Goal: Task Accomplishment & Management: Manage account settings

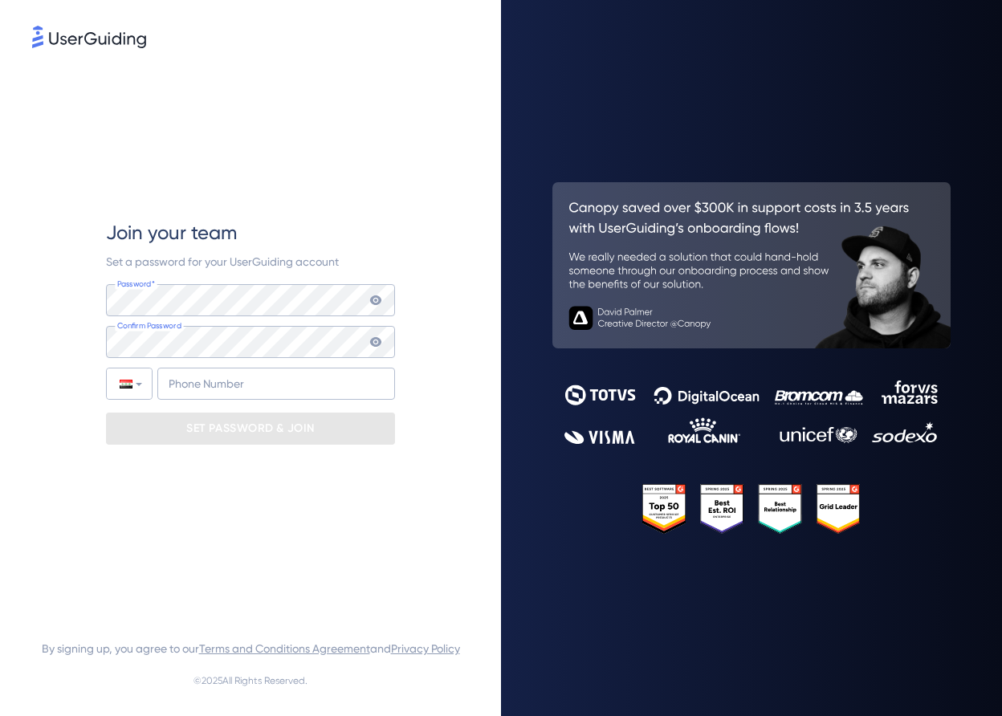
click at [226, 422] on p "SET PASSWORD & JOIN" at bounding box center [250, 429] width 129 height 26
click at [266, 202] on div "Join your team Set a password for your UserGuiding account Password* Your passw…" at bounding box center [250, 332] width 289 height 562
click at [267, 391] on input "+964" at bounding box center [276, 384] width 238 height 32
type input "+964 781 612 002 7"
click at [255, 436] on p "SET PASSWORD & JOIN" at bounding box center [250, 429] width 129 height 26
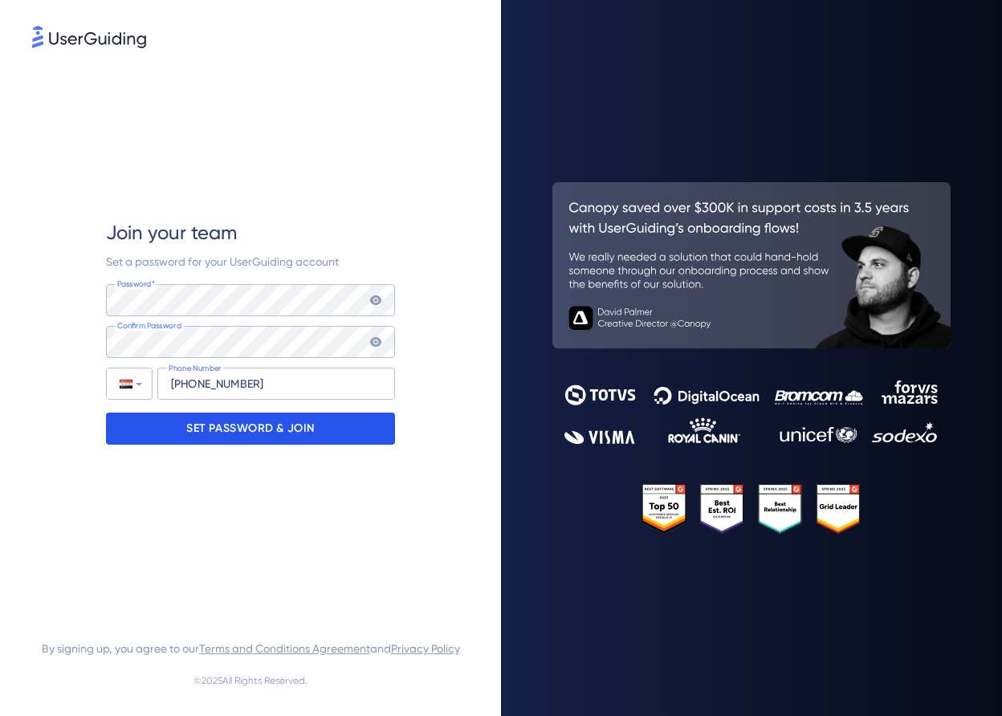
click at [328, 430] on div "SET PASSWORD & JOIN" at bounding box center [250, 429] width 289 height 32
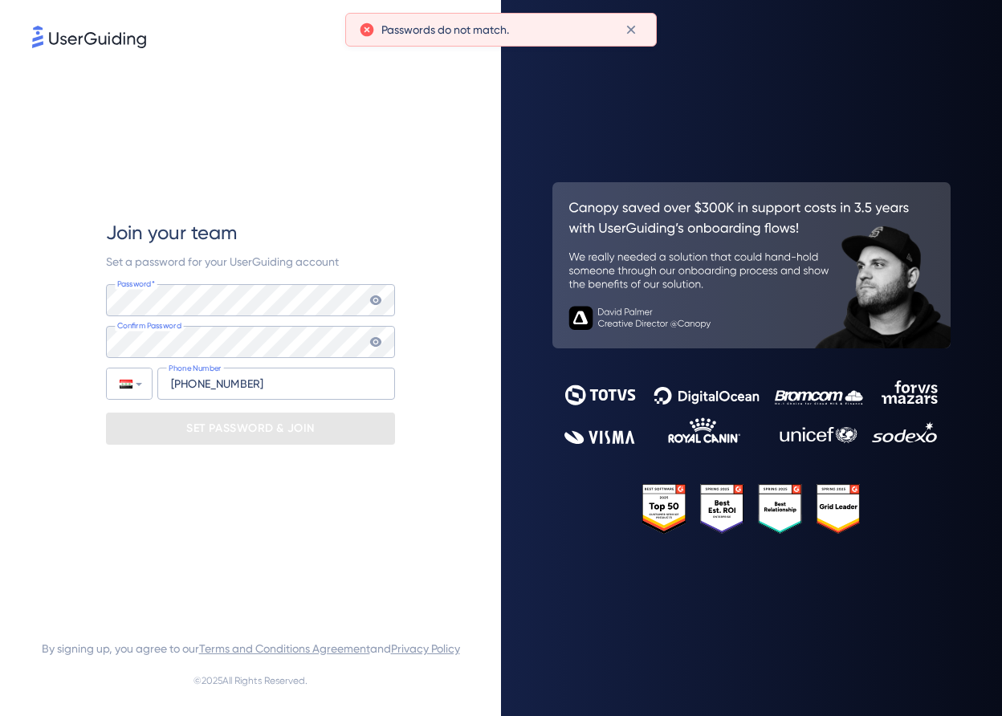
click at [328, 430] on div "SET PASSWORD & JOIN" at bounding box center [250, 429] width 289 height 32
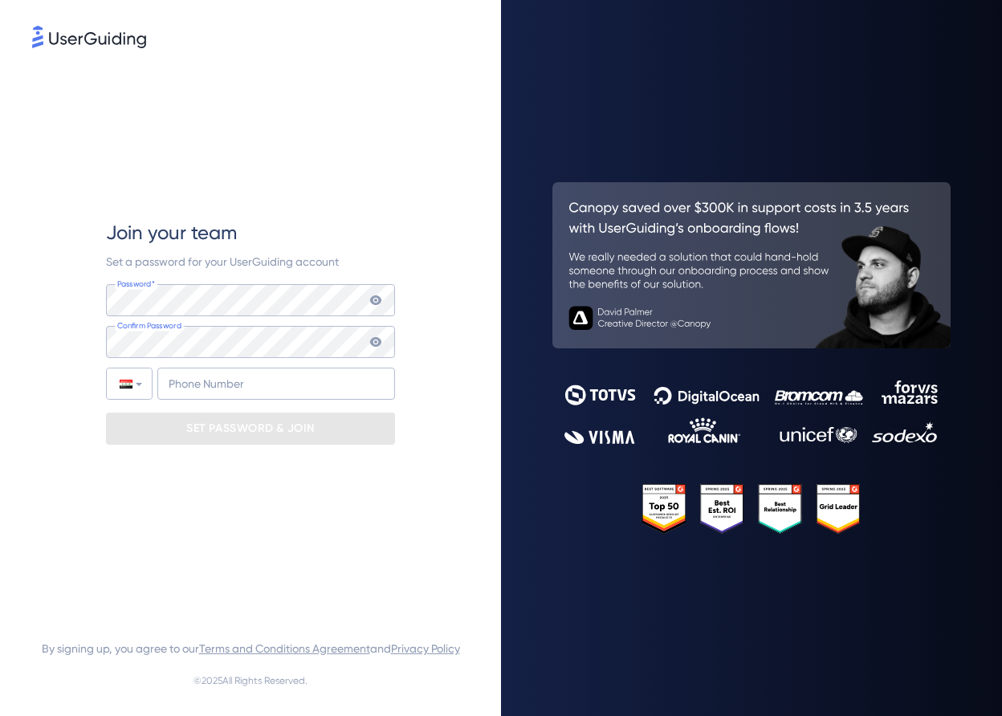
click at [112, 45] on img at bounding box center [89, 37] width 114 height 22
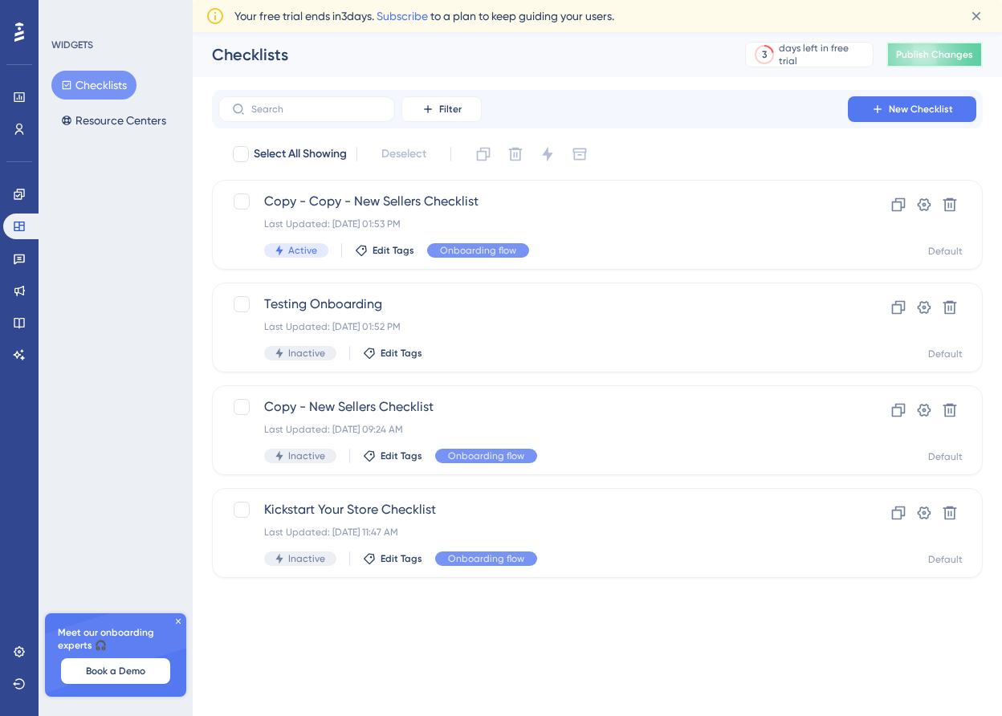
click at [943, 59] on span "Publish Changes" at bounding box center [934, 54] width 77 height 13
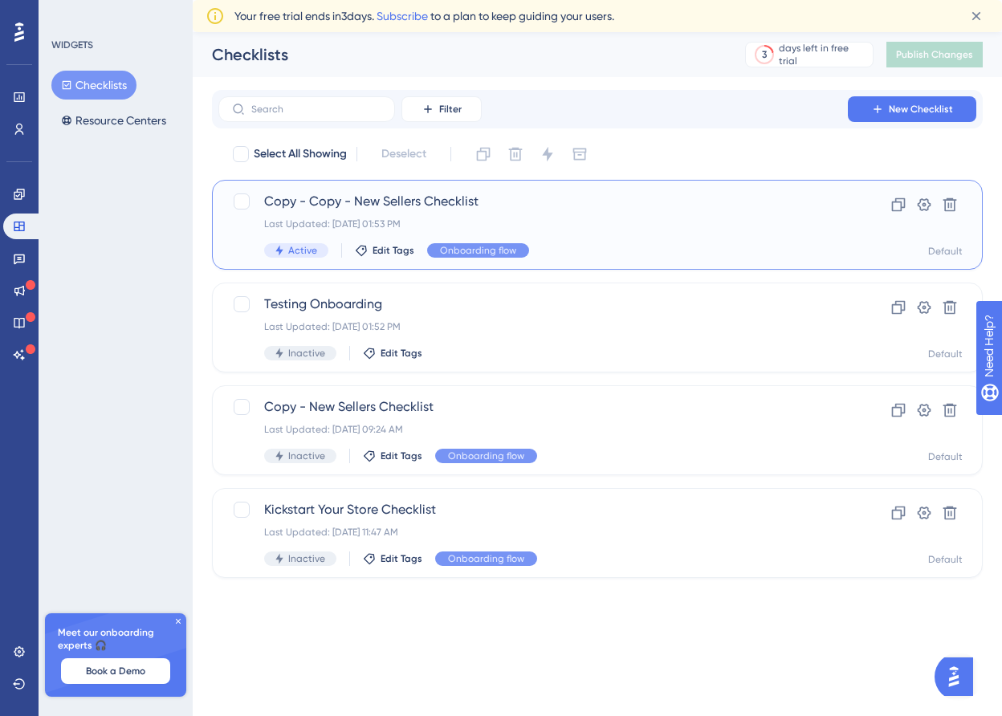
click at [512, 206] on span "Copy - Copy - New Sellers Checklist" at bounding box center [533, 201] width 538 height 19
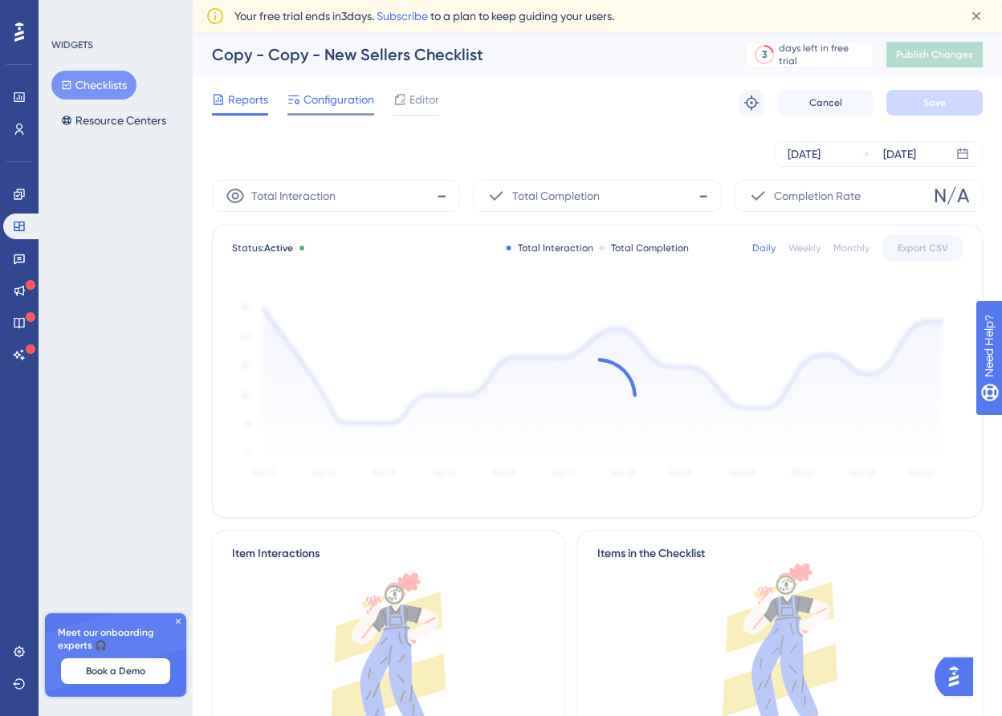
click at [335, 103] on span "Configuration" at bounding box center [339, 99] width 71 height 19
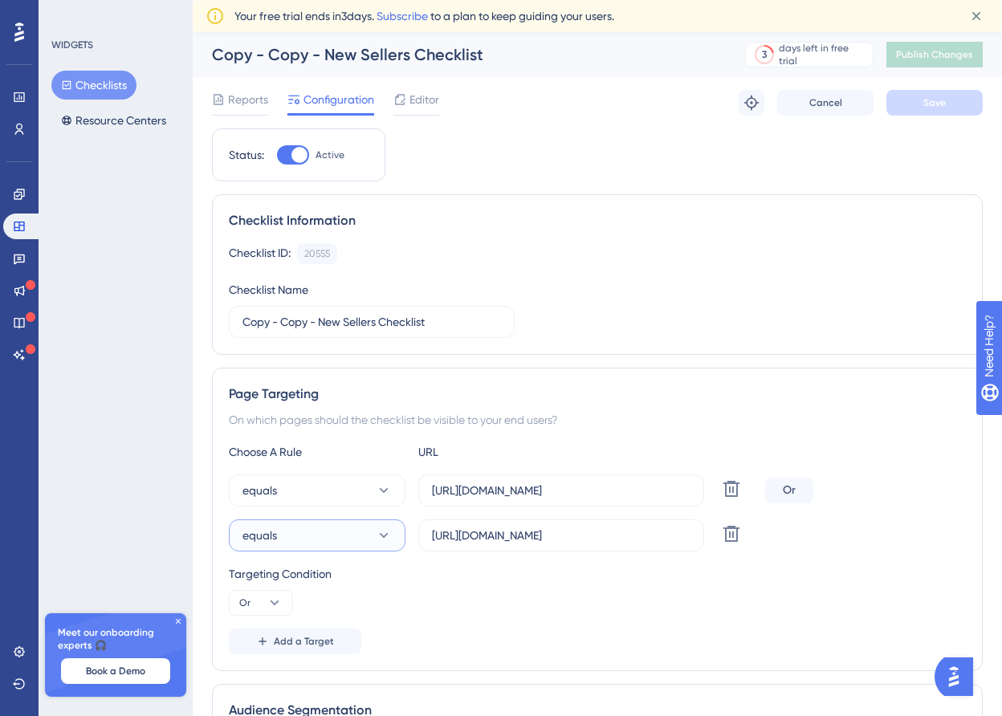
click at [345, 532] on button "equals" at bounding box center [317, 536] width 177 height 32
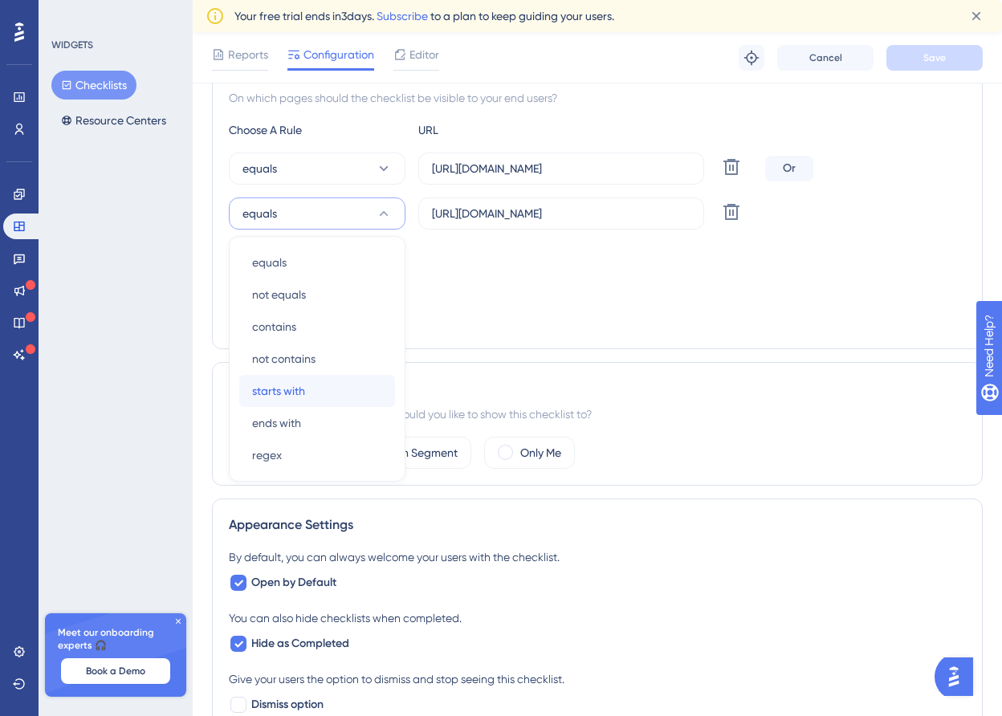
click at [324, 385] on div "starts with starts with" at bounding box center [317, 391] width 130 height 32
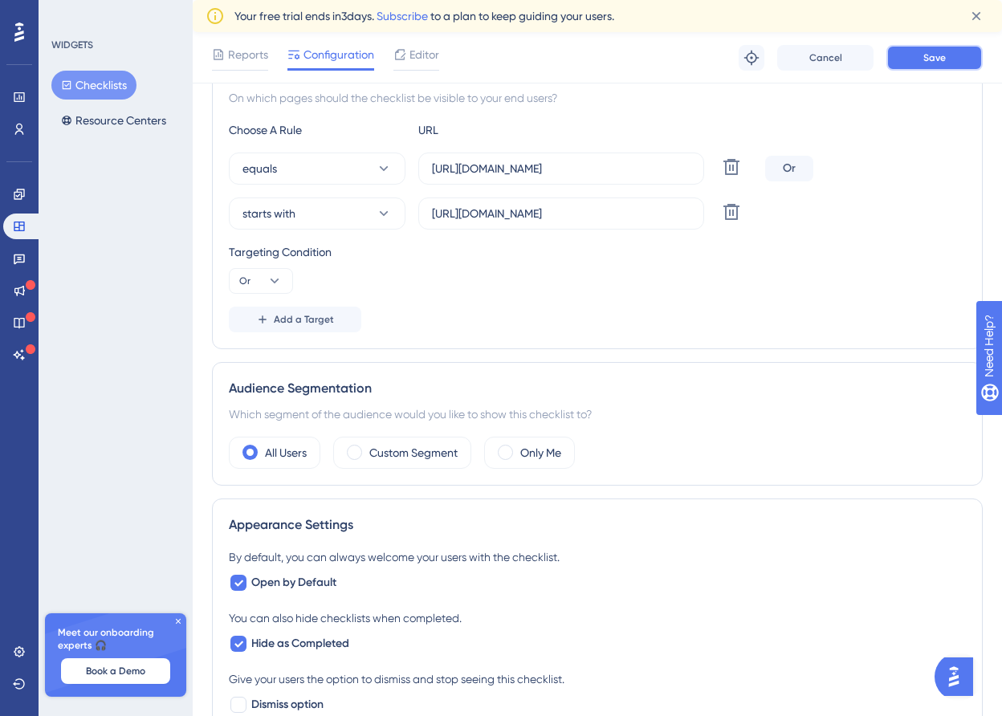
click at [908, 57] on button "Save" at bounding box center [935, 58] width 96 height 26
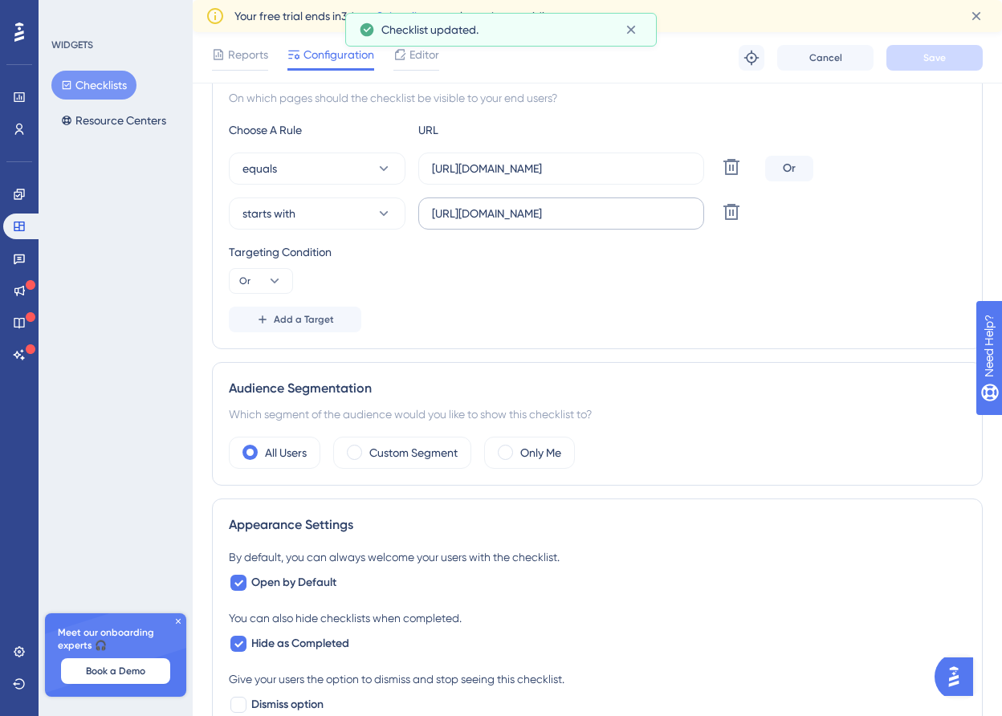
scroll to position [0, 0]
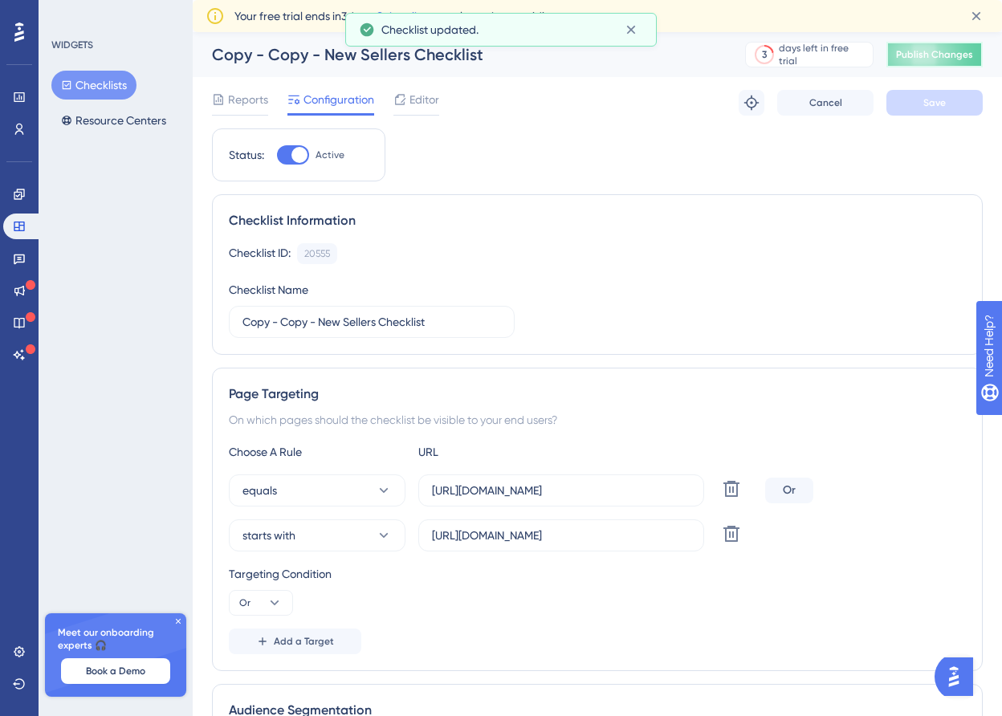
click at [916, 59] on span "Publish Changes" at bounding box center [934, 54] width 77 height 13
click at [418, 89] on div "Reports Configuration Editor Troubleshoot Cancel Save" at bounding box center [597, 102] width 771 height 51
click at [418, 104] on span "Editor" at bounding box center [425, 99] width 30 height 19
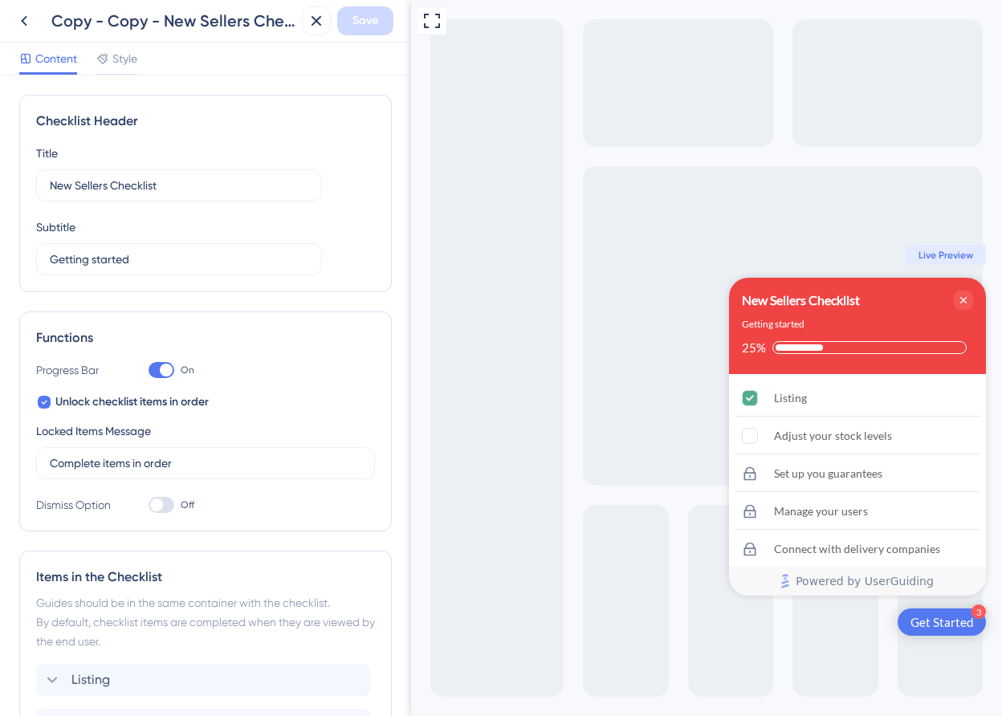
scroll to position [302, 0]
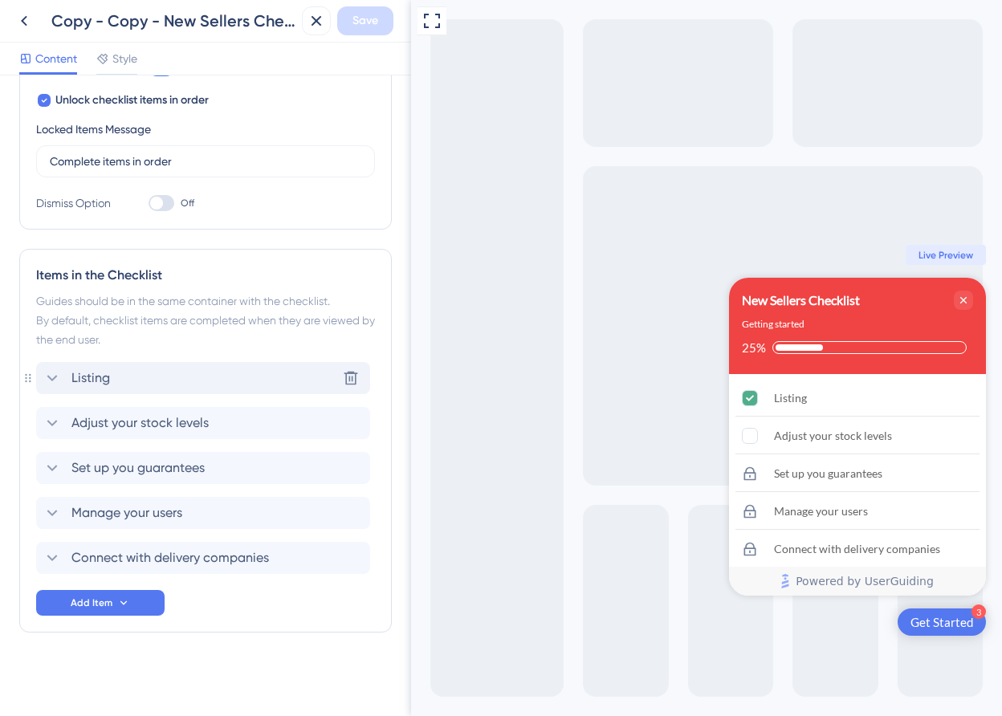
click at [194, 373] on div "Listing Delete" at bounding box center [203, 378] width 334 height 32
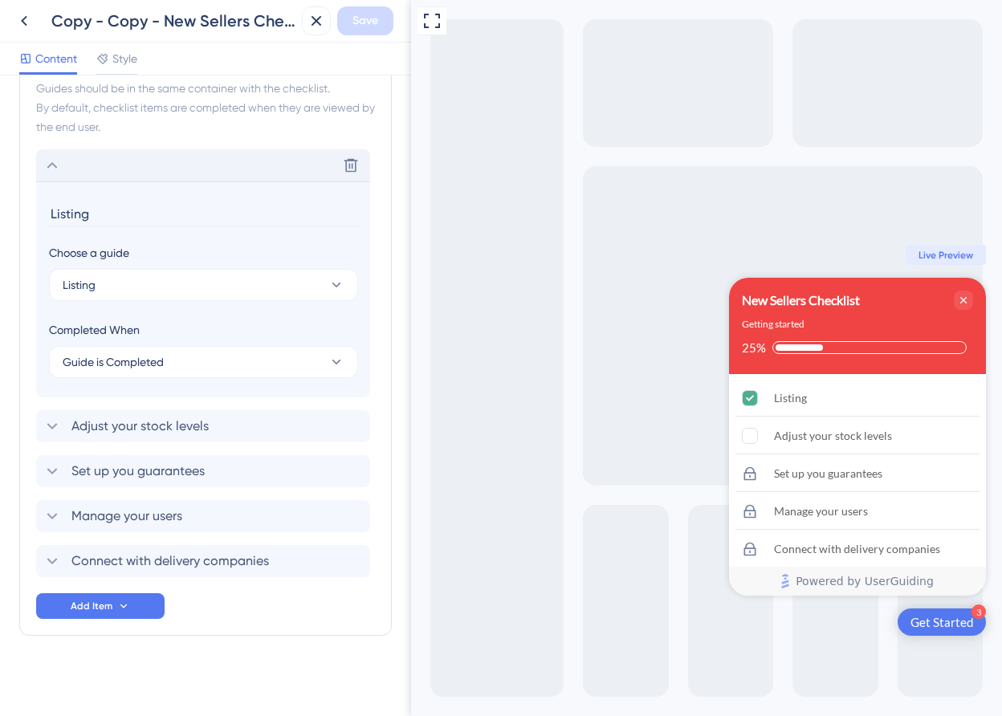
scroll to position [518, 0]
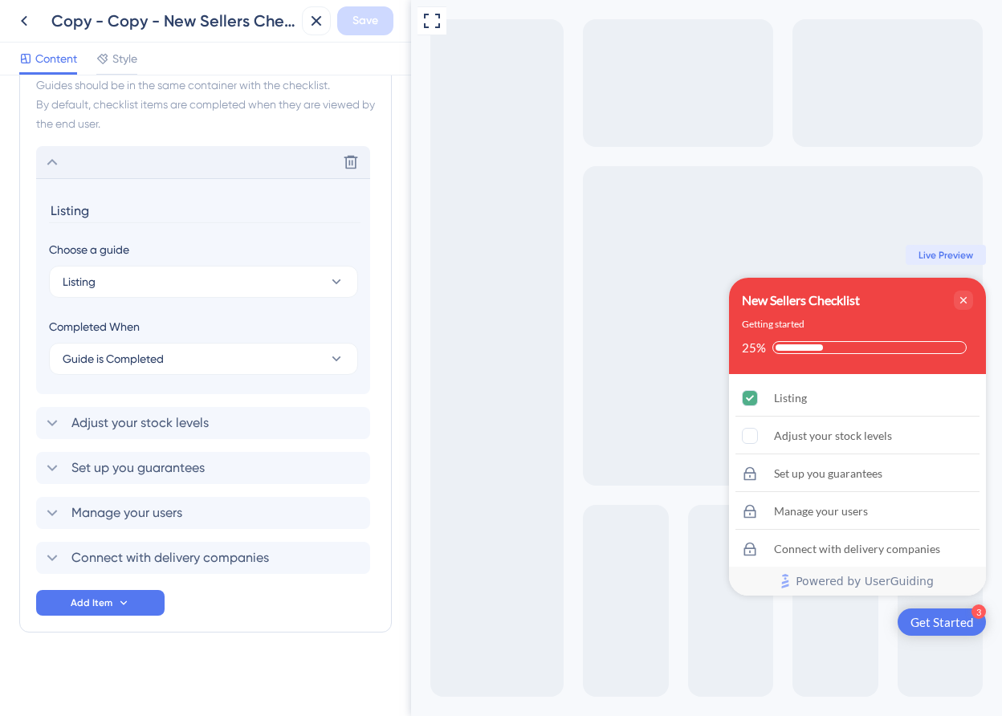
click at [199, 169] on div "Delete" at bounding box center [203, 162] width 334 height 32
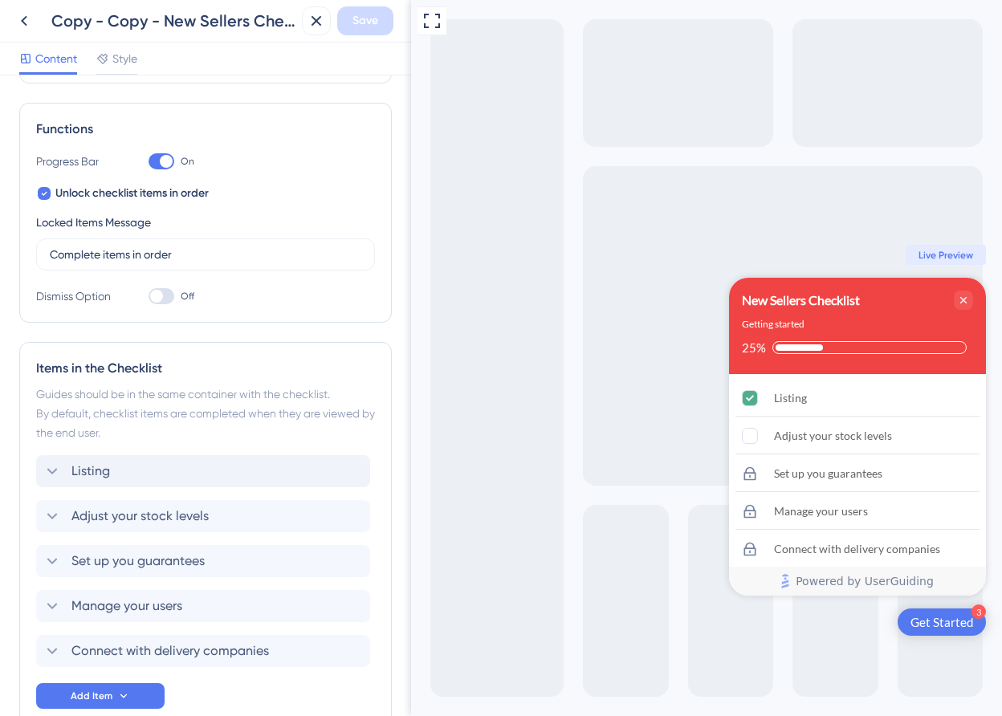
scroll to position [302, 0]
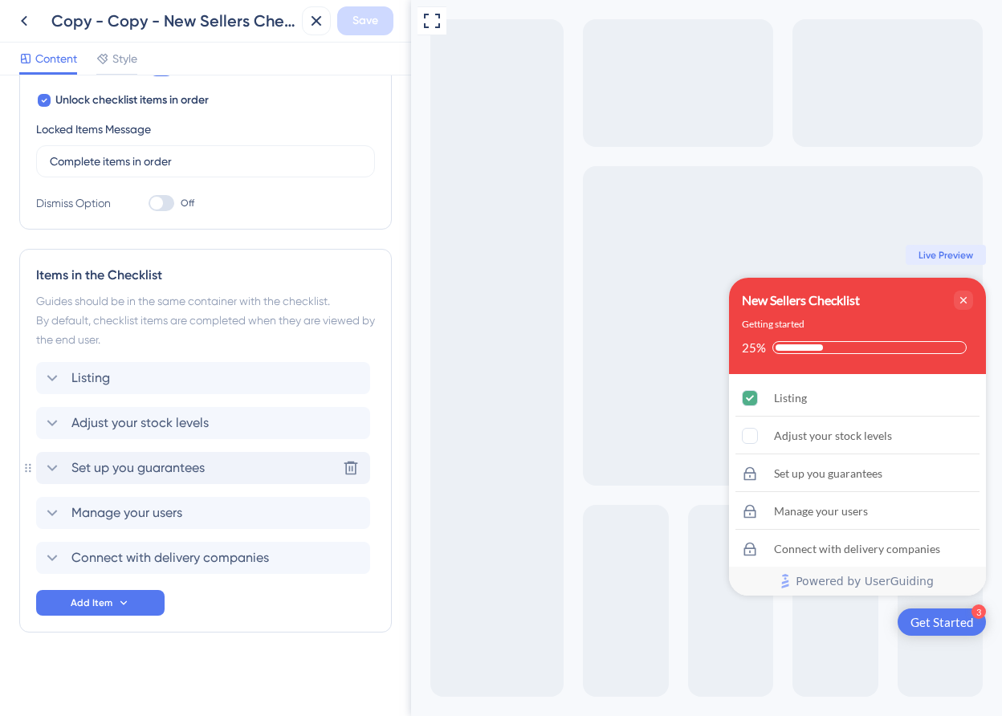
click at [194, 458] on div "Set up you guarantees Delete" at bounding box center [203, 468] width 334 height 32
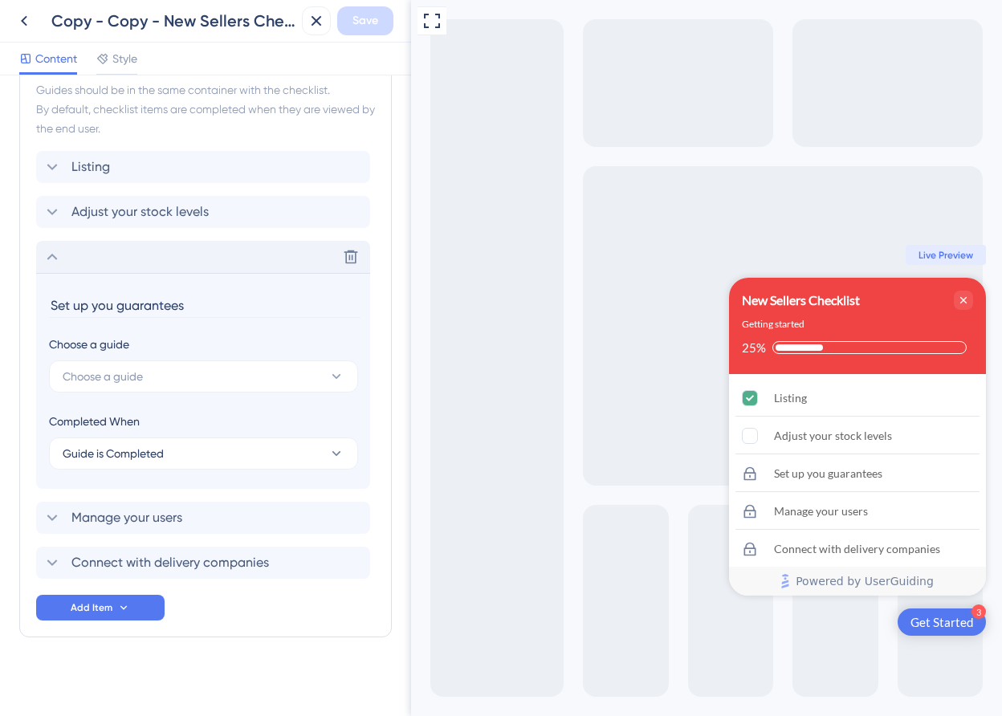
scroll to position [518, 0]
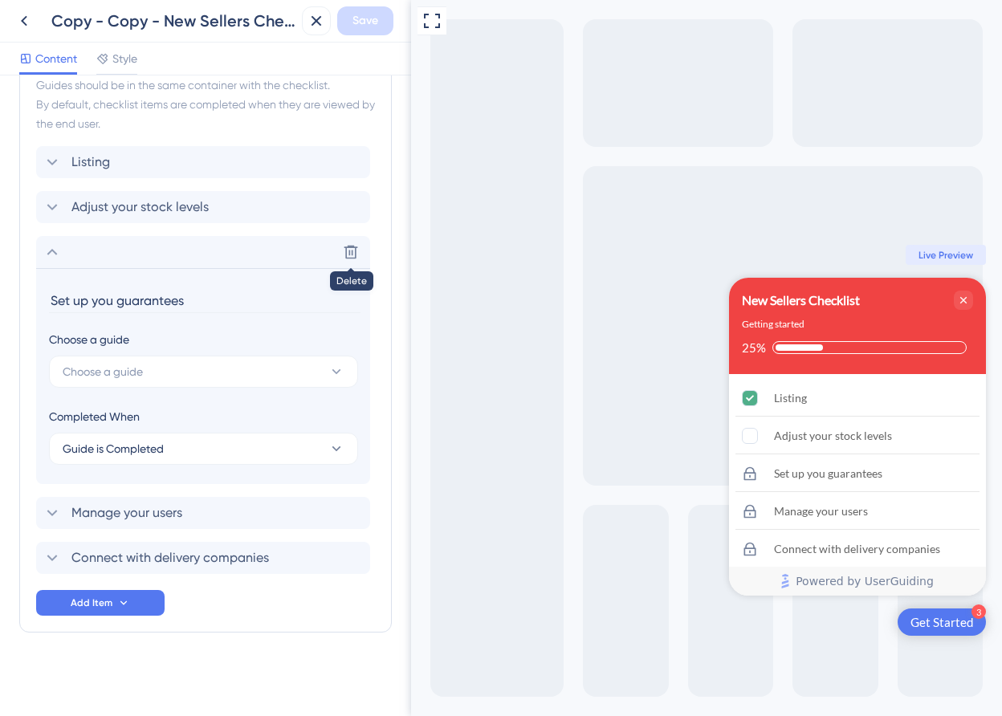
click at [351, 253] on icon at bounding box center [351, 252] width 16 height 16
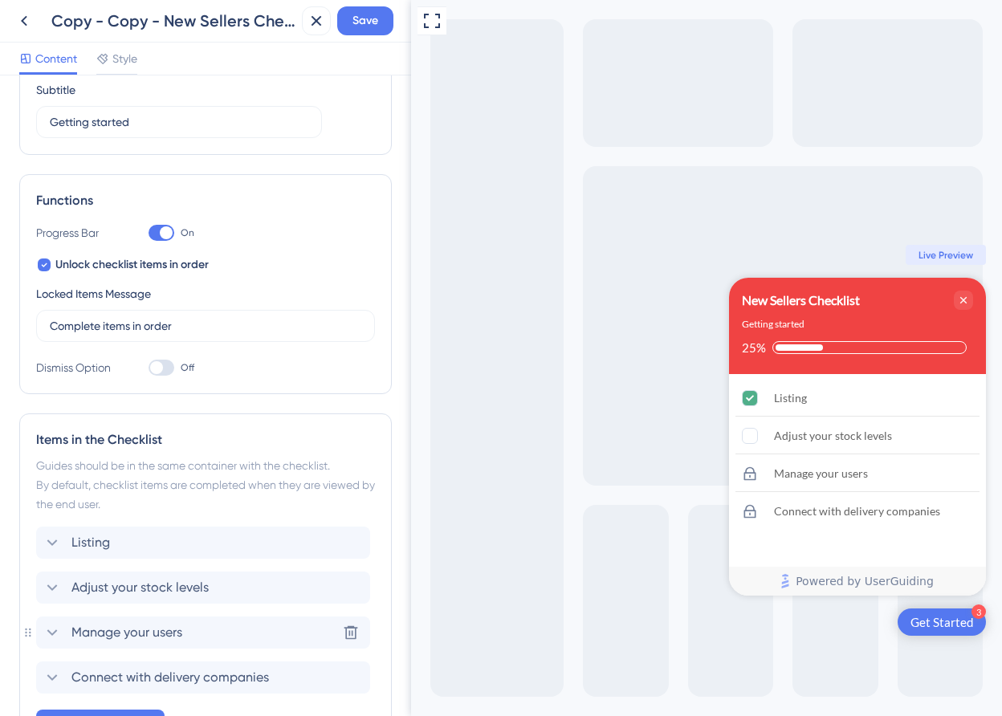
scroll to position [0, 0]
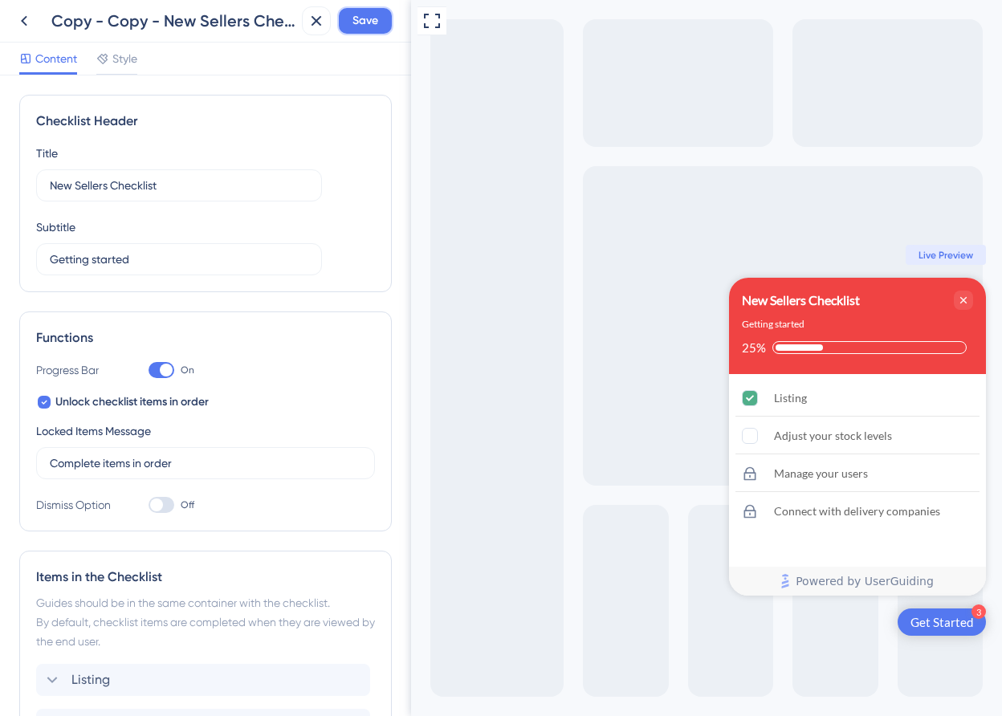
click at [350, 12] on button "Save" at bounding box center [365, 20] width 56 height 29
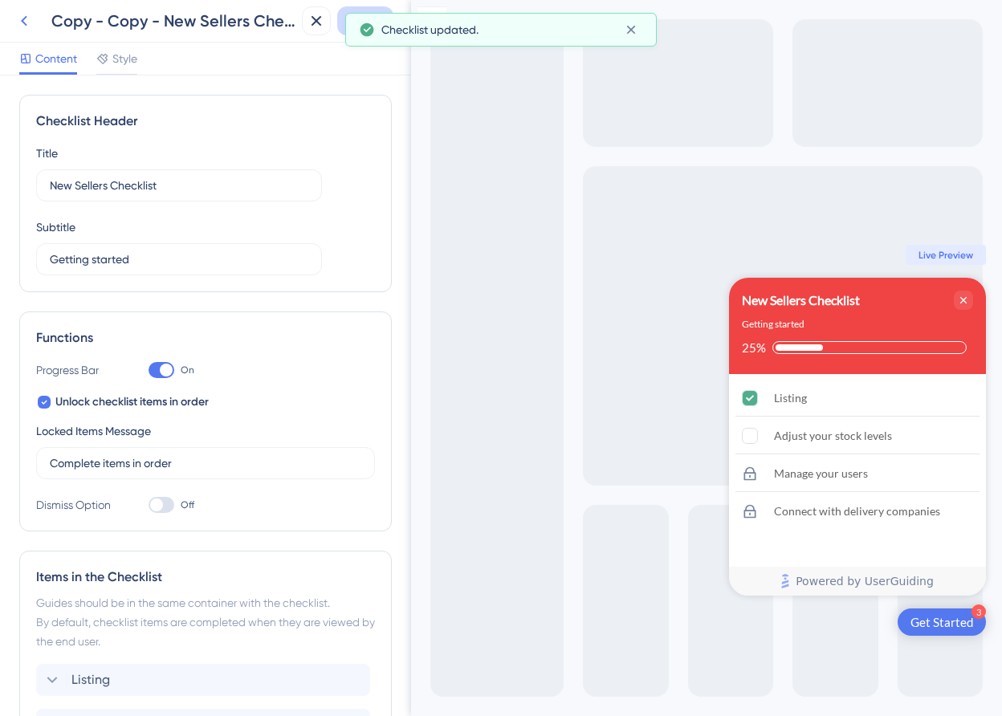
click at [30, 17] on icon at bounding box center [23, 20] width 19 height 19
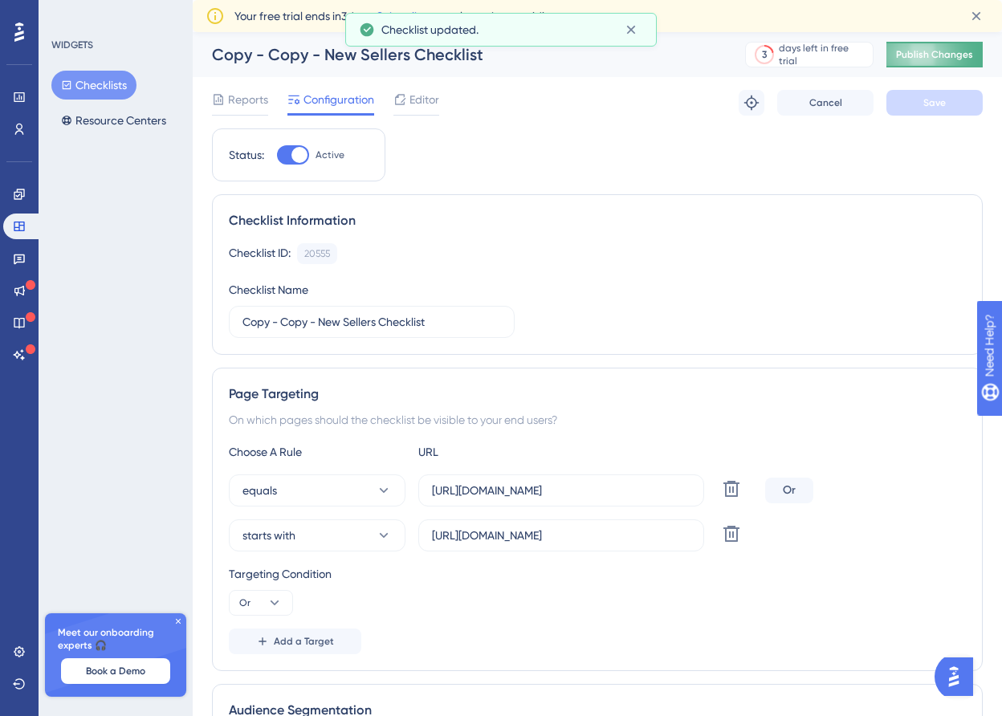
click at [918, 59] on span "Publish Changes" at bounding box center [934, 54] width 77 height 13
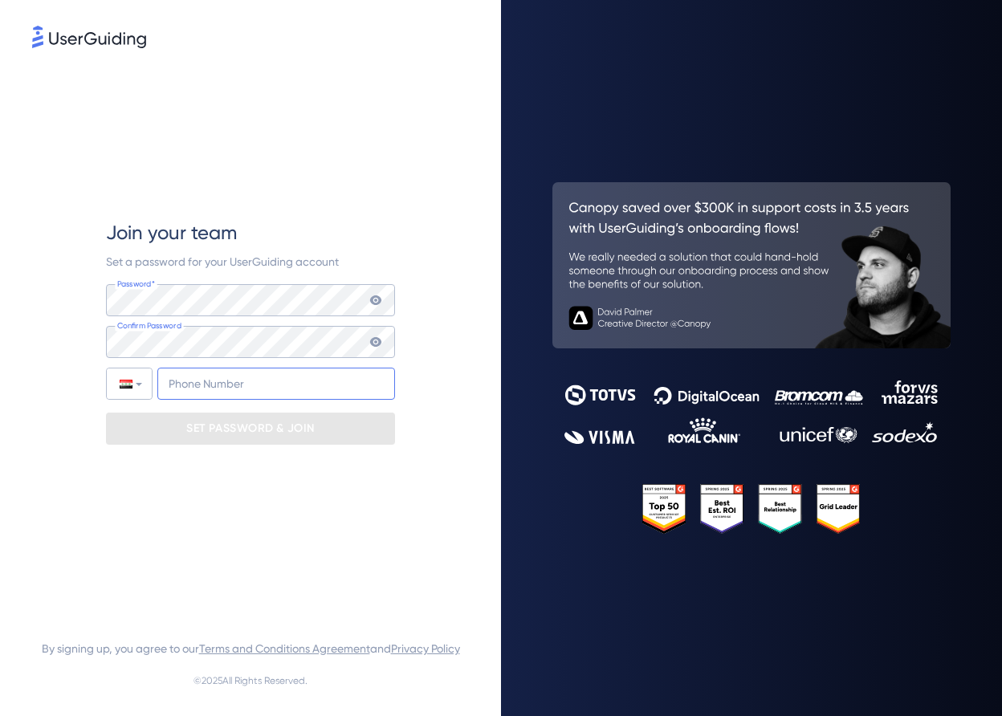
click at [255, 390] on input "+964" at bounding box center [276, 384] width 238 height 32
click at [168, 460] on div "Join your team Set a password for your UserGuiding account Password* Your passw…" at bounding box center [250, 332] width 289 height 562
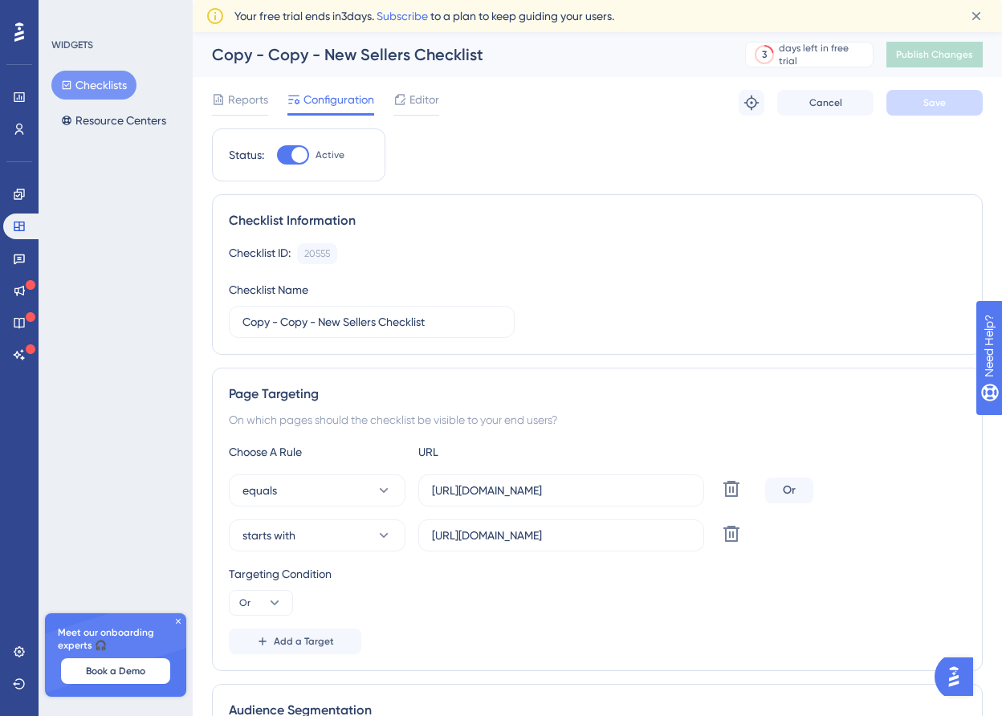
click at [108, 78] on button "Checklists" at bounding box center [93, 85] width 85 height 29
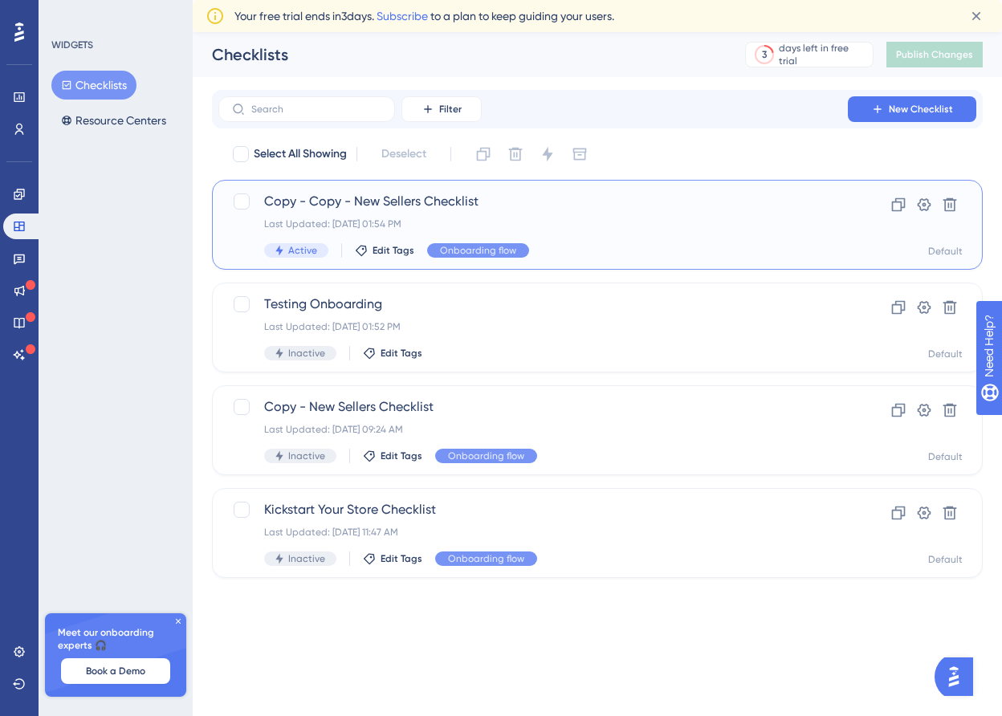
click at [569, 190] on div "Copy - Copy - New Sellers Checklist Last Updated: Sep 25 2025, 01:54 PM Active …" at bounding box center [597, 225] width 771 height 90
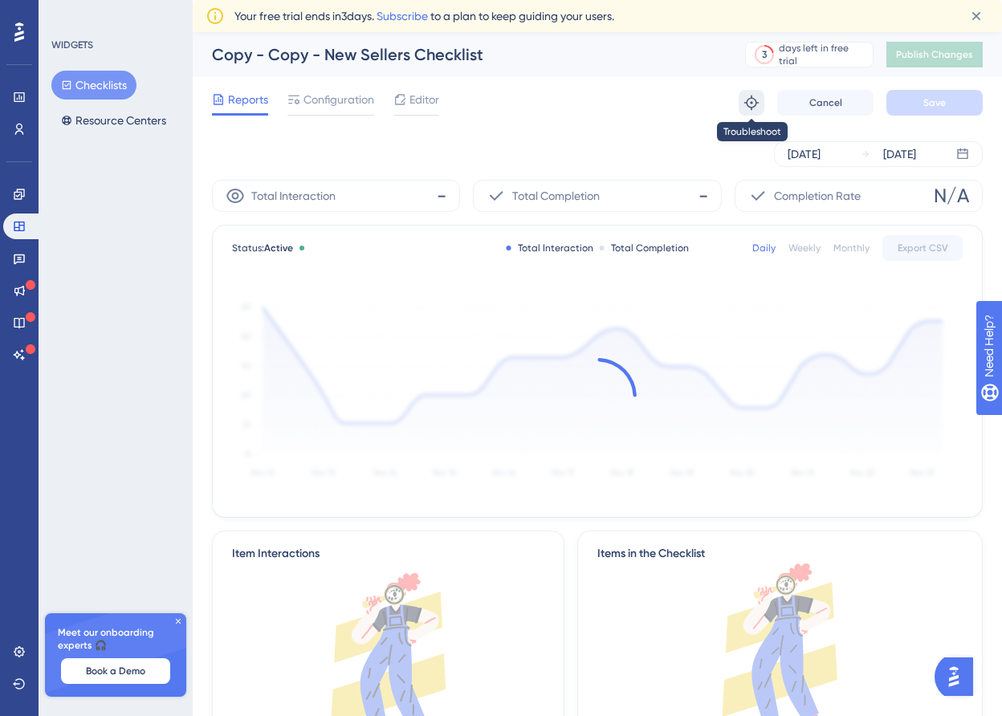
click at [750, 98] on icon at bounding box center [752, 103] width 14 height 14
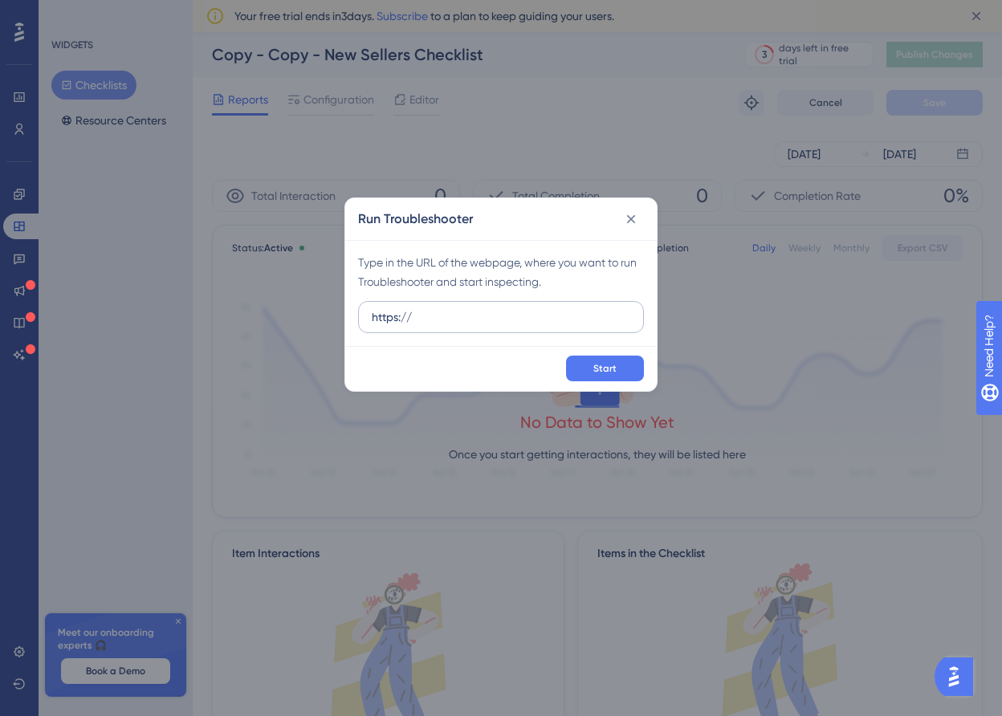
click at [527, 323] on input "https://" at bounding box center [501, 317] width 259 height 18
type input "https://"
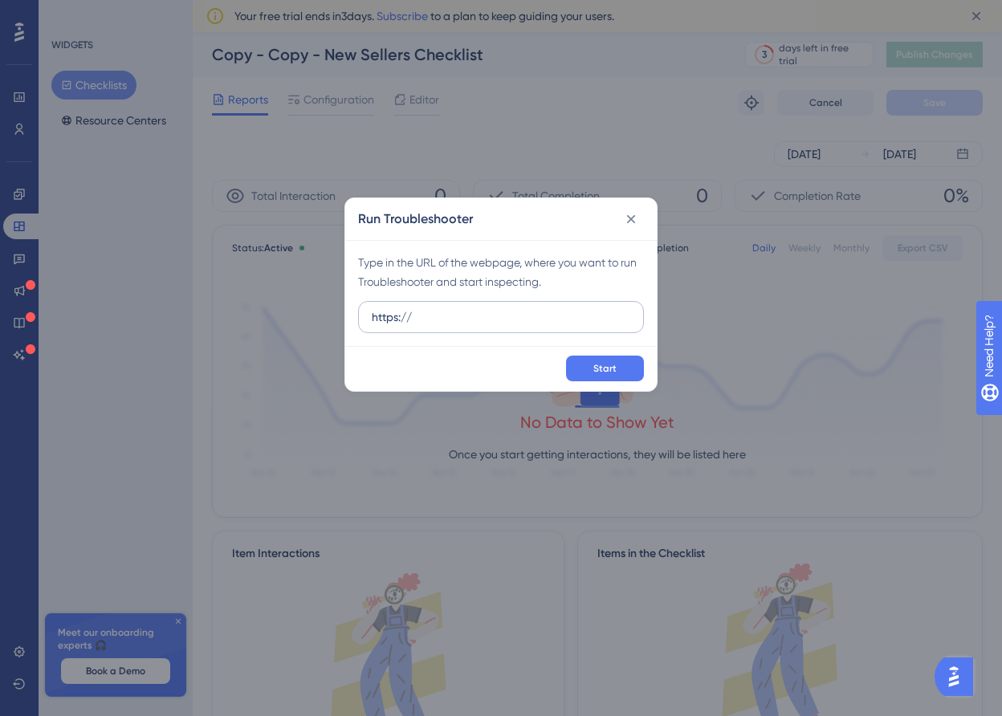
scroll to position [0, 0]
click at [471, 141] on div "Run Troubleshooter Type in the URL of the webpage, where you want to run Troubl…" at bounding box center [501, 358] width 1002 height 716
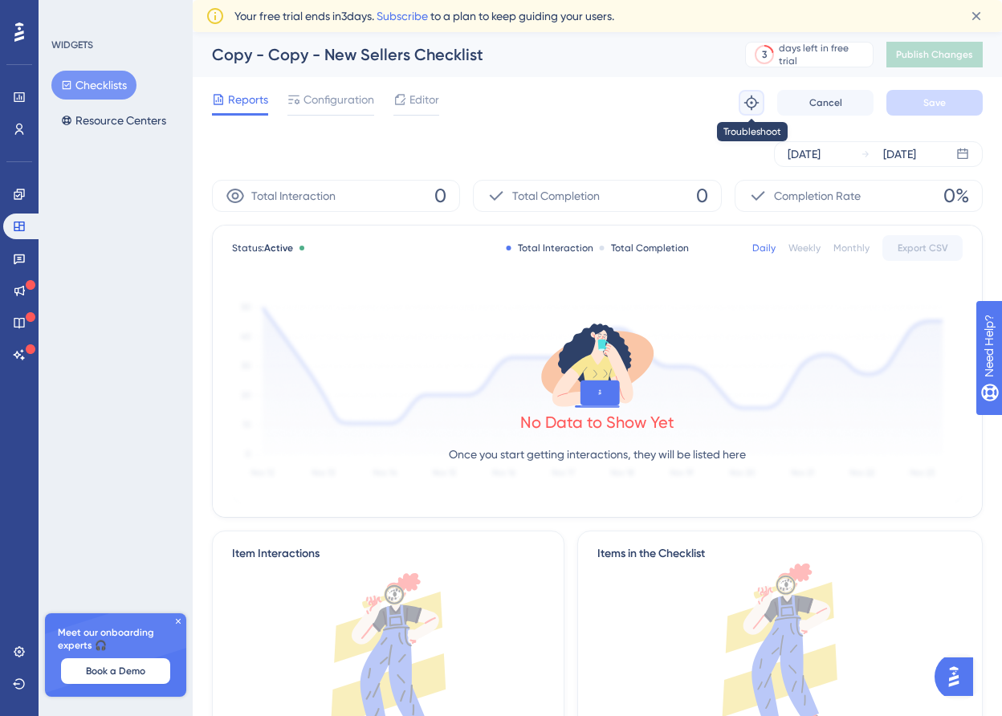
click at [745, 108] on icon at bounding box center [752, 103] width 16 height 16
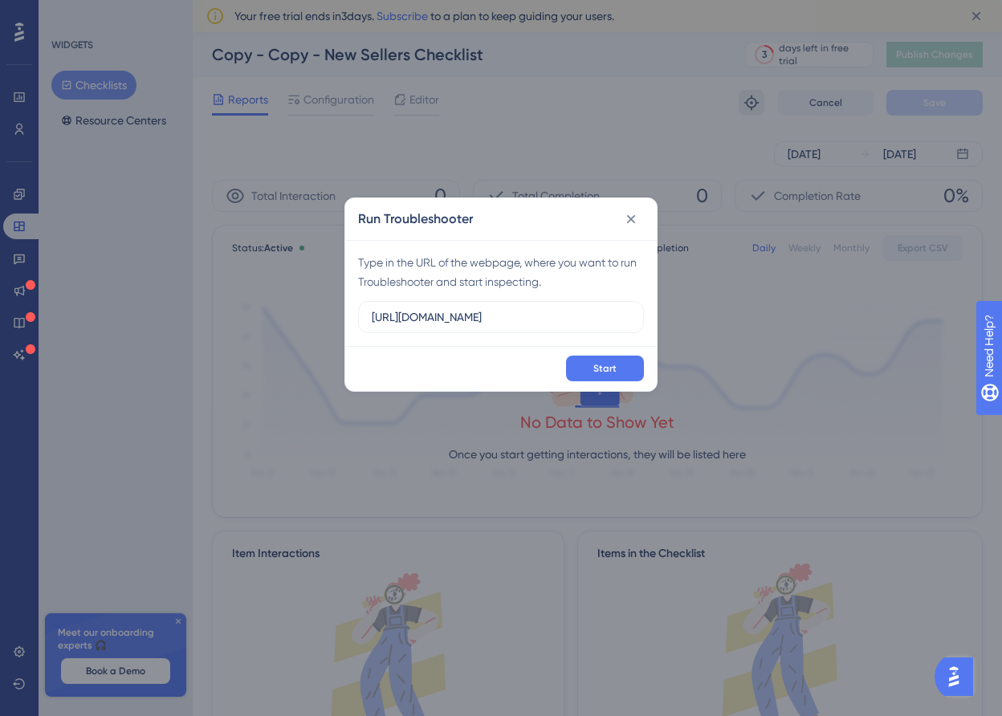
type input "https://staging-merchant.miswag.co/"
click at [634, 218] on icon at bounding box center [631, 219] width 16 height 16
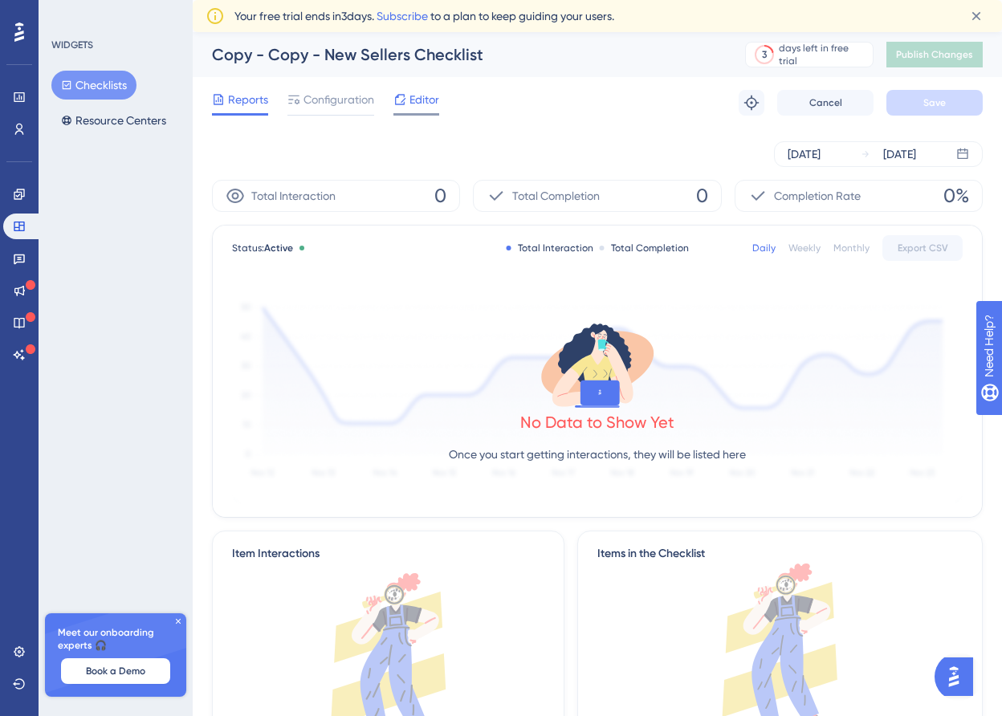
click at [413, 103] on span "Editor" at bounding box center [425, 99] width 30 height 19
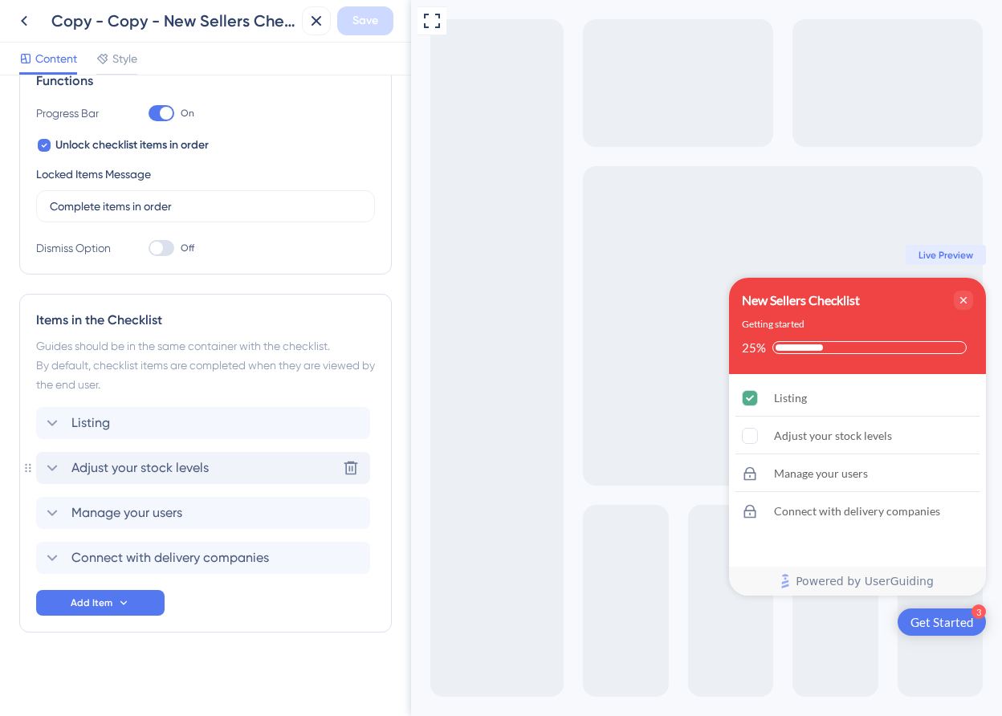
click at [219, 467] on div "Adjust your stock levels Delete" at bounding box center [203, 468] width 334 height 32
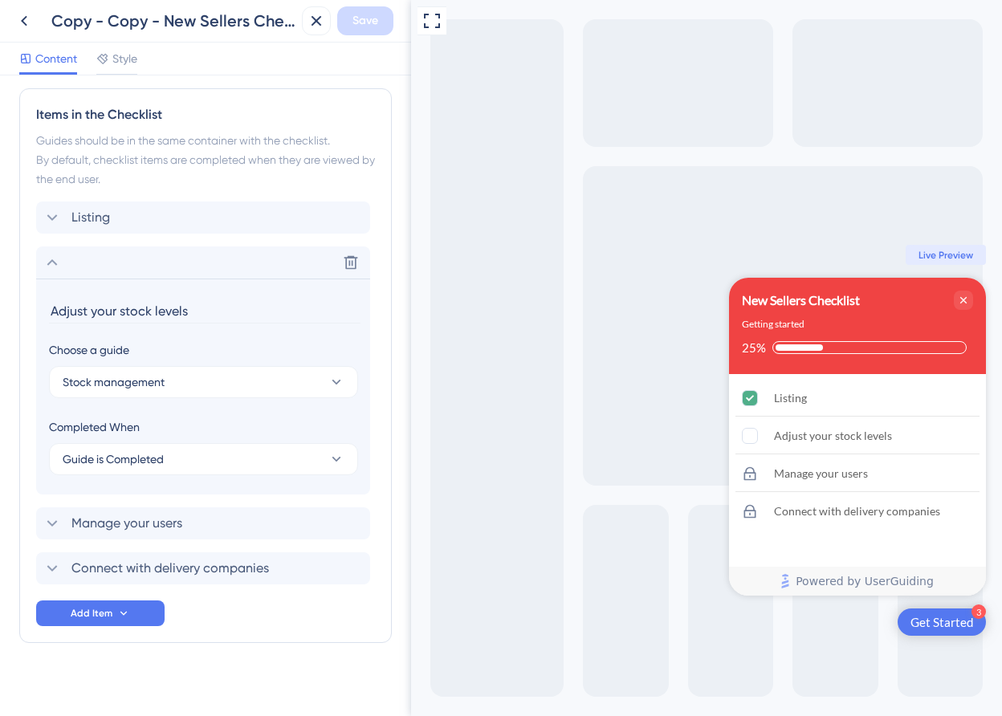
scroll to position [473, 0]
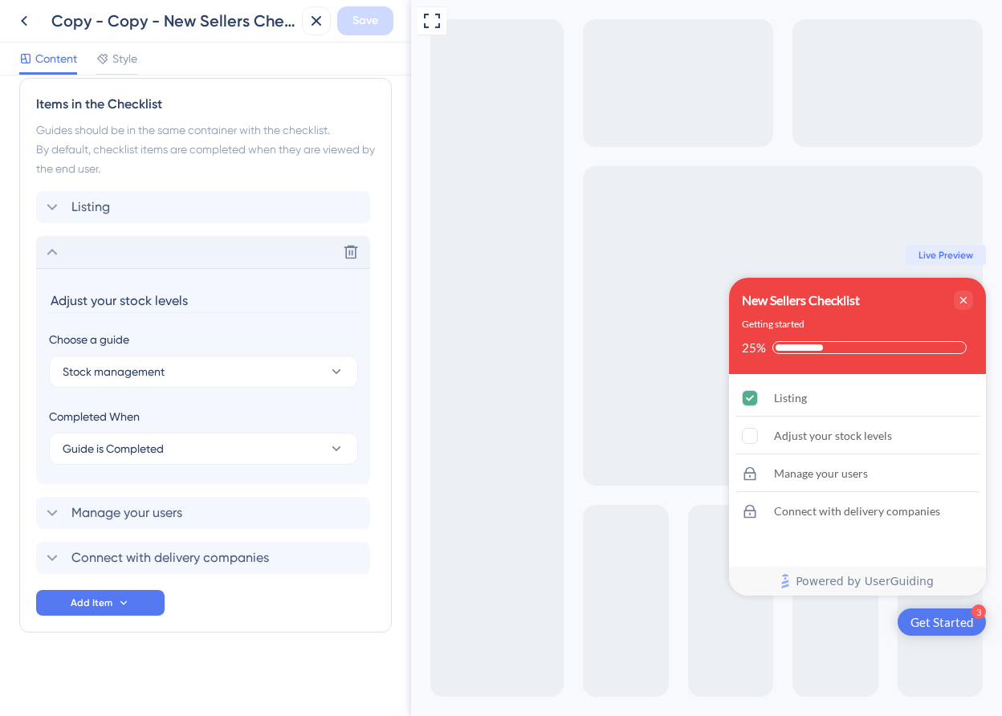
click at [214, 251] on div "Delete" at bounding box center [203, 252] width 334 height 32
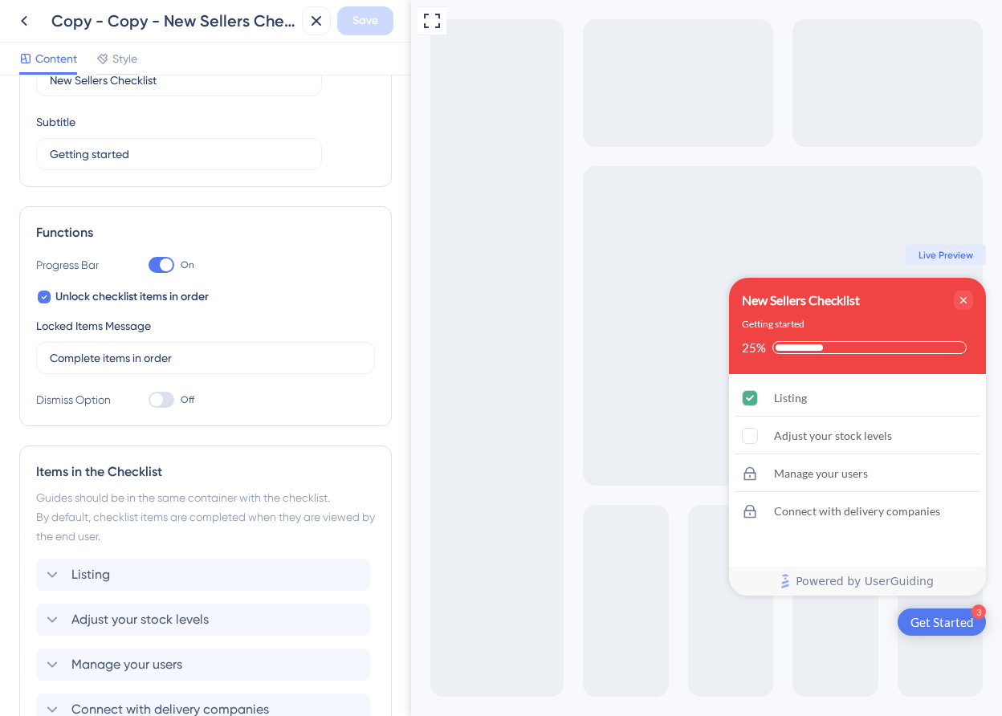
scroll to position [0, 0]
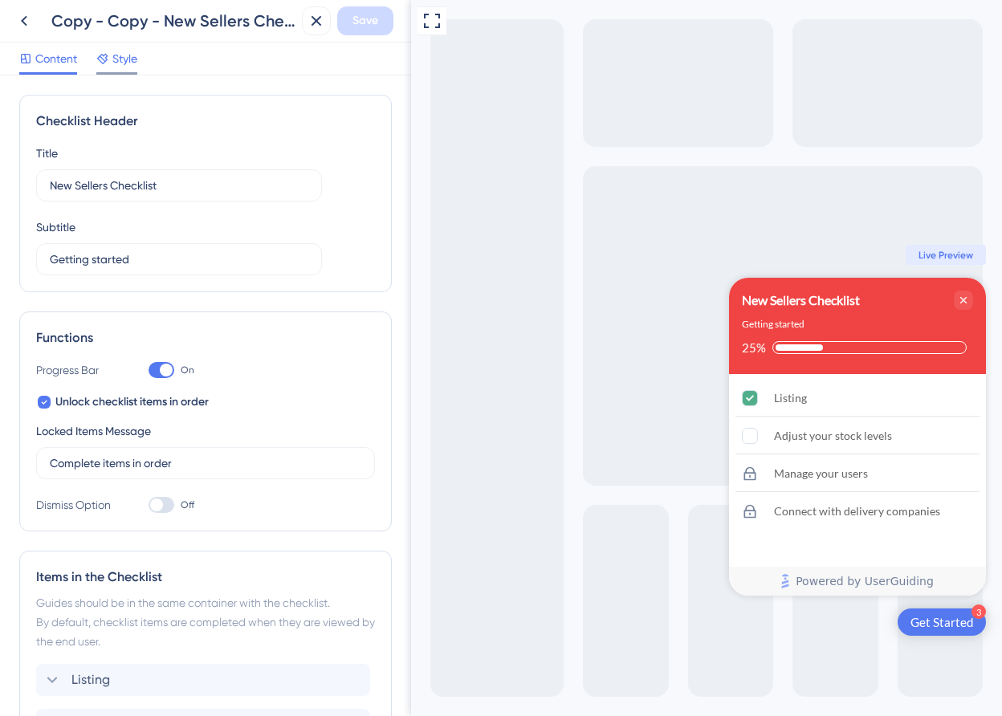
click at [124, 52] on span "Style" at bounding box center [124, 58] width 25 height 19
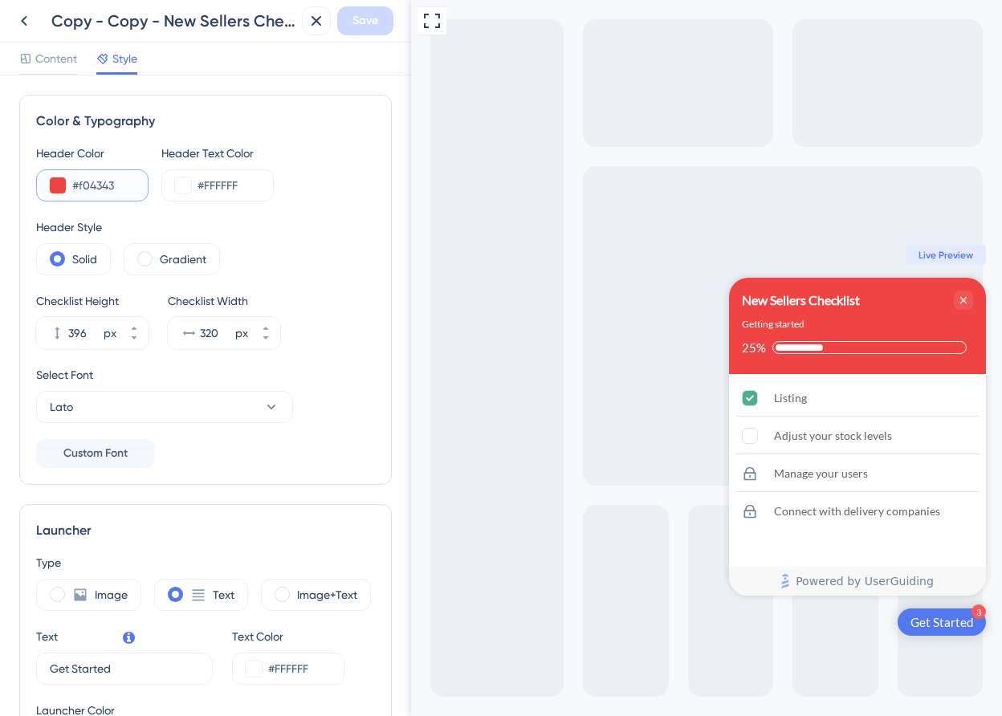
click at [76, 182] on input "#f04343" at bounding box center [103, 185] width 63 height 19
click at [59, 185] on button at bounding box center [58, 185] width 16 height 16
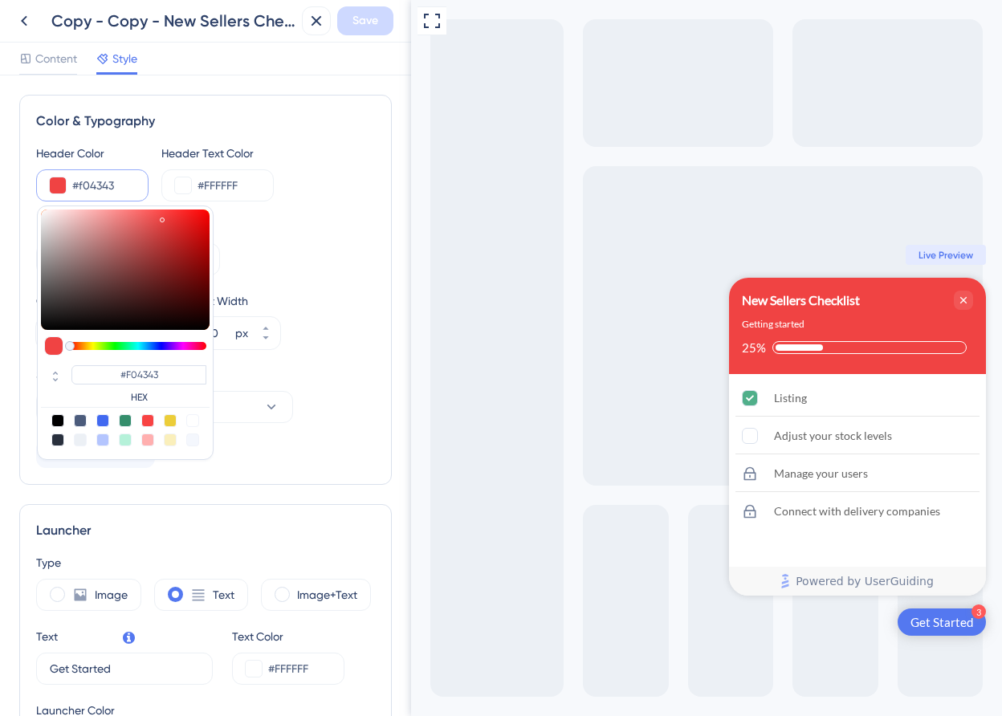
click at [111, 185] on input "#f04343" at bounding box center [103, 185] width 63 height 19
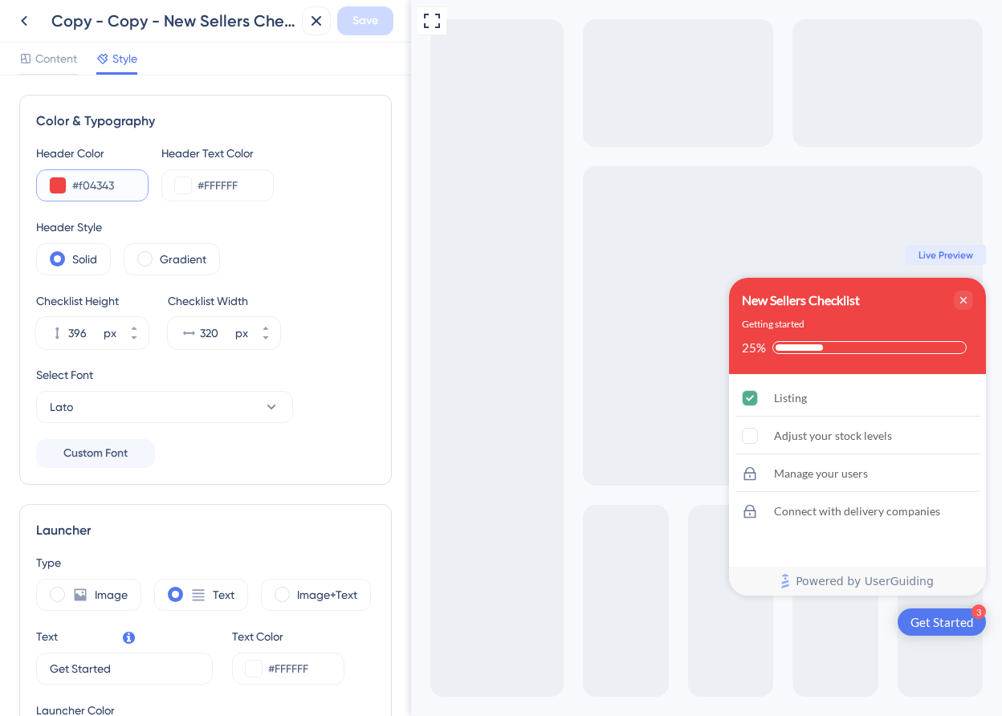
click at [111, 185] on input "#f04343" at bounding box center [103, 185] width 63 height 19
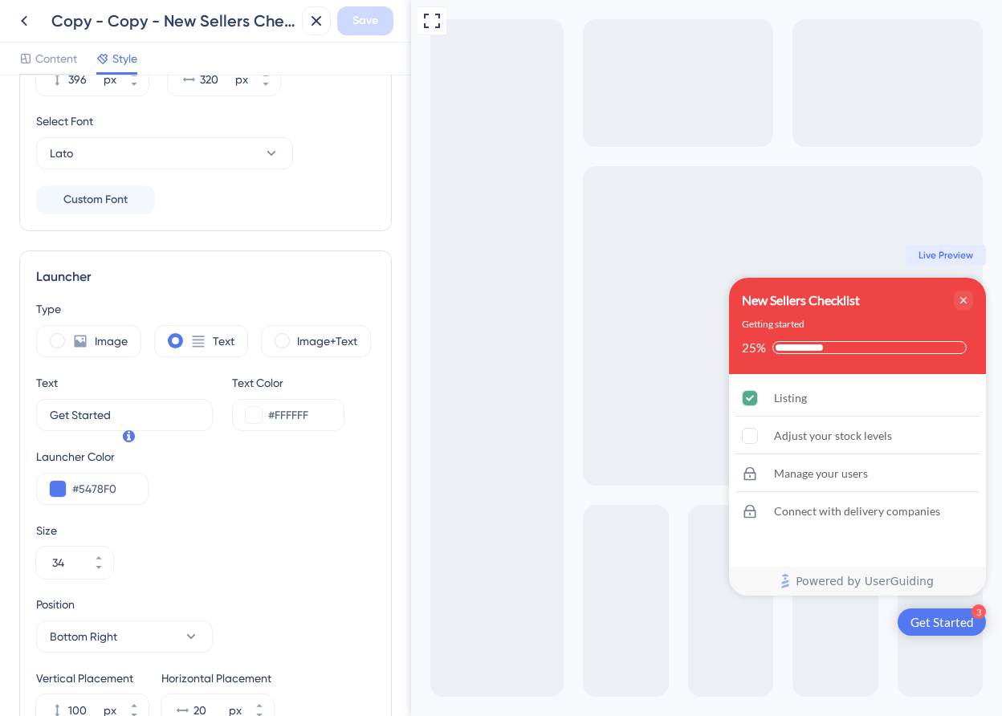
scroll to position [365, 0]
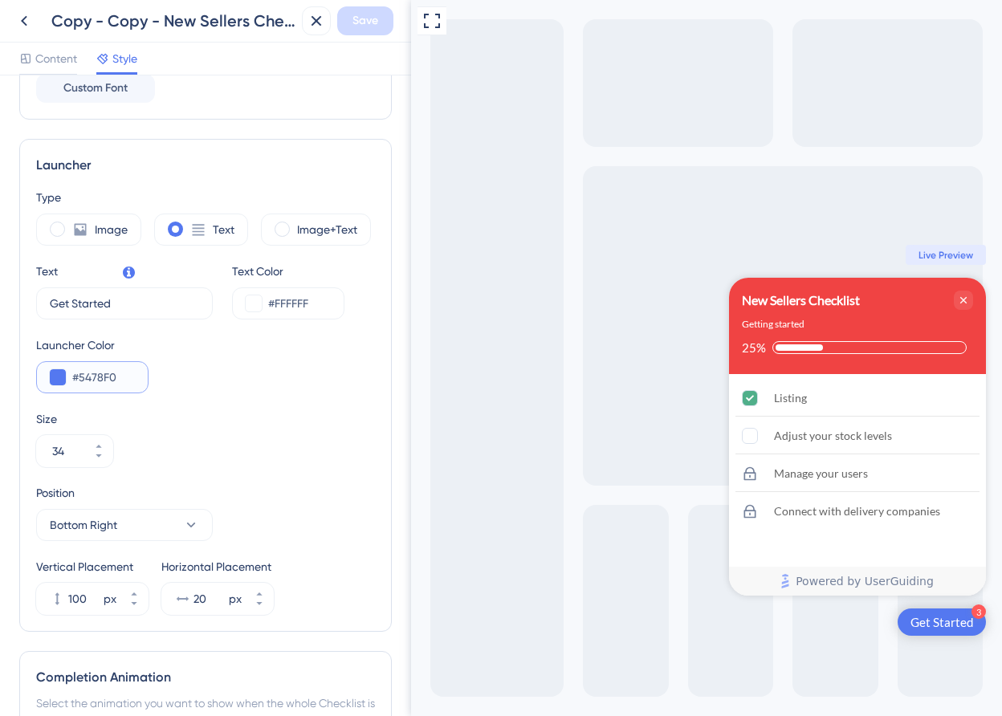
click at [85, 377] on input "#5478F0" at bounding box center [103, 377] width 63 height 19
paste input "F04343"
type input "#F04343"
click at [143, 302] on input "Get Started" at bounding box center [118, 304] width 137 height 18
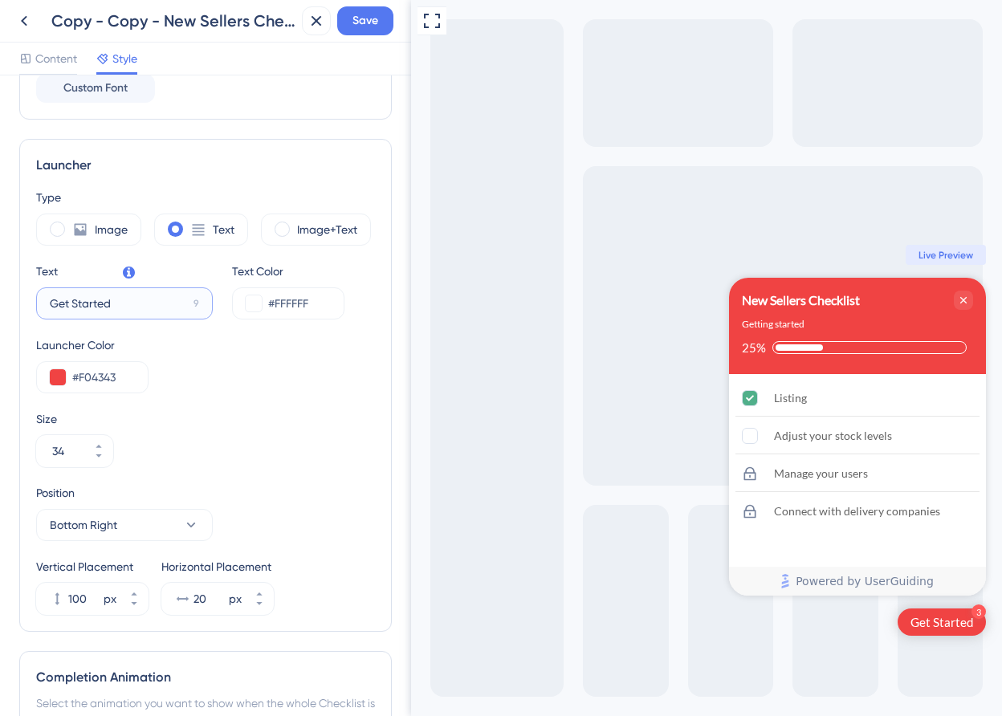
click at [143, 302] on input "Get Started" at bounding box center [118, 304] width 137 height 18
type input "Let's get you ready"
click at [369, 22] on span "Save" at bounding box center [366, 20] width 26 height 19
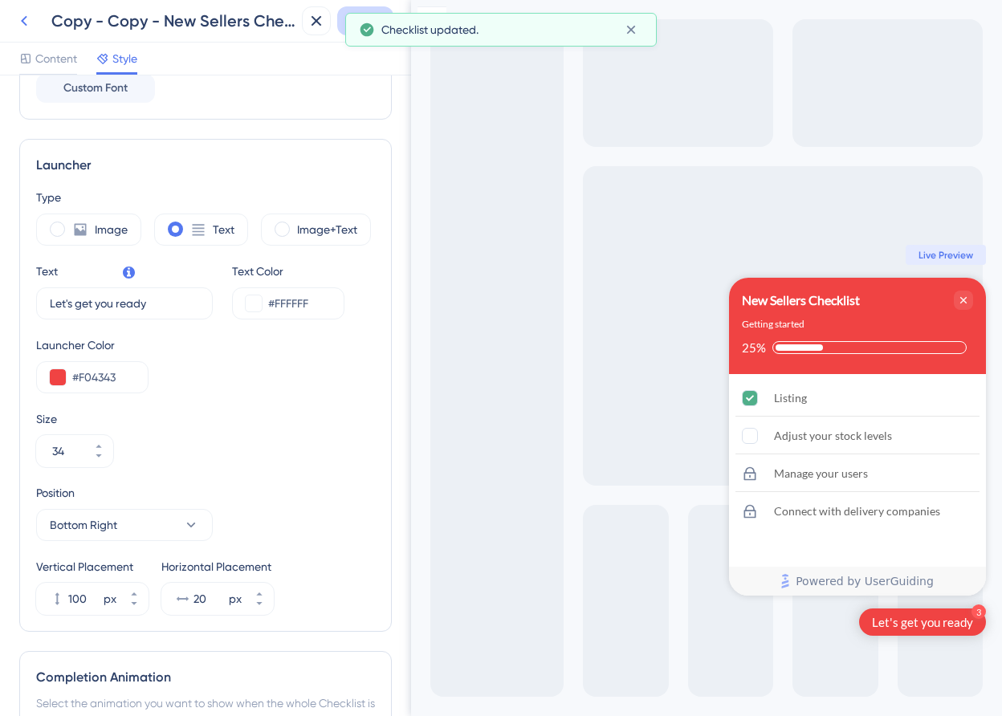
click at [32, 21] on icon at bounding box center [23, 20] width 19 height 19
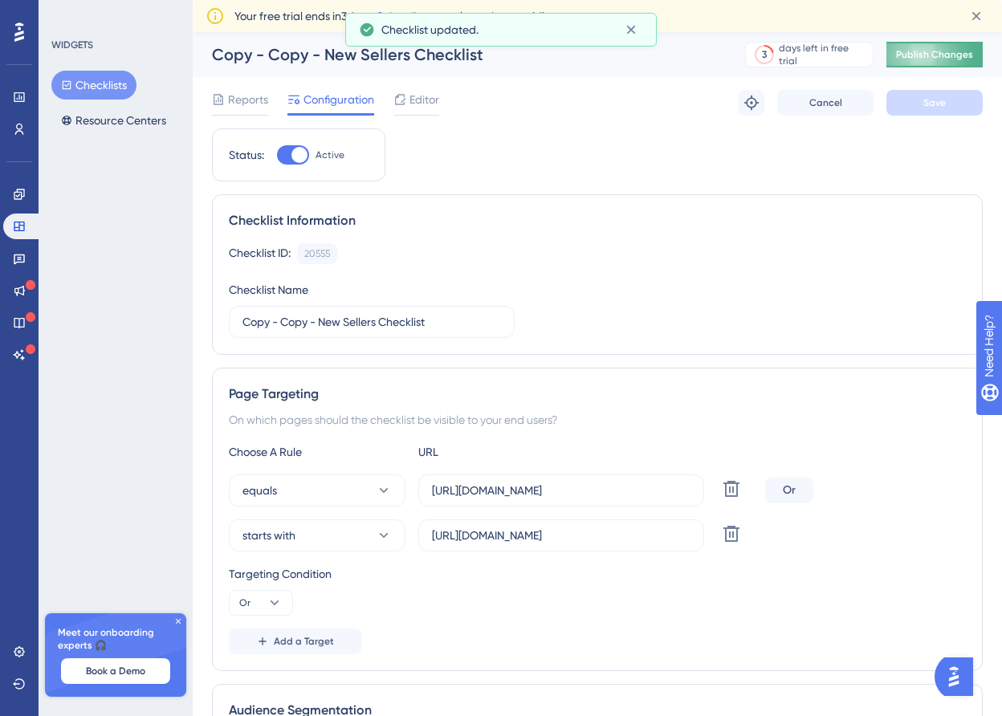
click at [947, 51] on span "Publish Changes" at bounding box center [934, 54] width 77 height 13
click at [108, 96] on button "Checklists" at bounding box center [93, 85] width 85 height 29
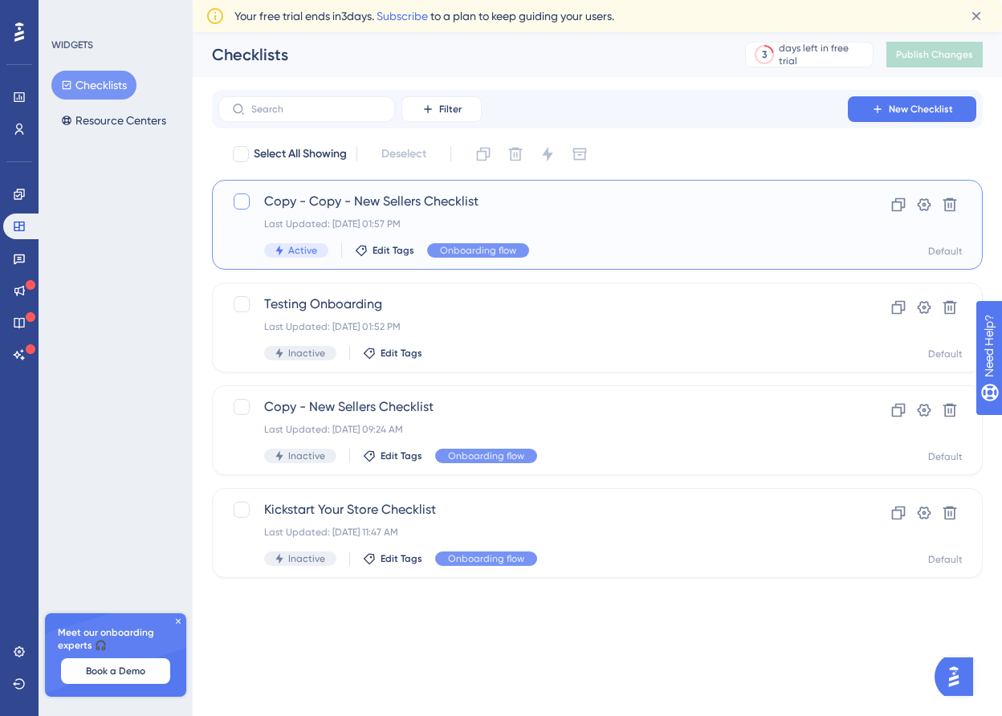
click at [241, 206] on div at bounding box center [242, 202] width 16 height 16
checkbox input "true"
click at [546, 151] on icon at bounding box center [548, 154] width 16 height 16
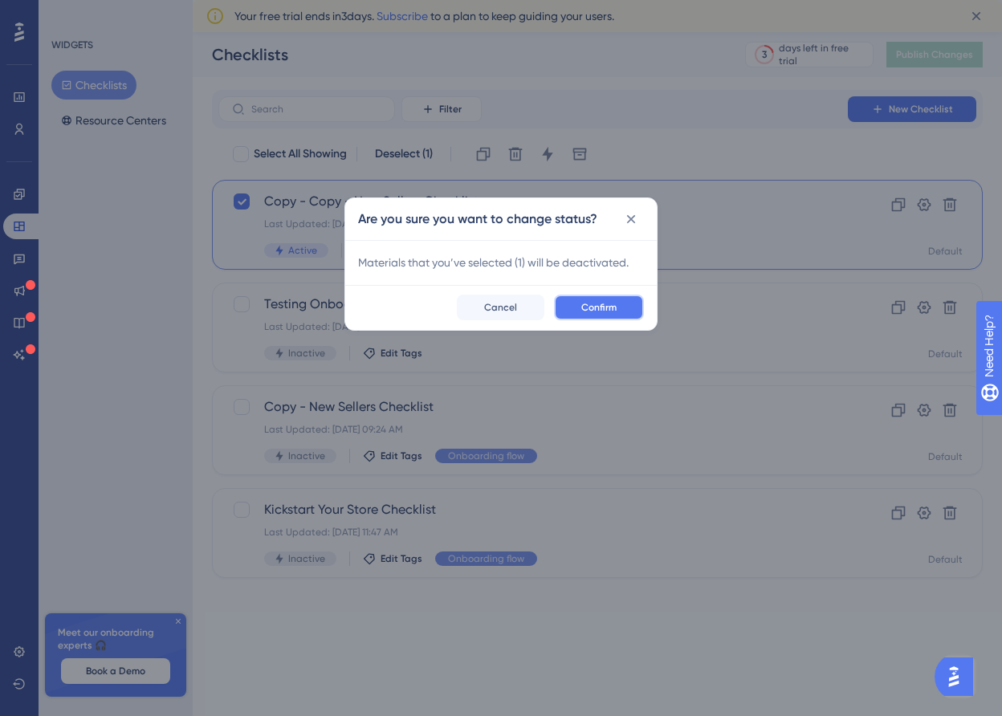
click at [595, 312] on span "Confirm" at bounding box center [598, 307] width 35 height 13
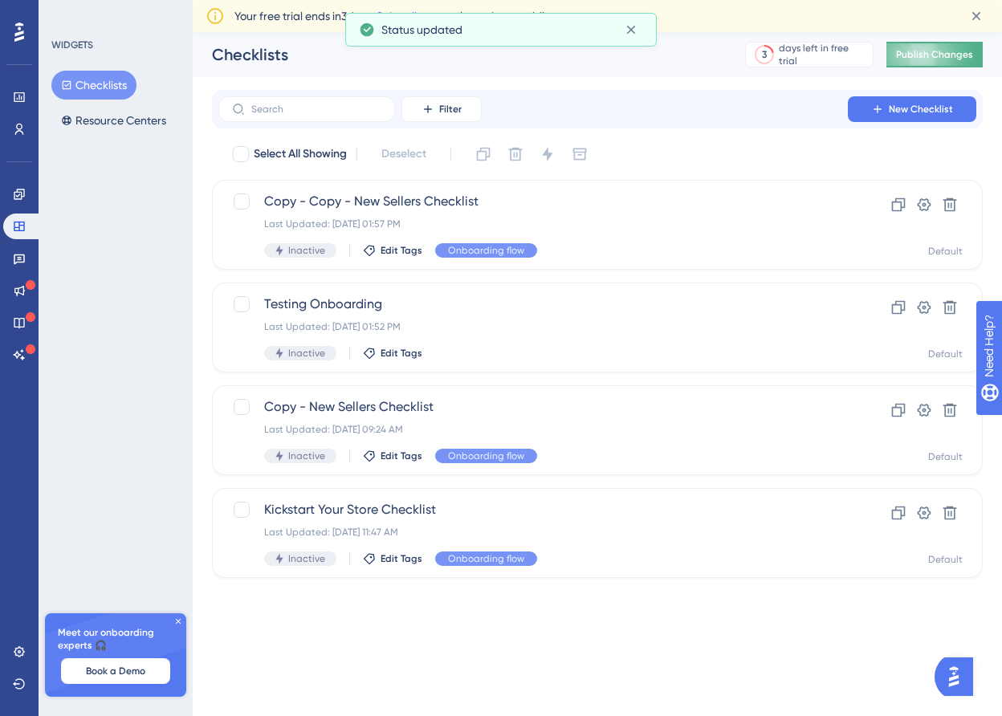
click at [936, 54] on button "Publish Changes" at bounding box center [935, 55] width 96 height 26
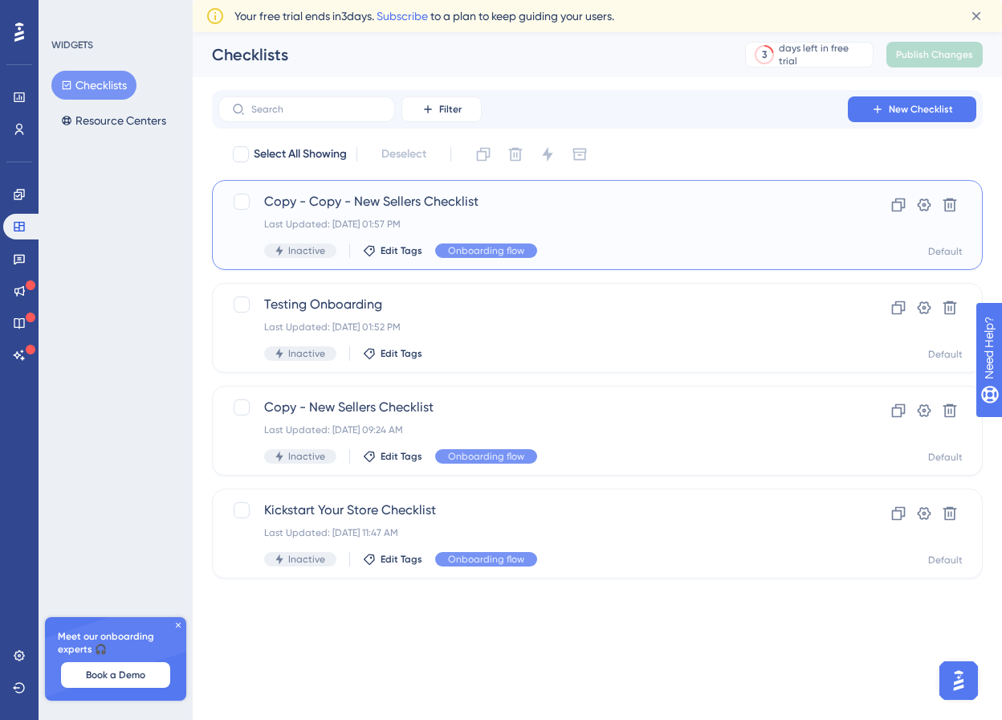
click at [546, 215] on div "Copy - Copy - New Sellers Checklist Last Updated: [DATE] 01:57 PM Inactive Edit…" at bounding box center [533, 225] width 538 height 66
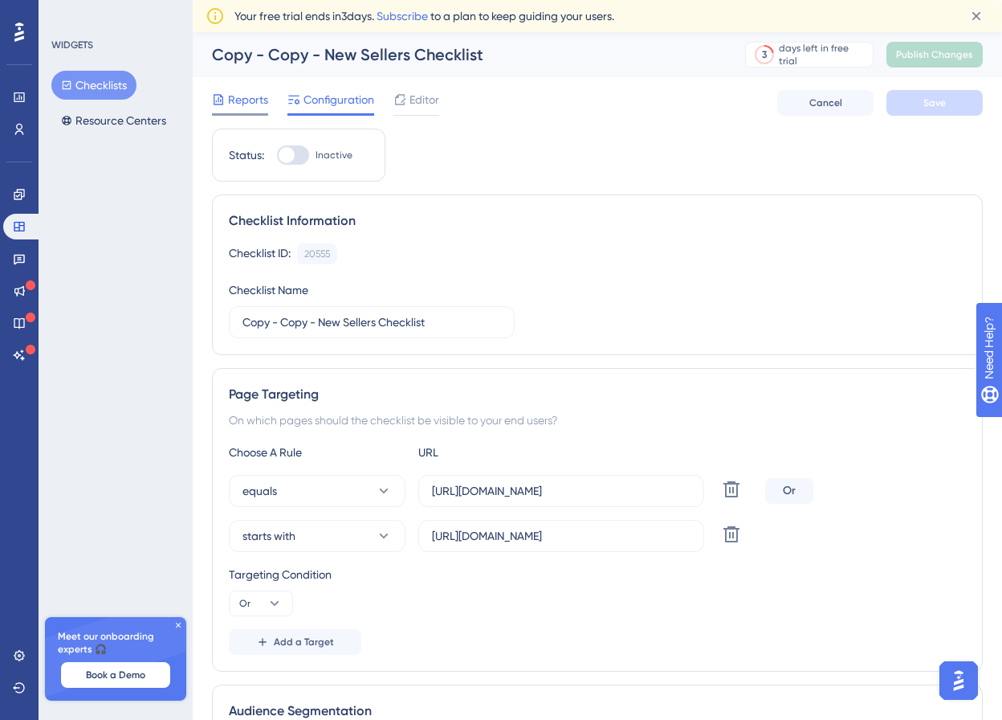
click at [241, 99] on span "Reports" at bounding box center [248, 99] width 40 height 19
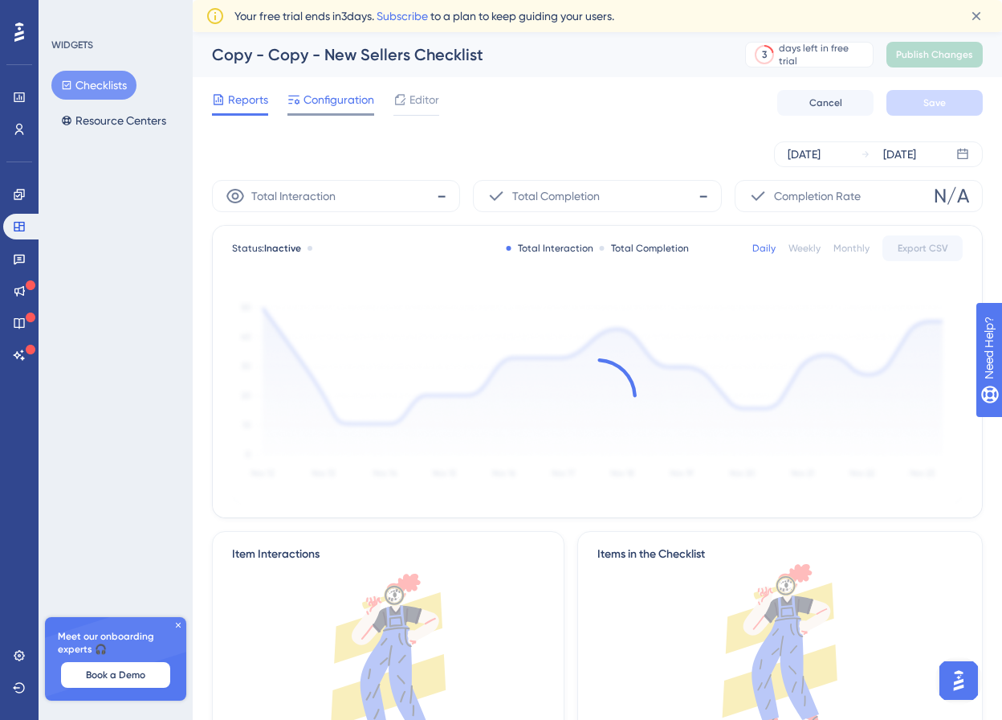
click at [356, 97] on span "Configuration" at bounding box center [339, 99] width 71 height 19
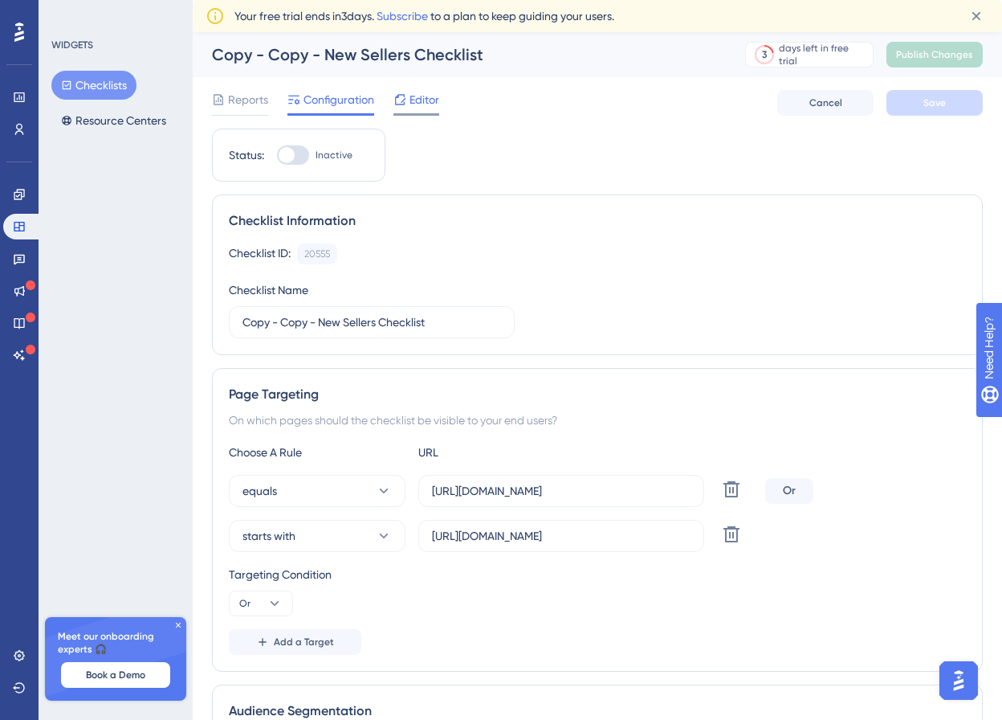
click at [400, 103] on icon at bounding box center [400, 99] width 13 height 13
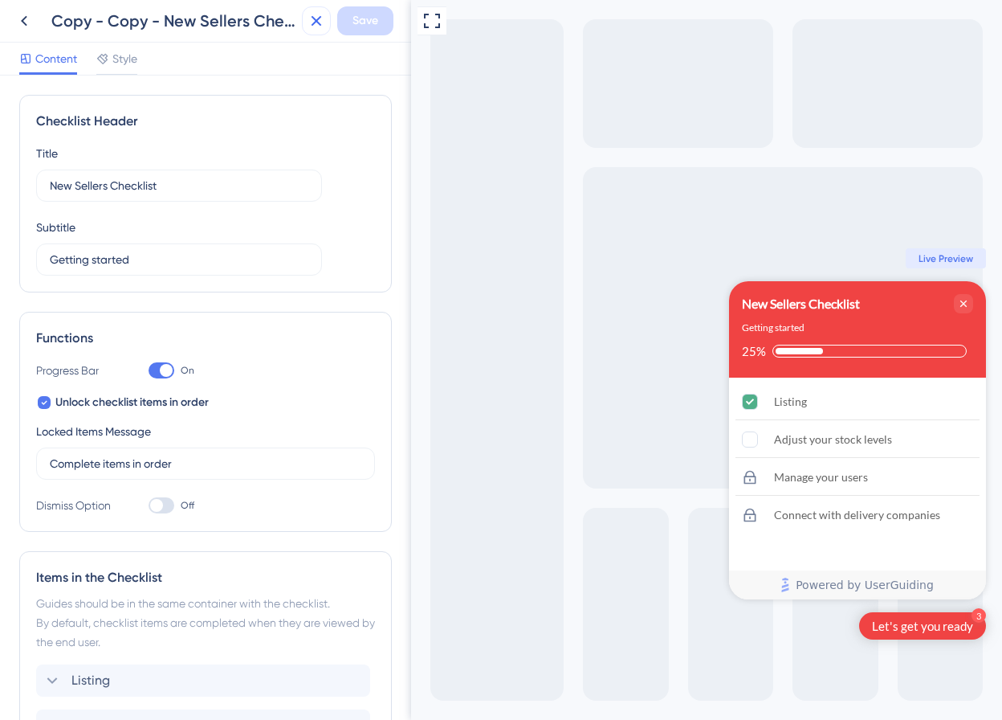
click at [320, 25] on icon at bounding box center [316, 20] width 19 height 19
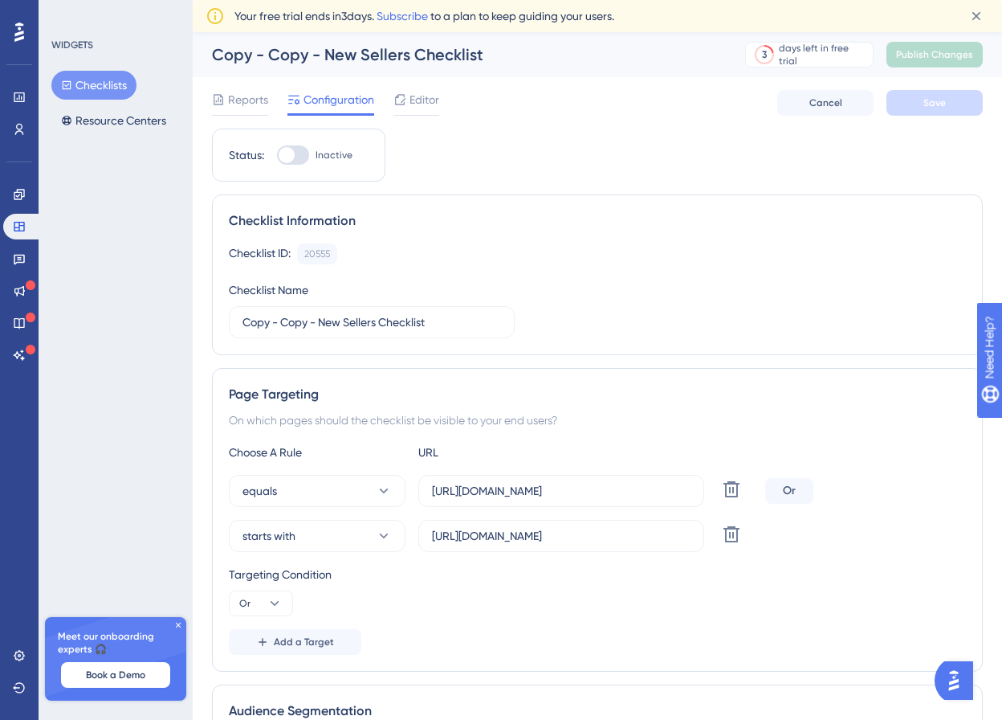
click at [112, 88] on button "Checklists" at bounding box center [93, 85] width 85 height 29
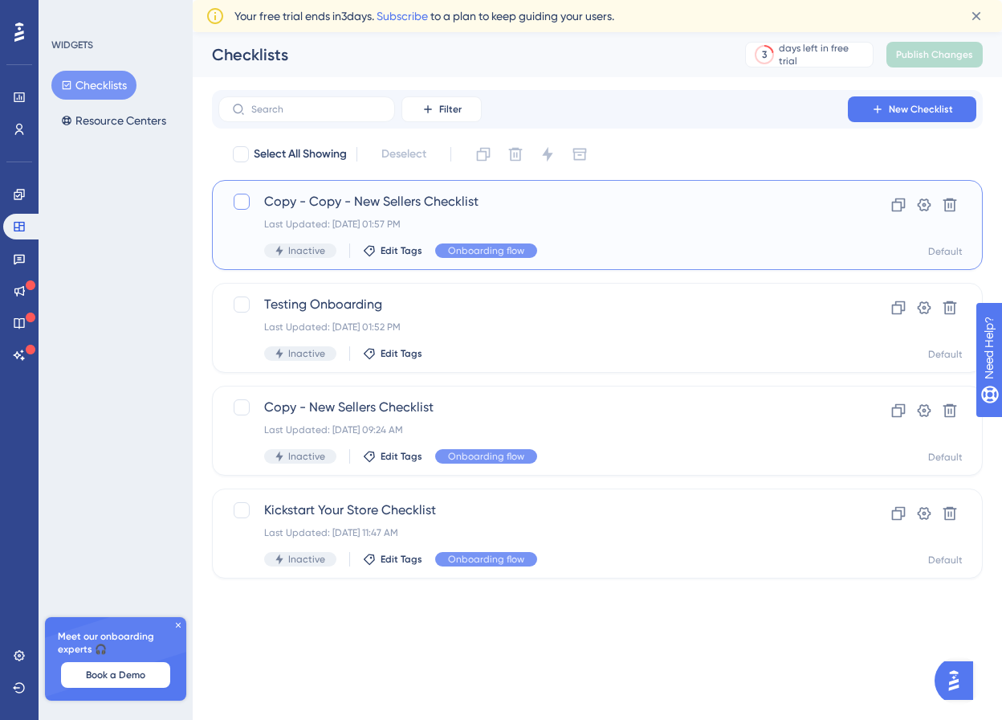
click at [240, 201] on div at bounding box center [242, 202] width 16 height 16
checkbox input "true"
click at [542, 161] on icon at bounding box center [548, 154] width 16 height 16
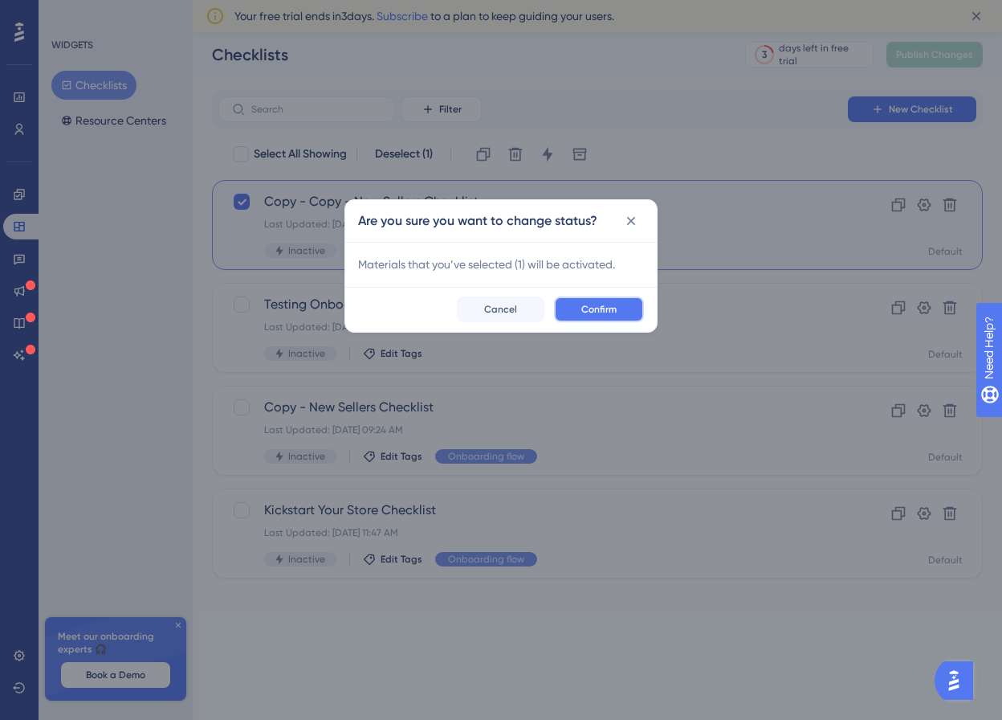
click at [622, 300] on button "Confirm" at bounding box center [599, 309] width 90 height 26
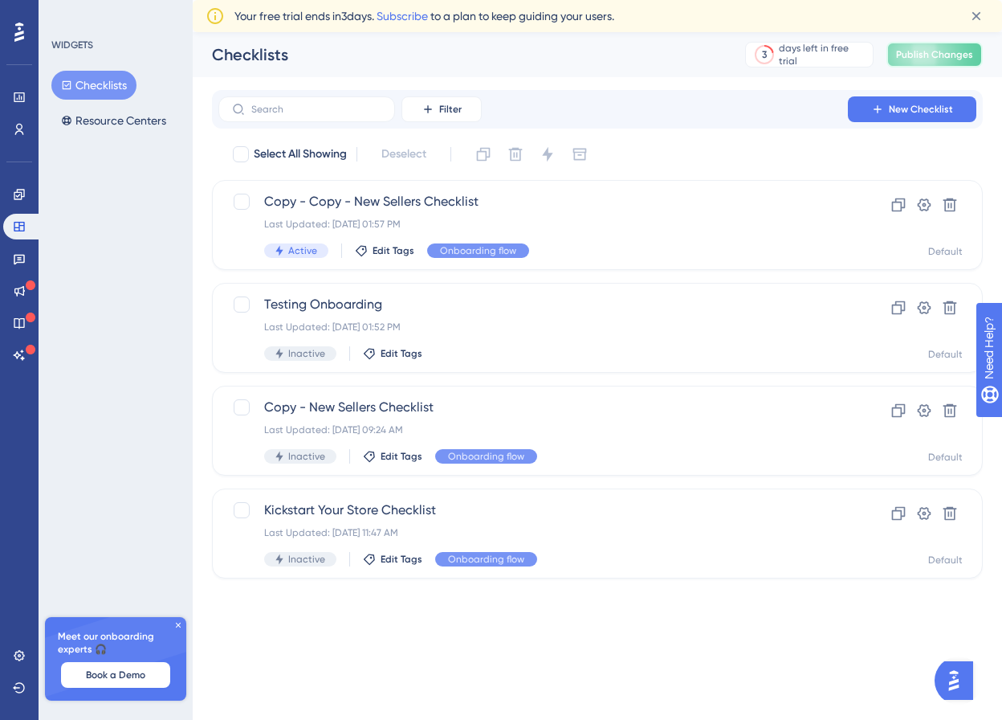
click at [904, 60] on span "Publish Changes" at bounding box center [934, 54] width 77 height 13
click at [143, 120] on button "Resource Centers" at bounding box center [113, 120] width 124 height 29
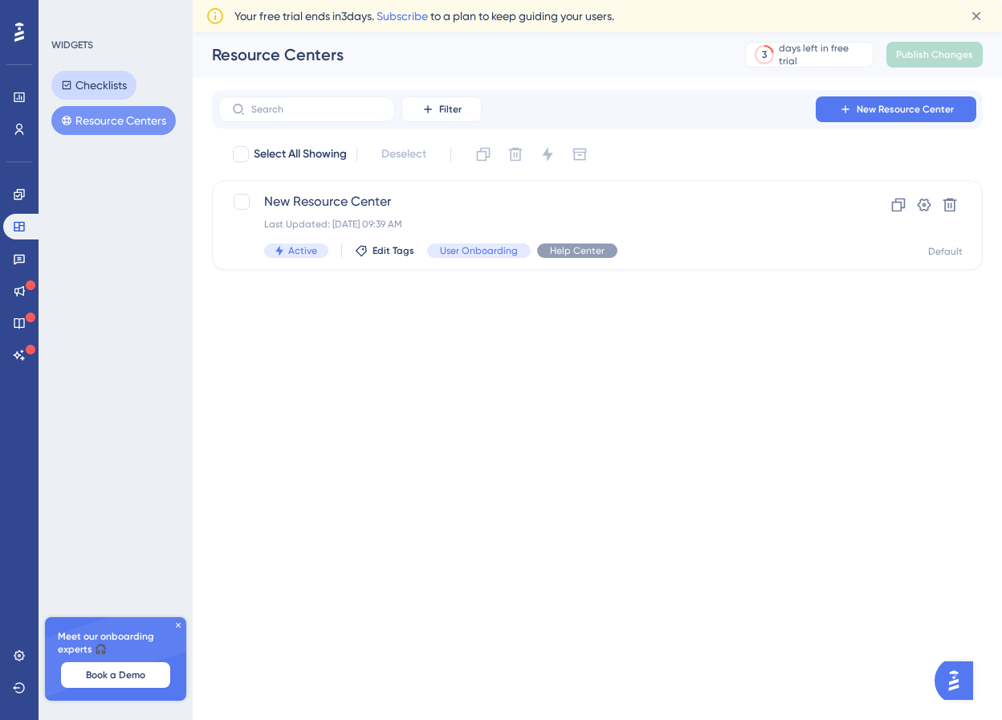
click at [113, 90] on button "Checklists" at bounding box center [93, 85] width 85 height 29
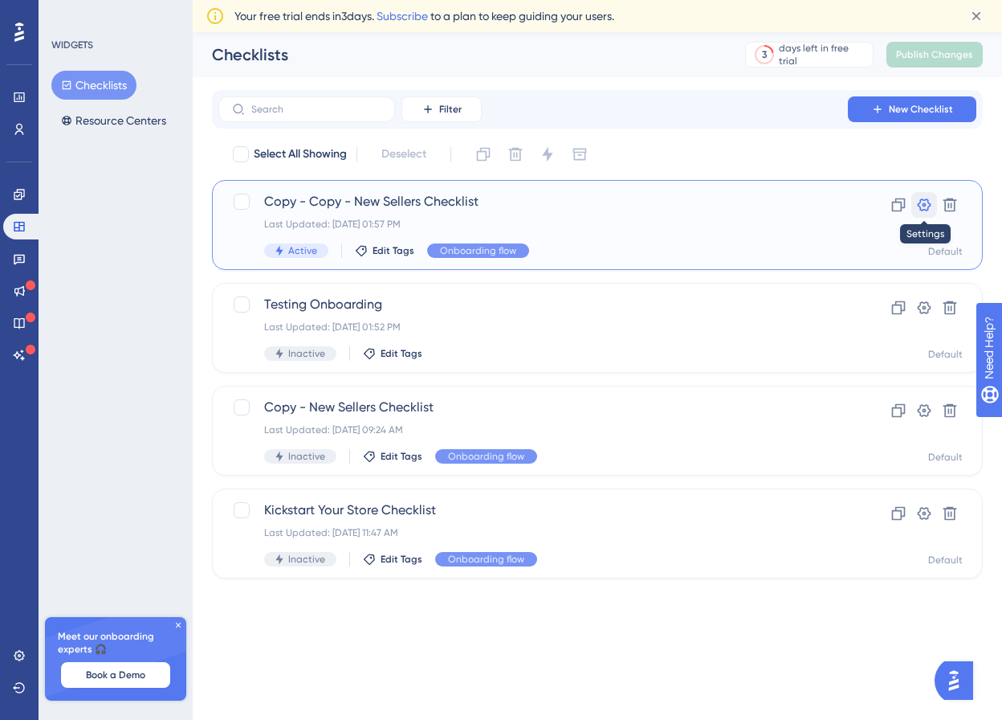
click at [920, 214] on button at bounding box center [925, 205] width 26 height 26
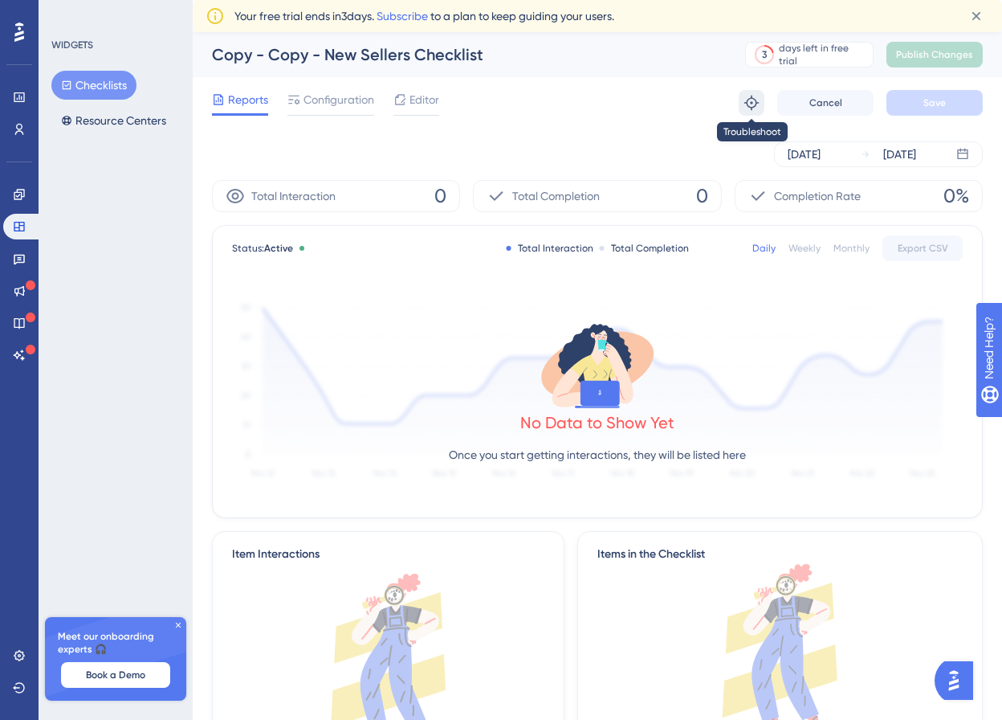
click at [753, 97] on icon at bounding box center [752, 103] width 14 height 14
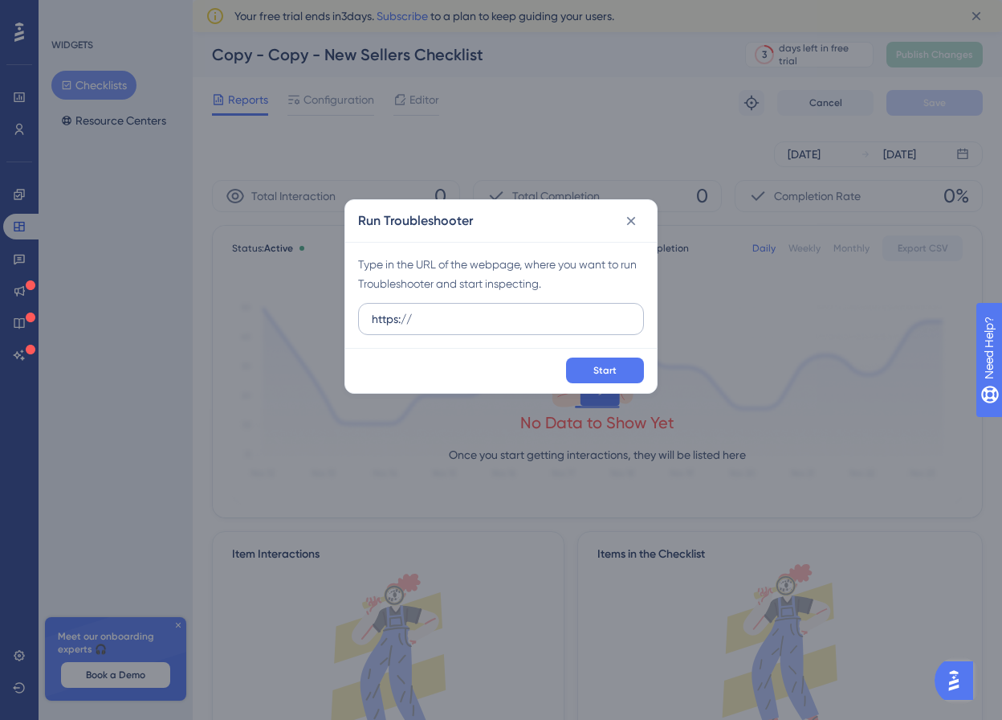
click at [485, 322] on input "https://" at bounding box center [501, 319] width 259 height 18
paste input "staging-merchant.miswag.co/"
type input "https://staging-merchant.miswag.co/"
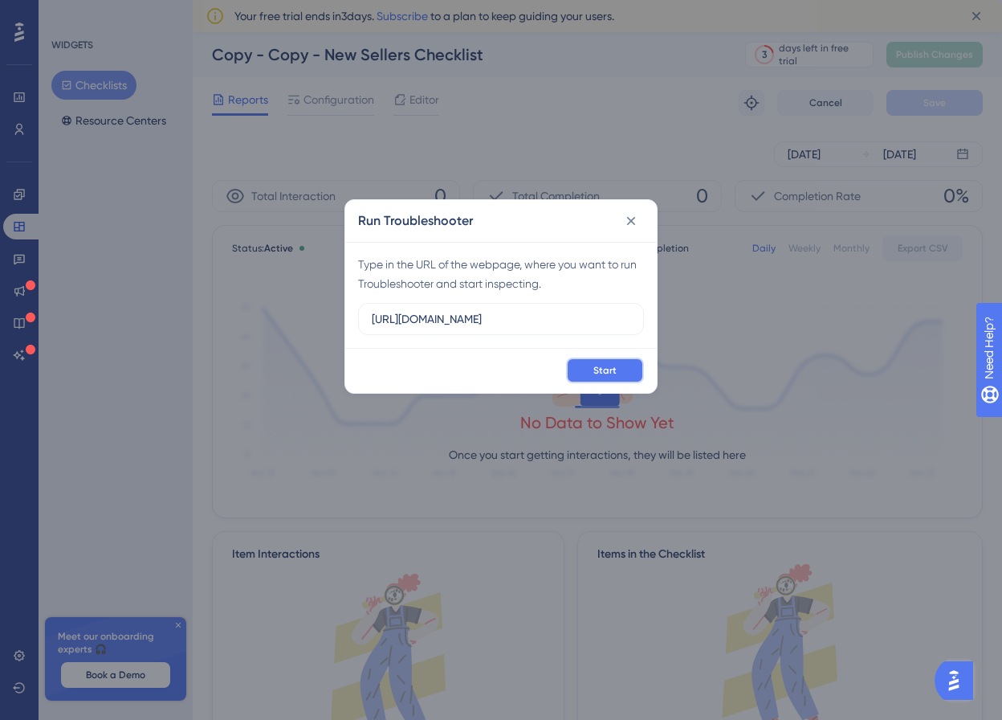
click at [617, 369] on button "Start" at bounding box center [605, 370] width 78 height 26
click at [628, 230] on button at bounding box center [631, 221] width 26 height 26
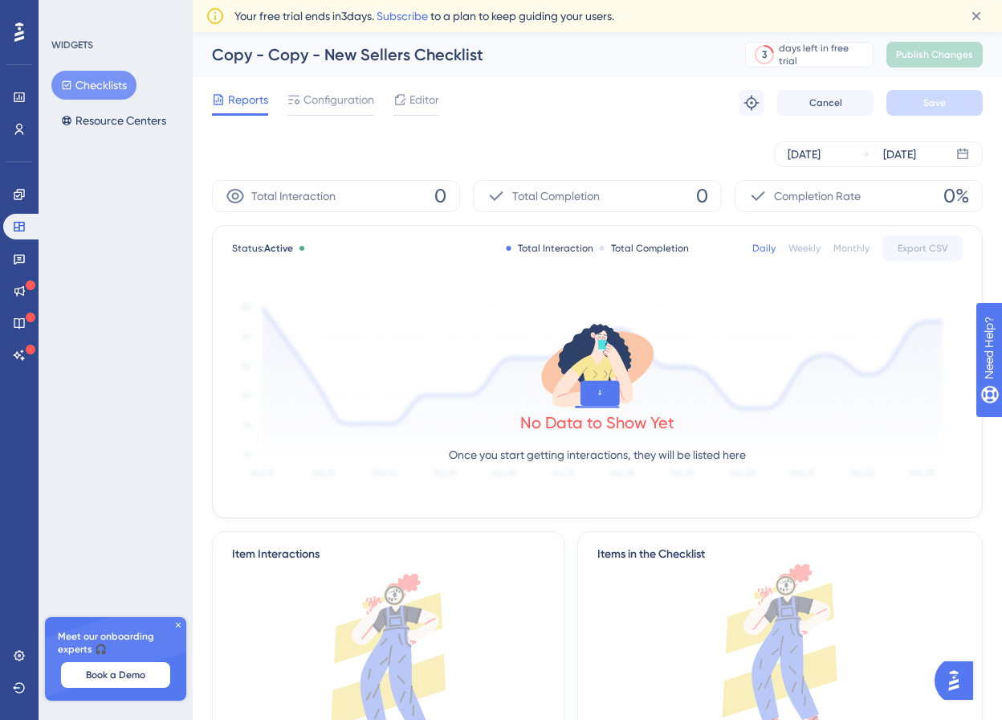
click at [306, 80] on div "Reports Configuration Editor Troubleshoot Cancel Save" at bounding box center [597, 102] width 771 height 51
click at [321, 91] on span "Configuration" at bounding box center [339, 99] width 71 height 19
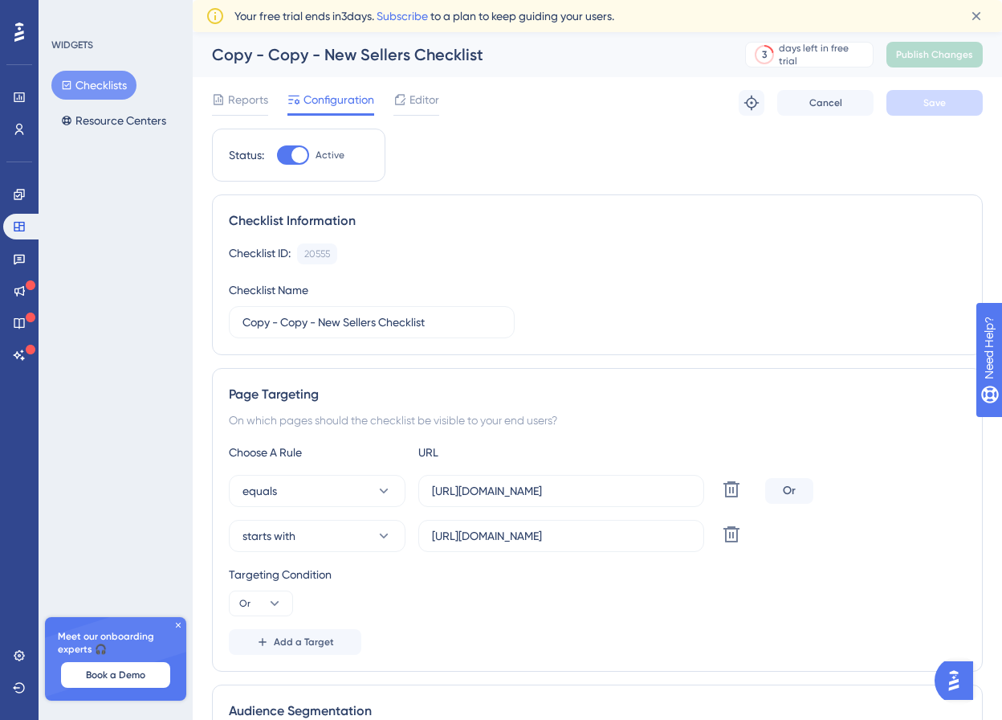
click at [122, 80] on button "Checklists" at bounding box center [93, 85] width 85 height 29
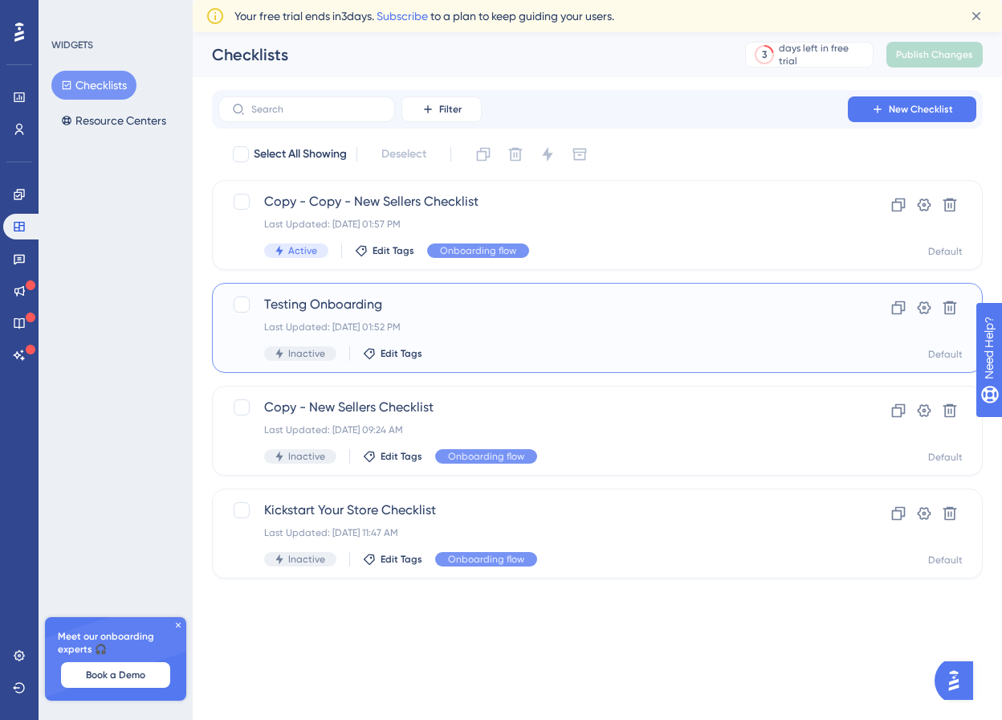
click at [498, 345] on div "Testing Onboarding Last Updated: Sep 25 2025, 01:52 PM Inactive Edit Tags" at bounding box center [533, 328] width 538 height 66
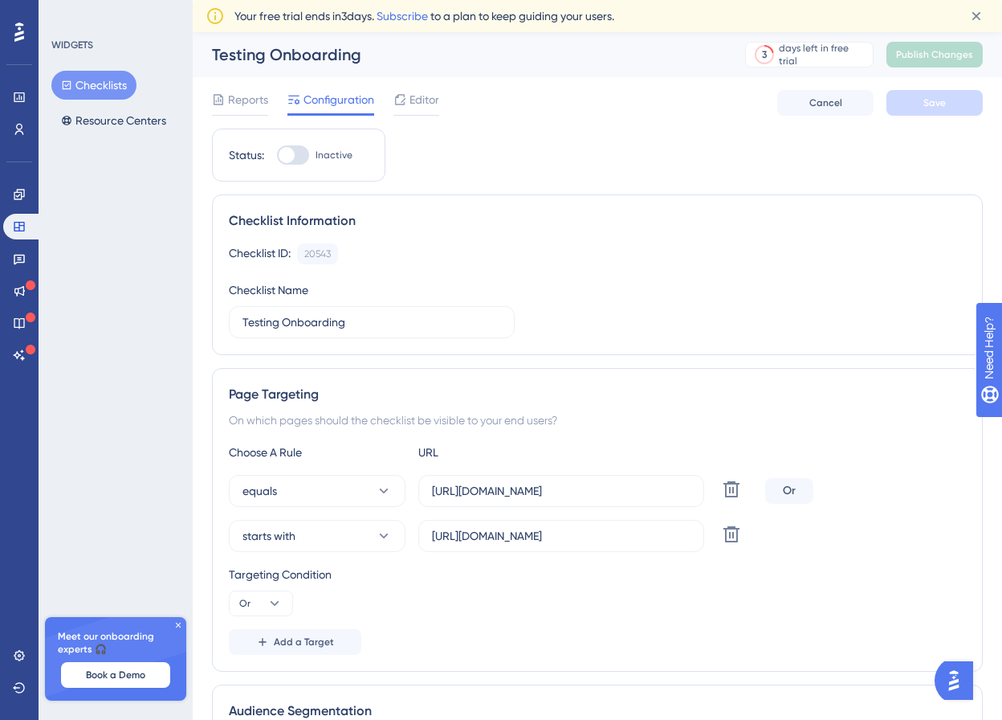
click at [113, 90] on button "Checklists" at bounding box center [93, 85] width 85 height 29
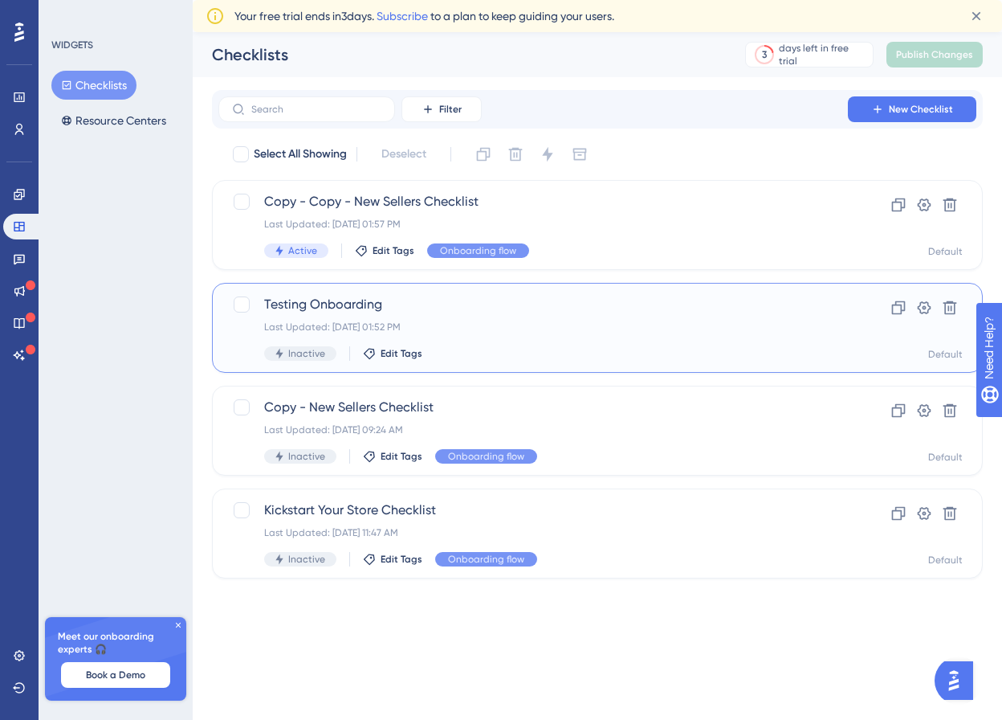
click at [422, 305] on span "Testing Onboarding" at bounding box center [533, 304] width 538 height 19
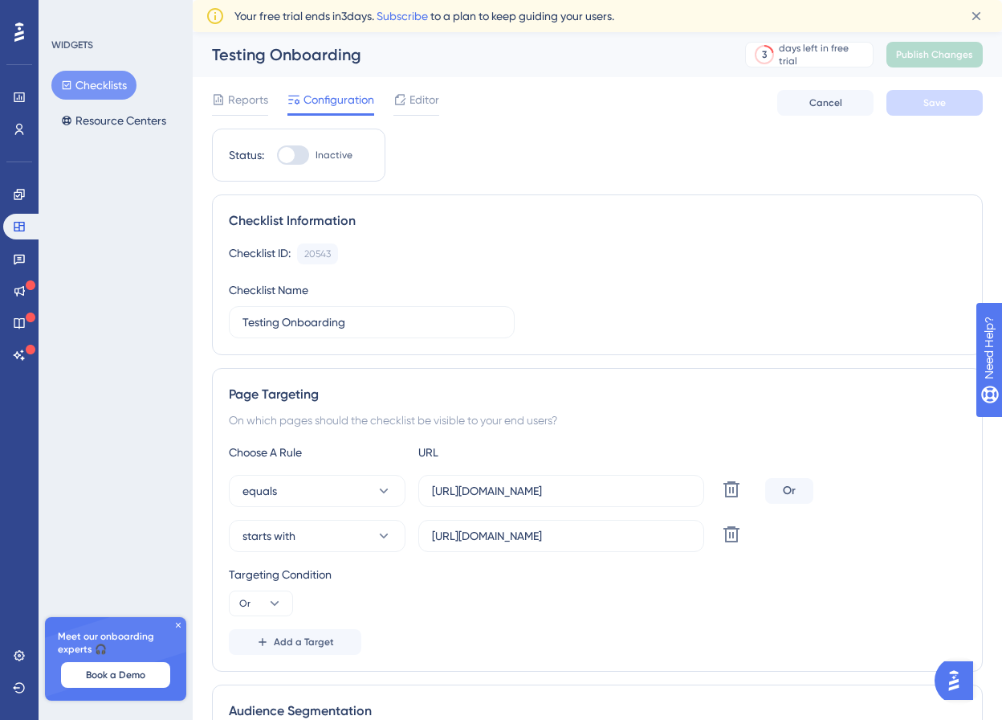
click at [126, 83] on button "Checklists" at bounding box center [93, 85] width 85 height 29
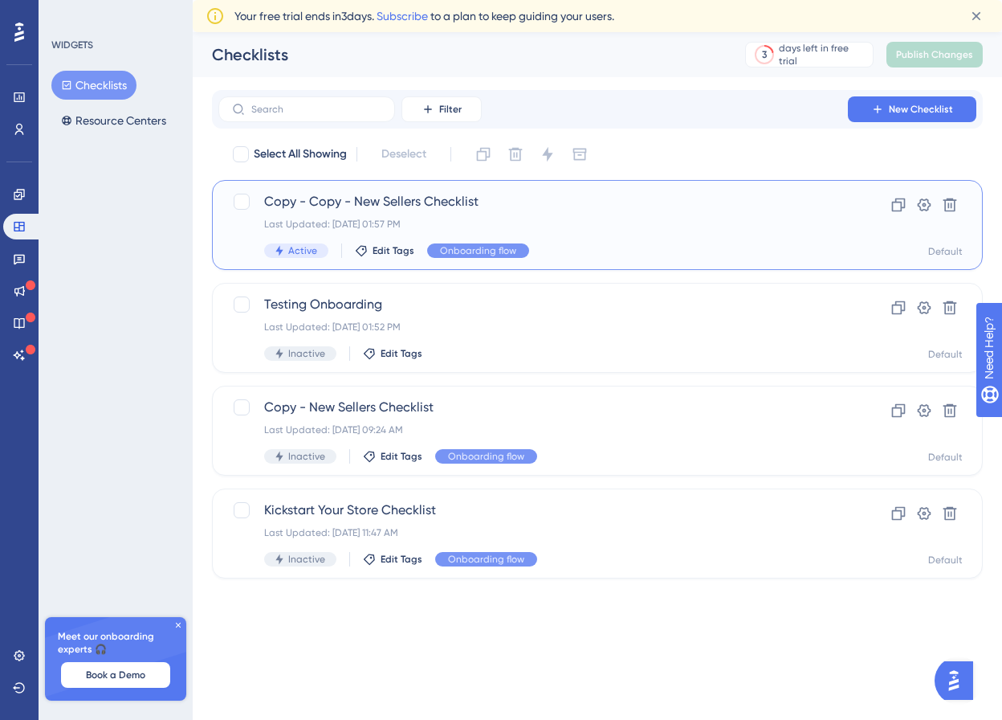
click at [430, 217] on div "Copy - Copy - New Sellers Checklist Last Updated: Sep 25 2025, 01:57 PM Active …" at bounding box center [533, 225] width 538 height 66
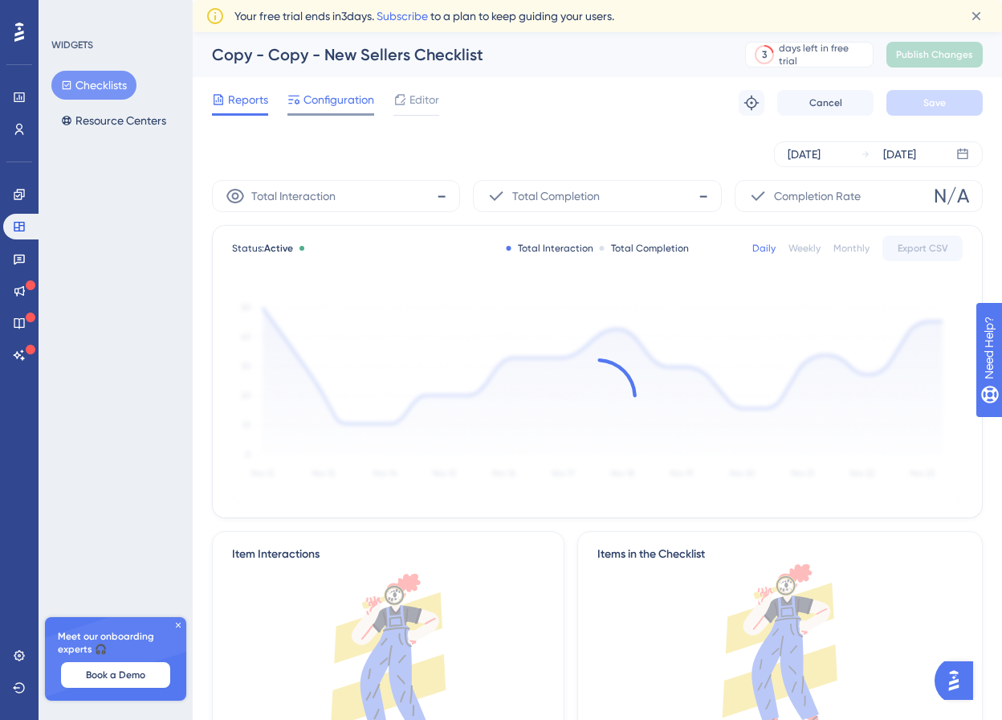
click at [344, 103] on span "Configuration" at bounding box center [339, 99] width 71 height 19
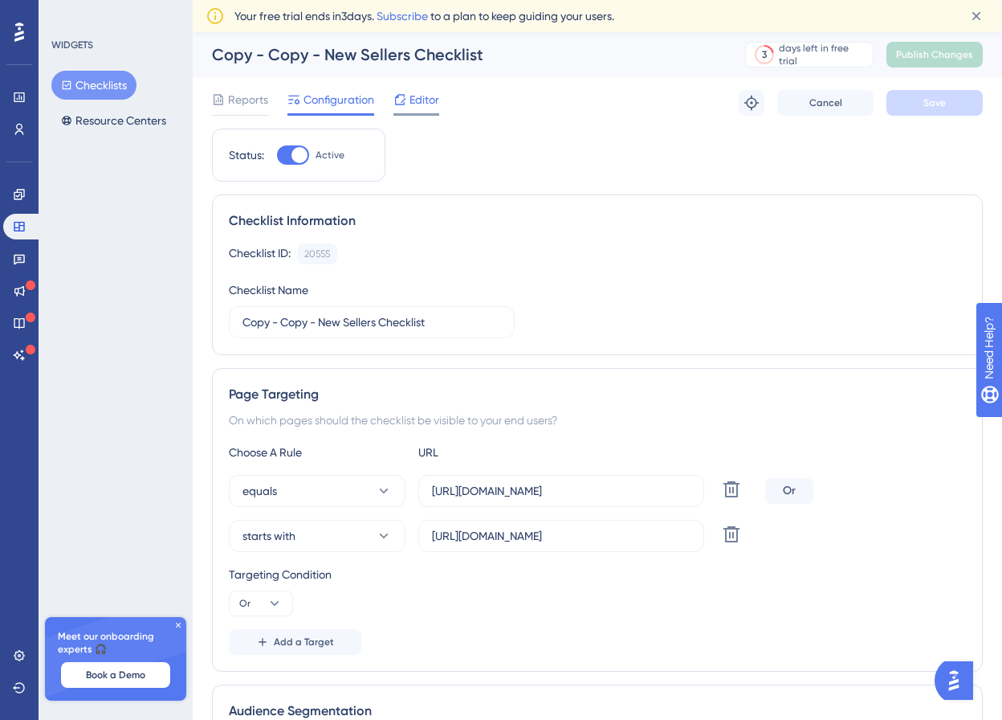
click at [398, 99] on icon at bounding box center [400, 99] width 13 height 13
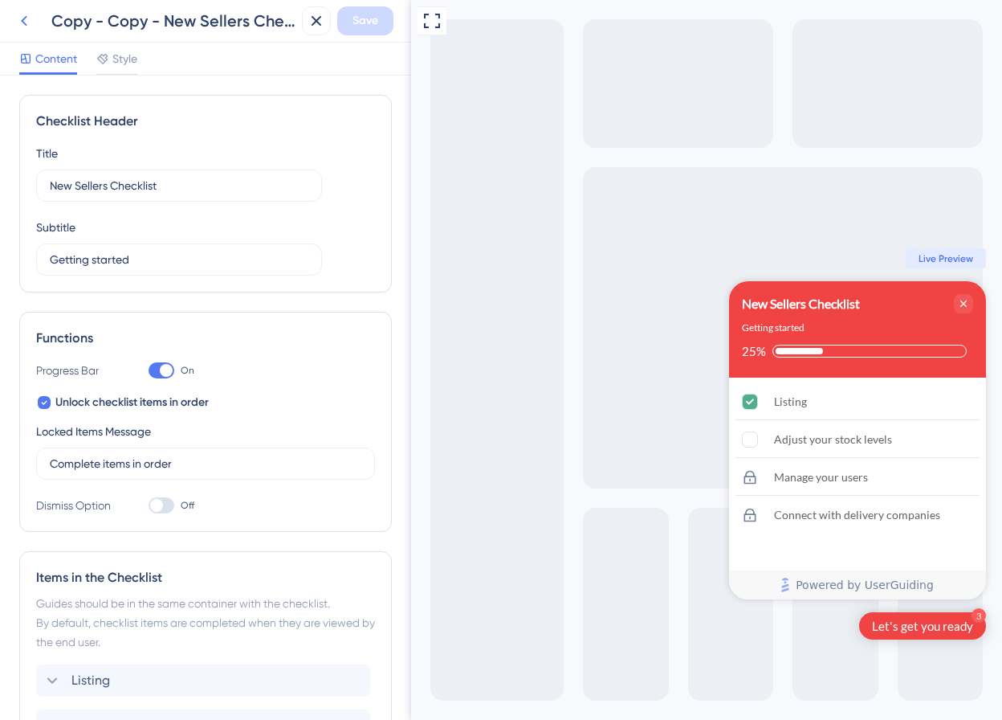
click at [26, 20] on icon at bounding box center [23, 20] width 19 height 19
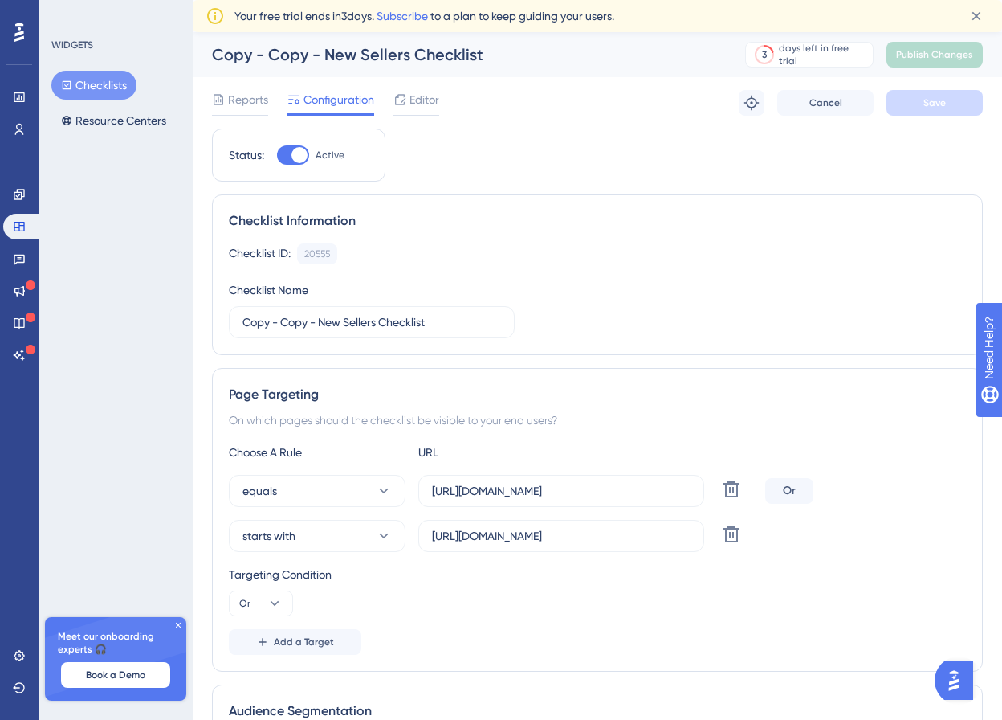
click at [131, 82] on button "Checklists" at bounding box center [93, 85] width 85 height 29
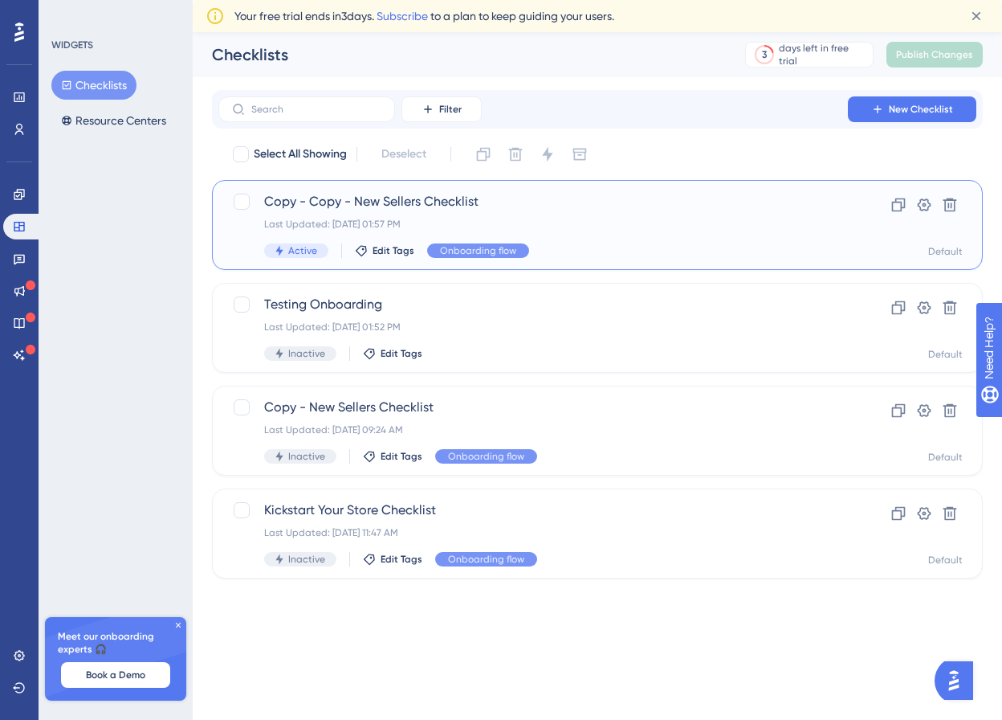
click at [706, 235] on div "Copy - Copy - New Sellers Checklist Last Updated: Sep 25 2025, 01:57 PM Active …" at bounding box center [533, 225] width 538 height 66
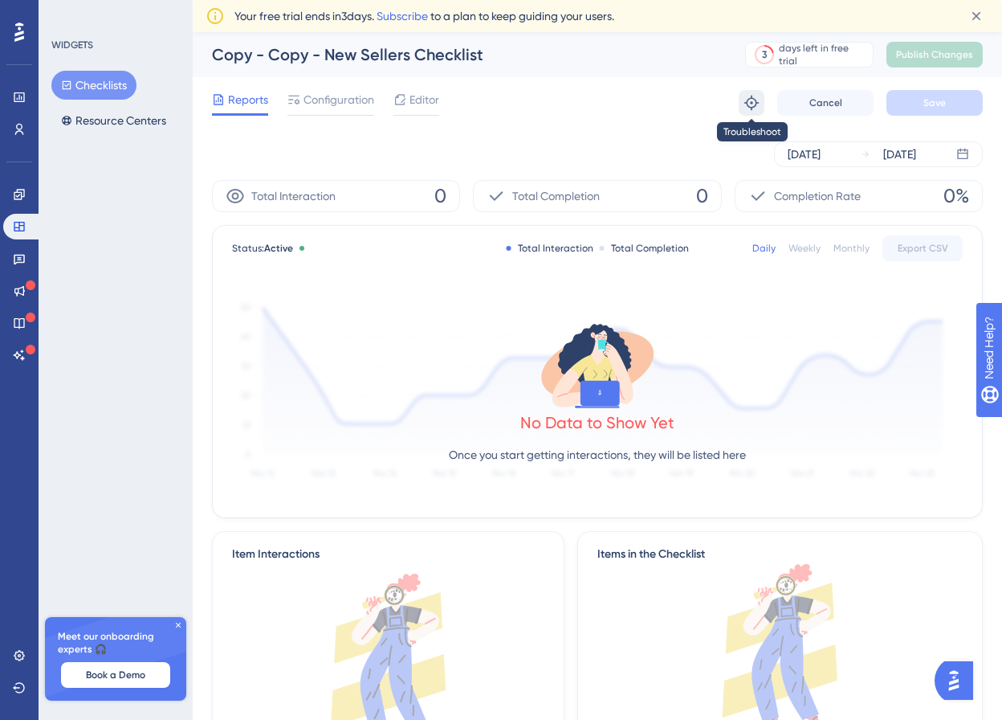
click at [757, 108] on icon at bounding box center [752, 103] width 16 height 16
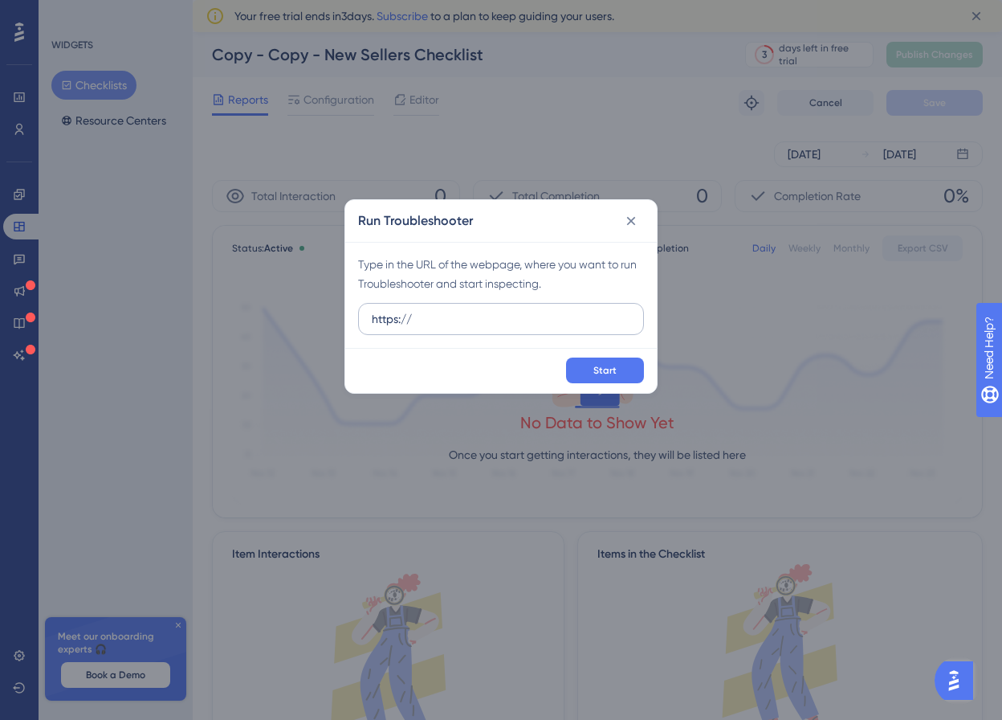
click at [496, 312] on input "https://" at bounding box center [501, 319] width 259 height 18
type input "[URL][DOMAIN_NAME]"
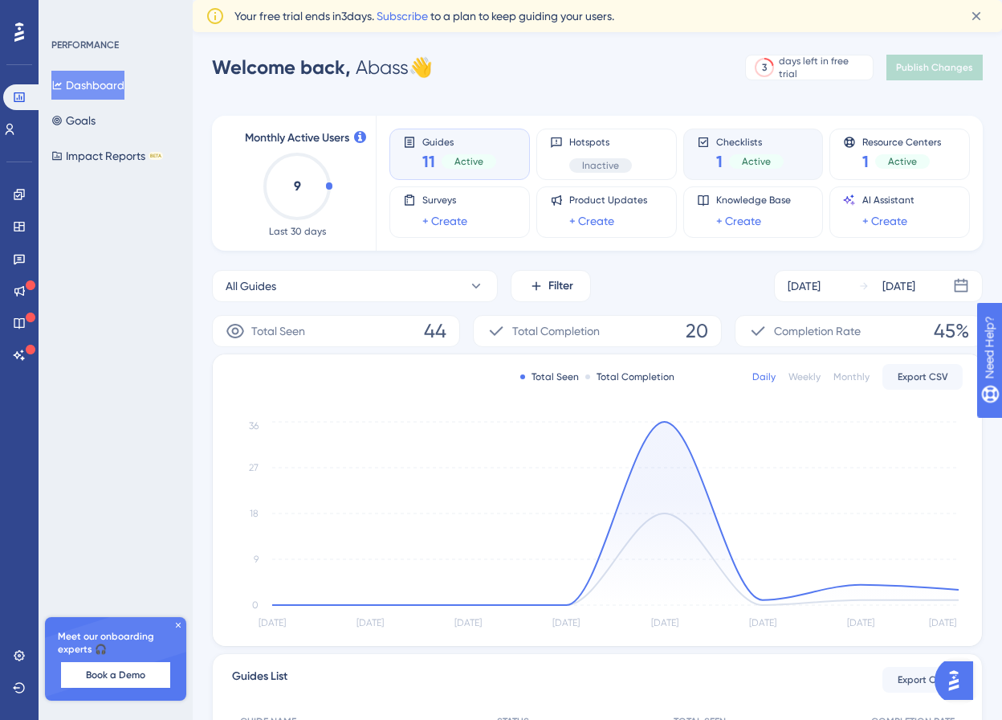
click at [734, 149] on div "Checklists 1 Active" at bounding box center [749, 154] width 67 height 37
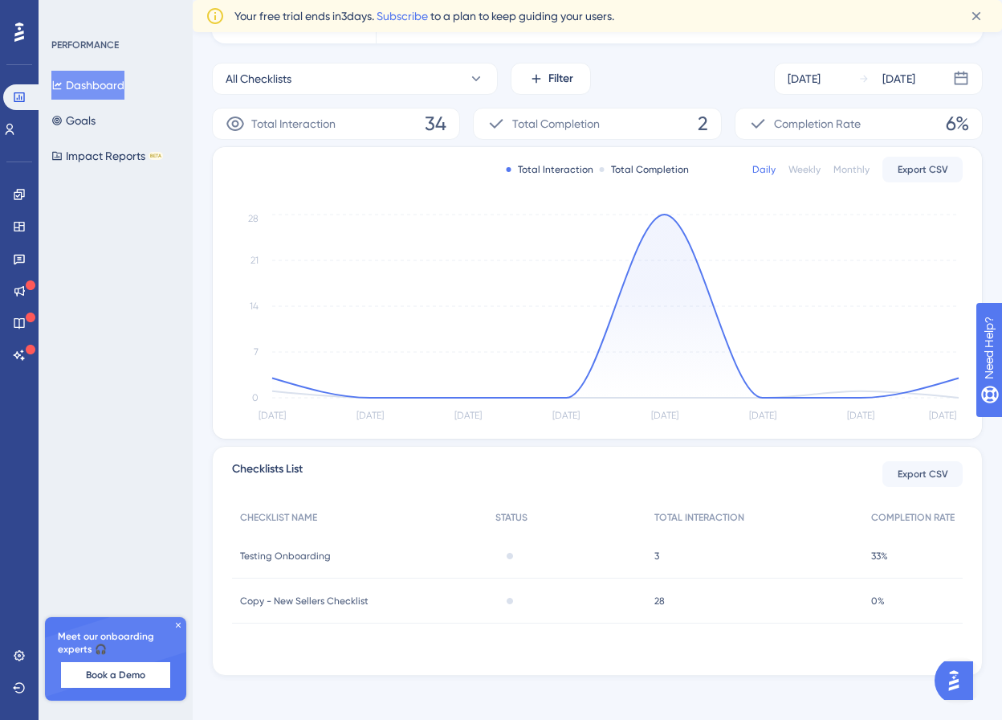
scroll to position [214, 0]
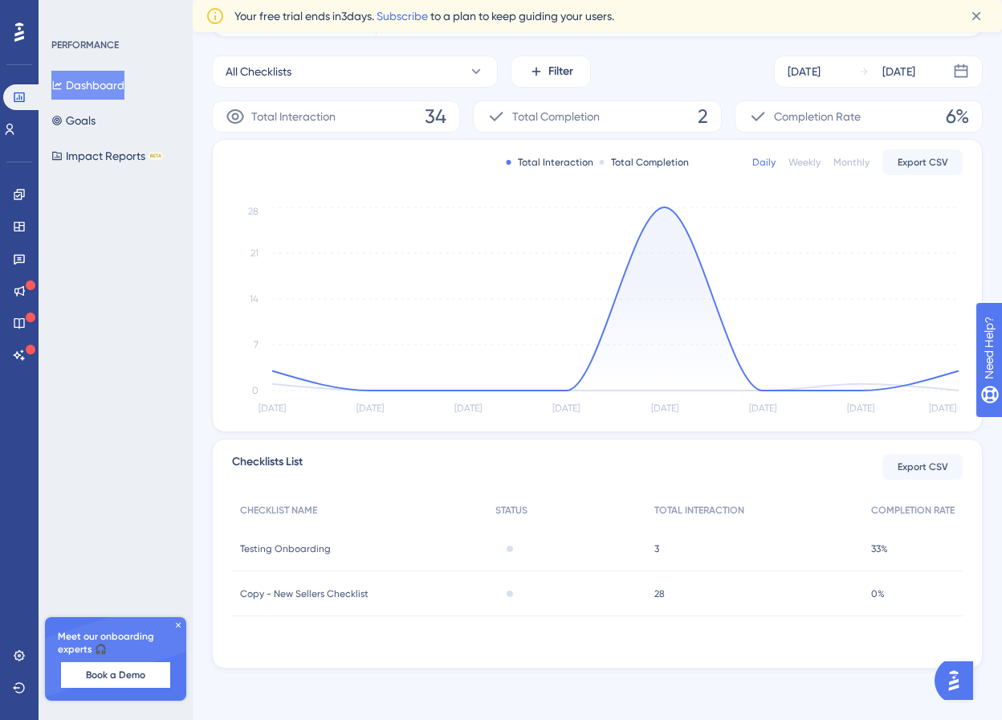
click at [508, 551] on div "Inactive" at bounding box center [567, 548] width 159 height 45
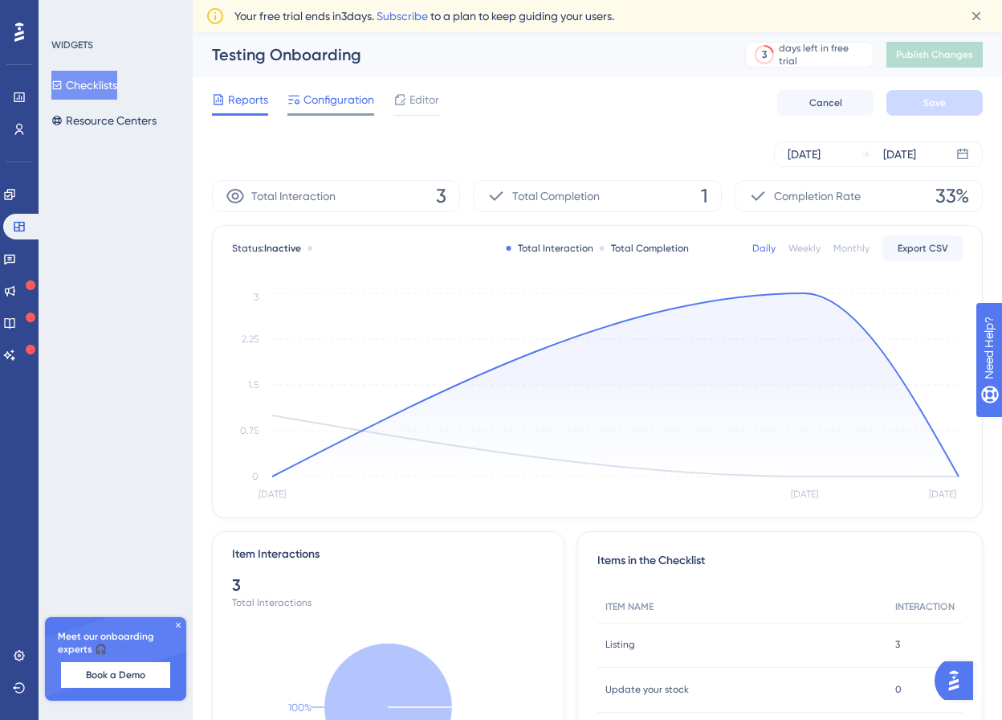
click at [327, 102] on span "Configuration" at bounding box center [339, 99] width 71 height 19
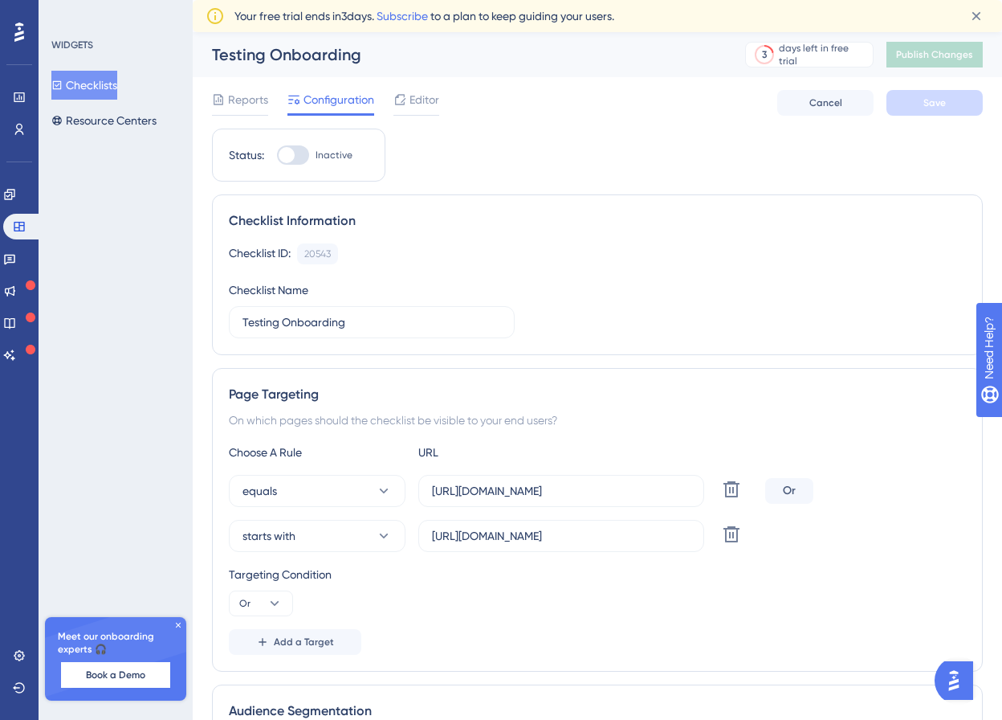
click at [298, 150] on div at bounding box center [293, 154] width 32 height 19
click at [277, 155] on input "Inactive" at bounding box center [276, 155] width 1 height 1
checkbox input "true"
click at [928, 103] on span "Save" at bounding box center [935, 102] width 22 height 13
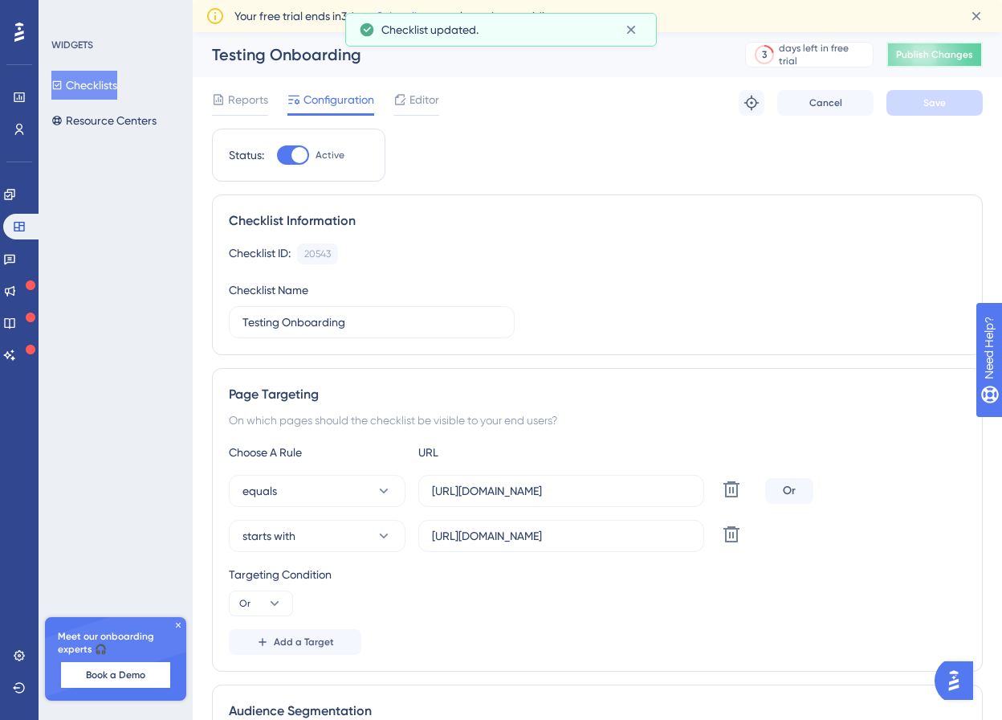
click at [936, 64] on button "Publish Changes" at bounding box center [935, 55] width 96 height 26
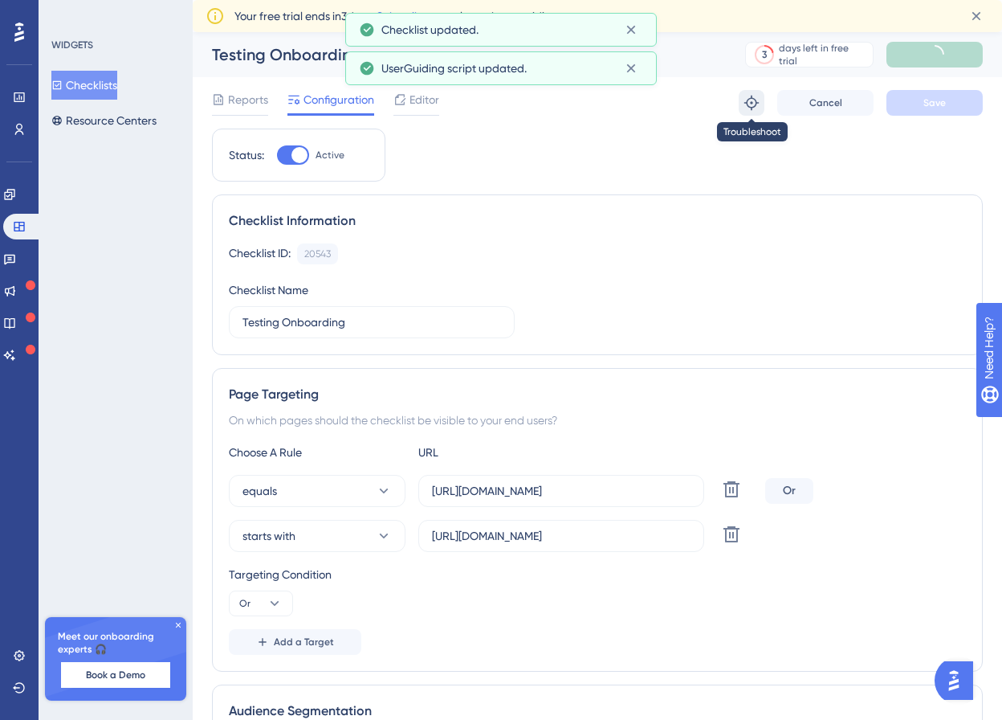
click at [758, 112] on button at bounding box center [752, 103] width 26 height 26
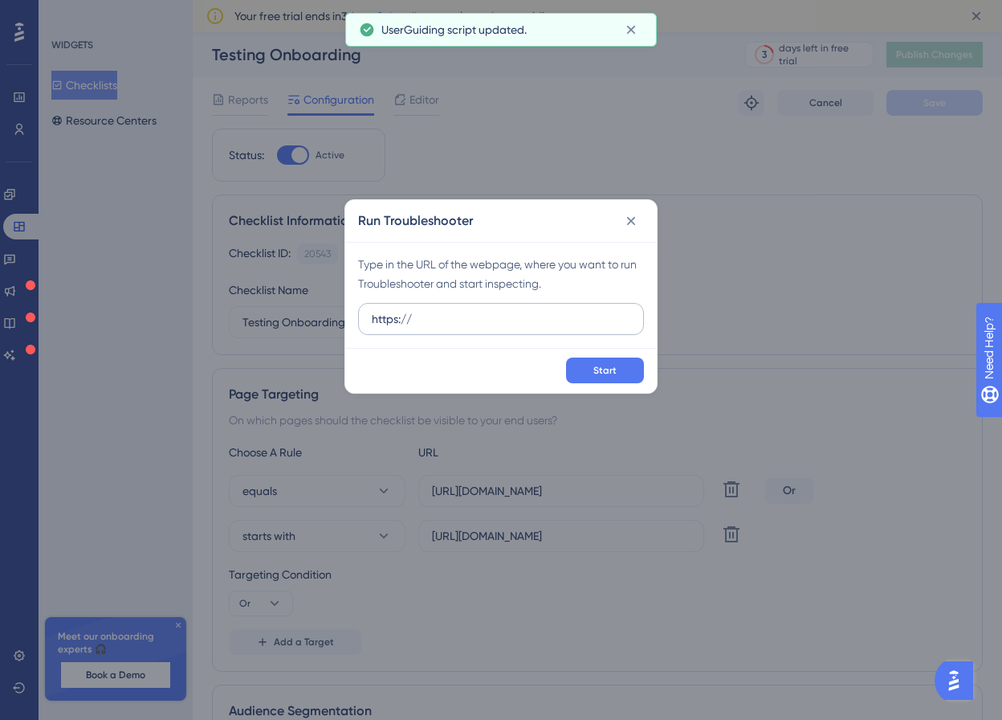
click at [490, 314] on input "https://" at bounding box center [501, 319] width 259 height 18
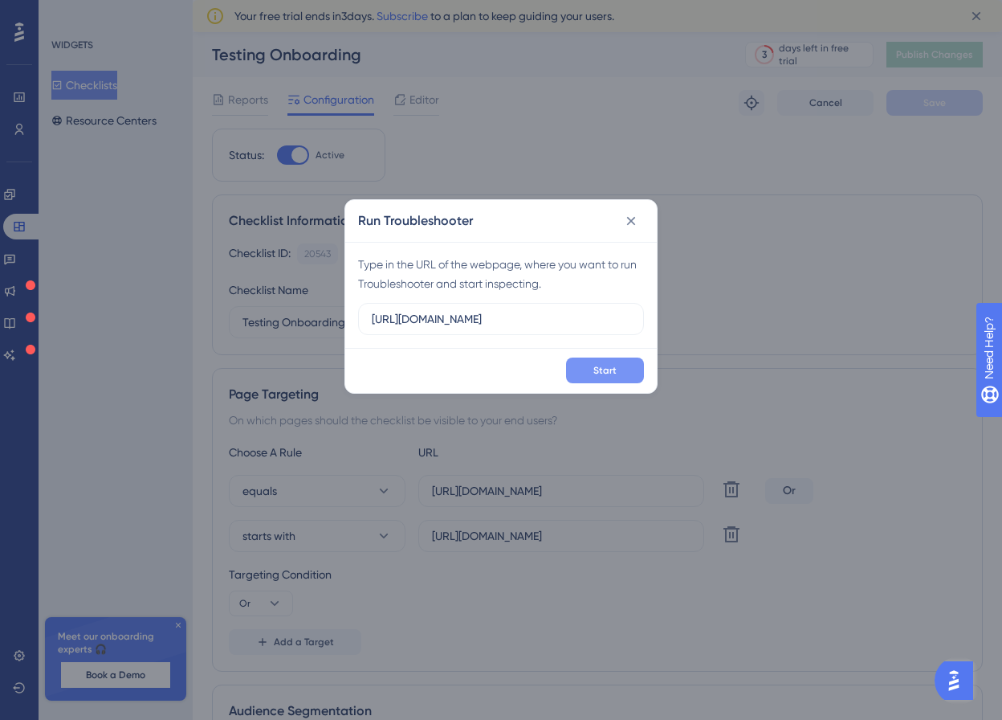
type input "[URL][DOMAIN_NAME]"
click at [630, 373] on button "Start" at bounding box center [605, 370] width 78 height 26
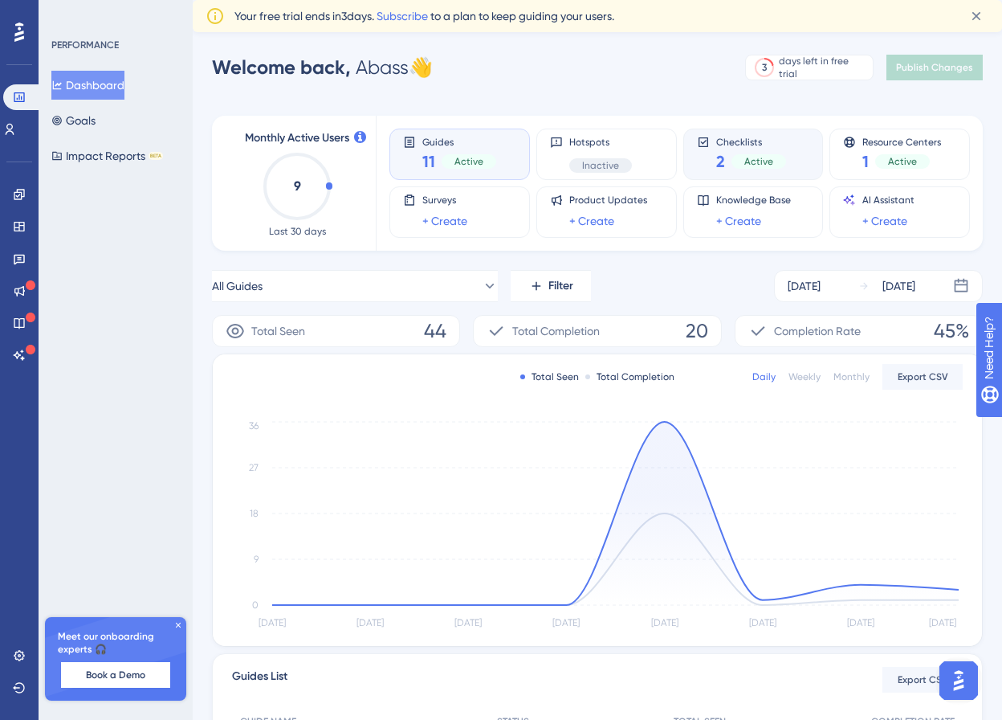
click at [728, 155] on div "2 Active" at bounding box center [751, 161] width 70 height 22
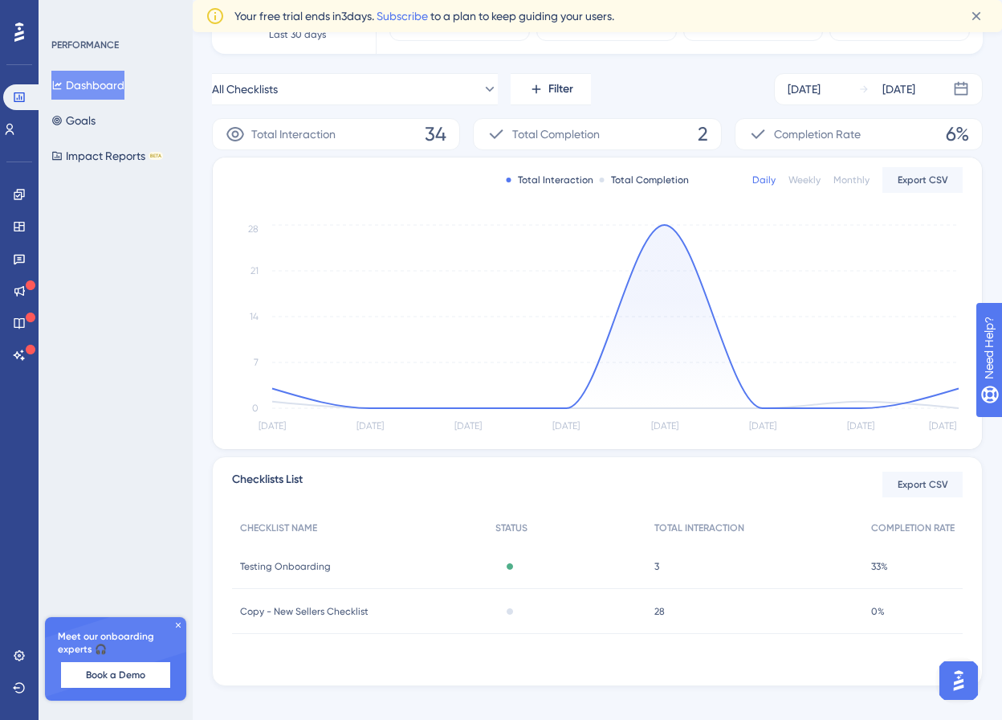
scroll to position [214, 0]
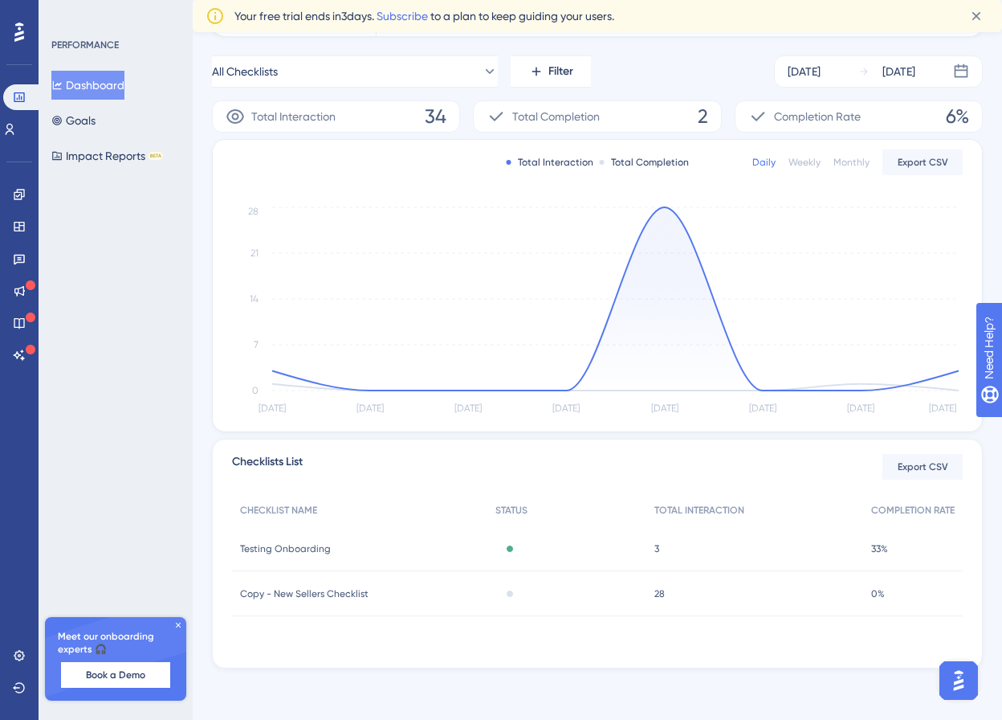
click at [508, 577] on div "Inactive" at bounding box center [567, 593] width 159 height 45
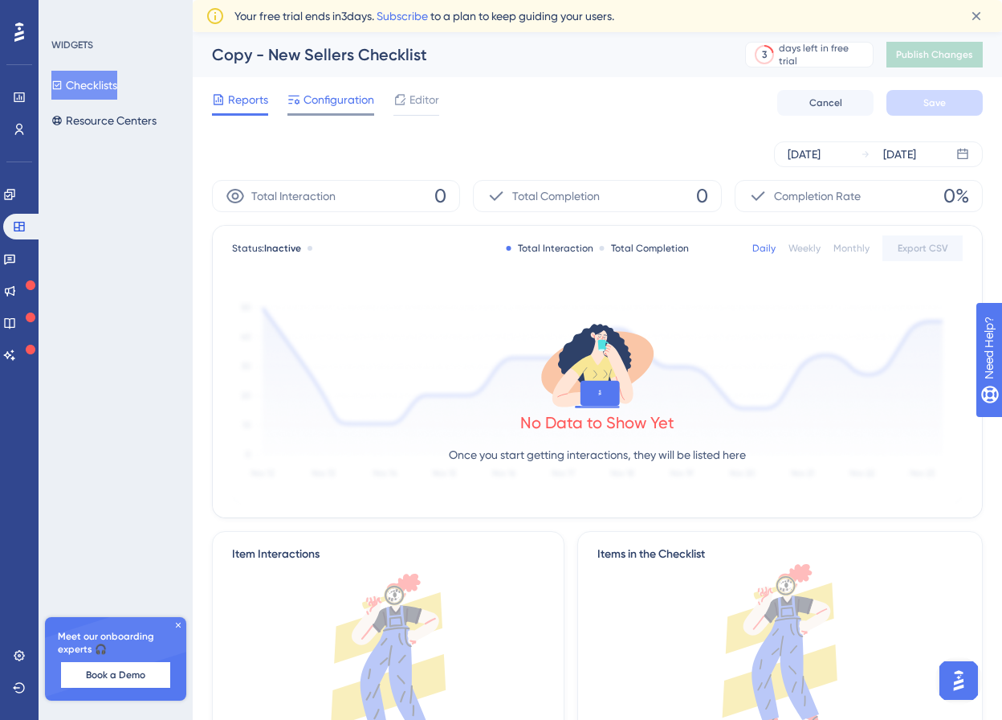
click at [353, 105] on span "Configuration" at bounding box center [339, 99] width 71 height 19
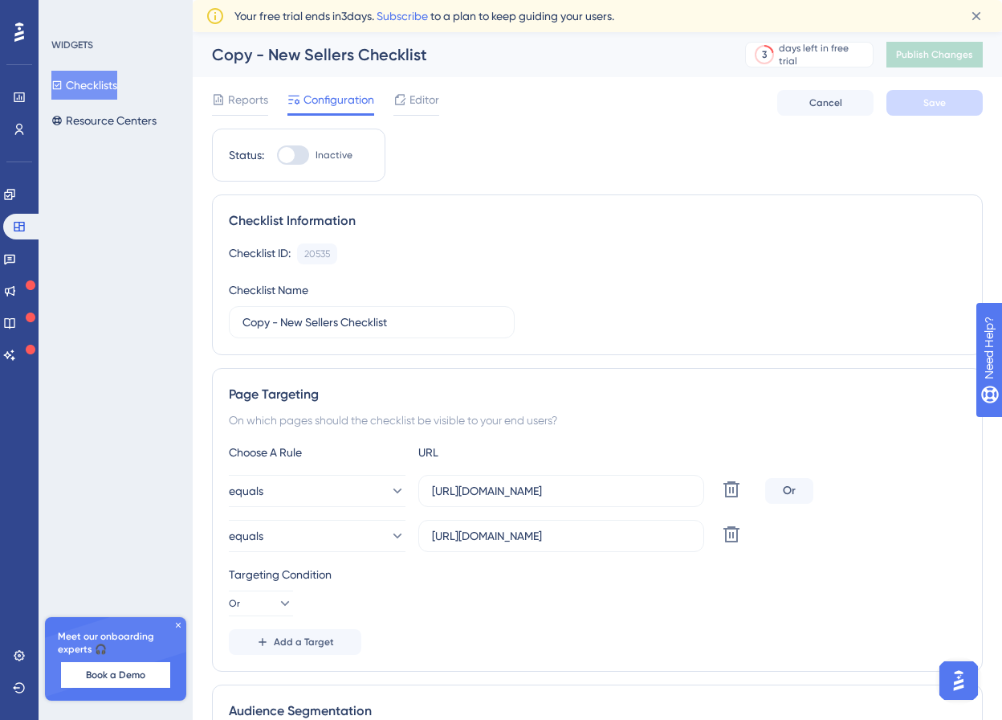
click at [302, 159] on div at bounding box center [293, 154] width 32 height 19
click at [277, 156] on input "Inactive" at bounding box center [276, 155] width 1 height 1
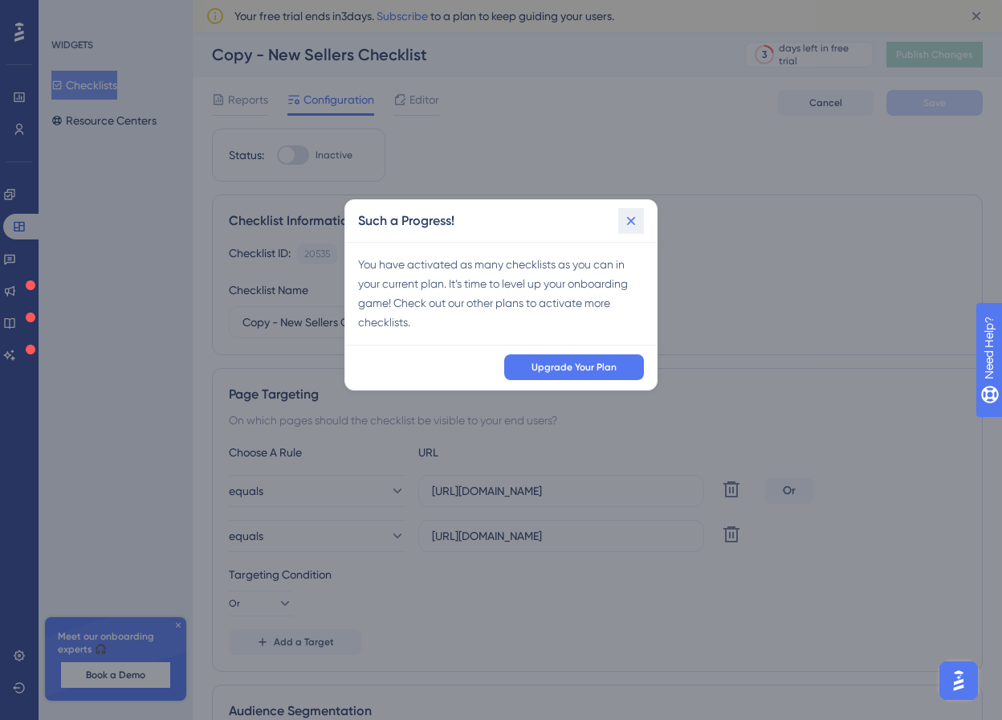
click at [633, 225] on icon at bounding box center [631, 221] width 16 height 16
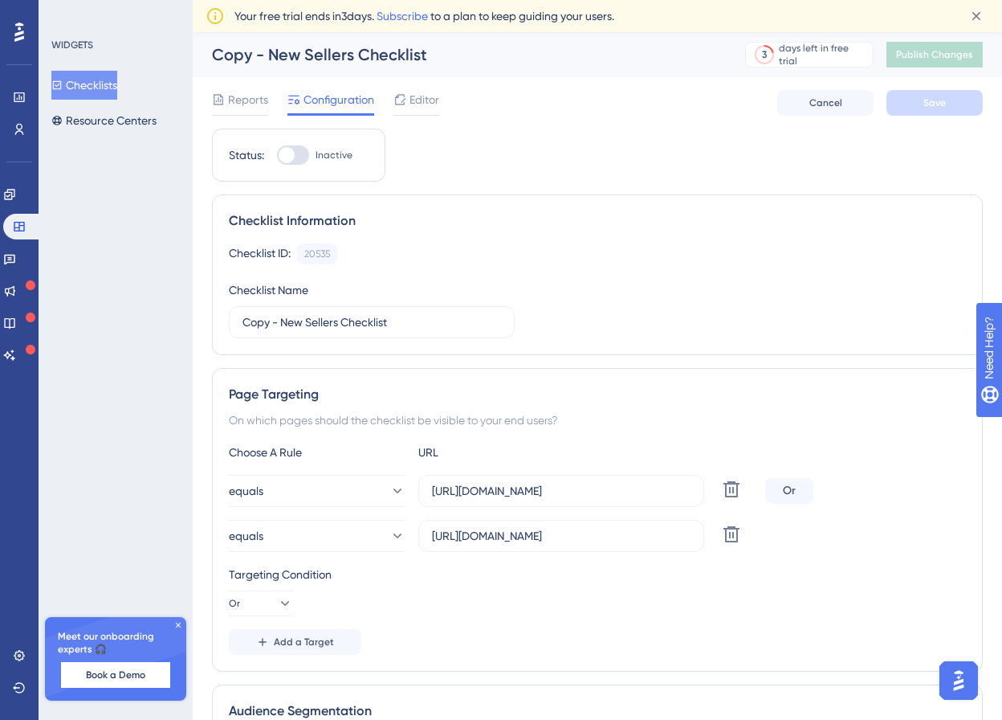
click at [296, 161] on div at bounding box center [293, 154] width 32 height 19
click at [277, 156] on input "Inactive" at bounding box center [276, 155] width 1 height 1
checkbox input "false"
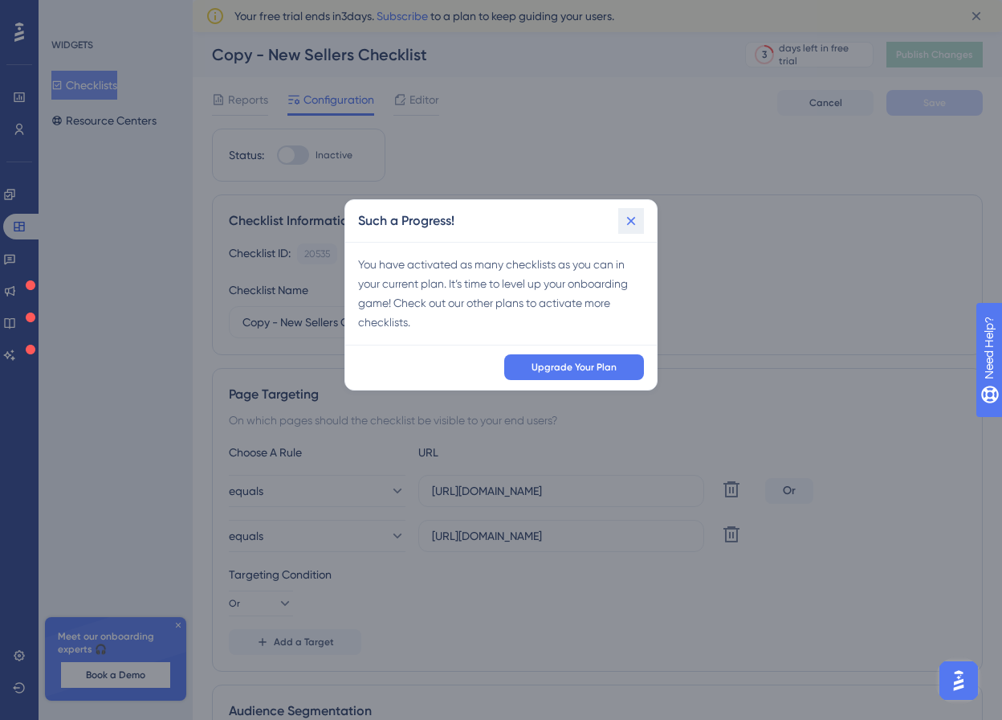
click at [643, 220] on button at bounding box center [631, 221] width 26 height 26
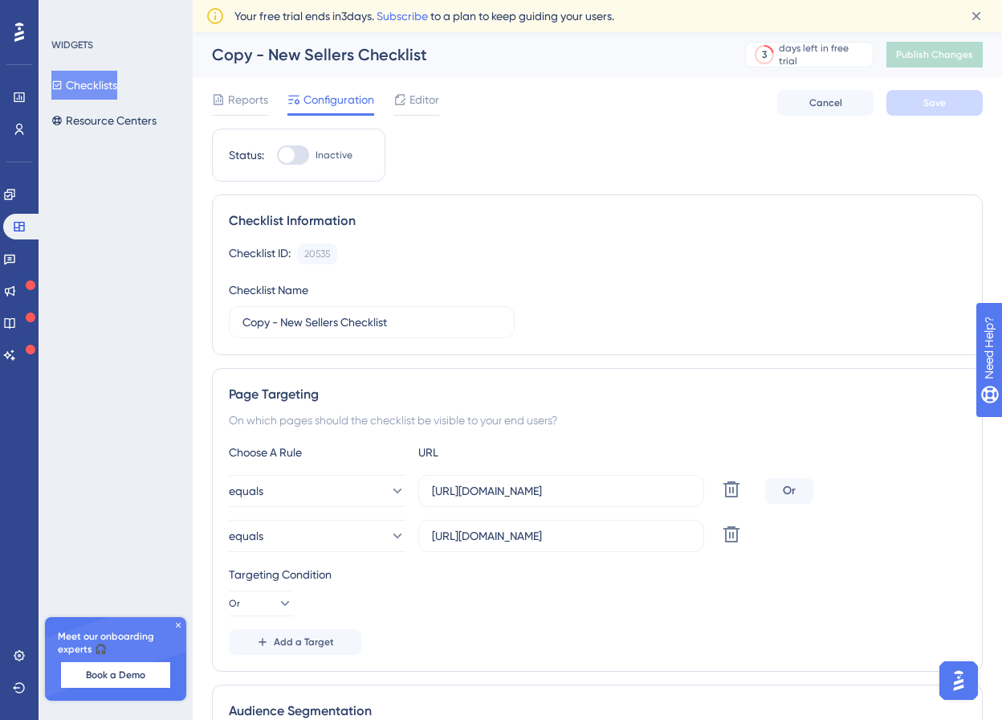
click at [91, 82] on button "Checklists" at bounding box center [84, 85] width 66 height 29
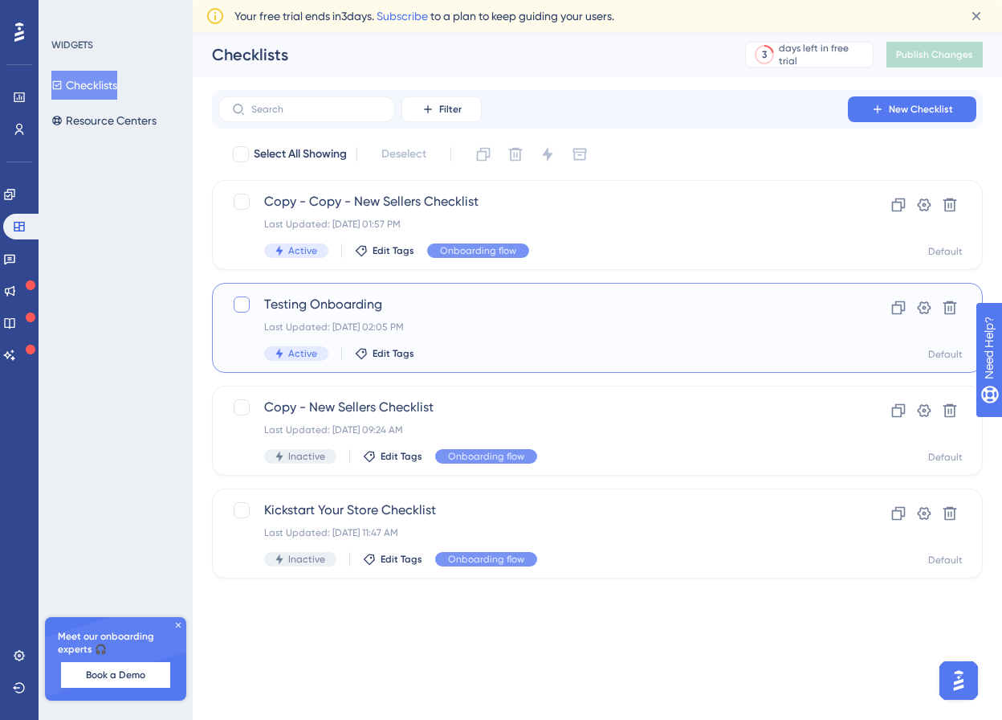
click at [236, 296] on div at bounding box center [242, 304] width 16 height 16
checkbox input "true"
click at [547, 151] on icon at bounding box center [547, 154] width 10 height 14
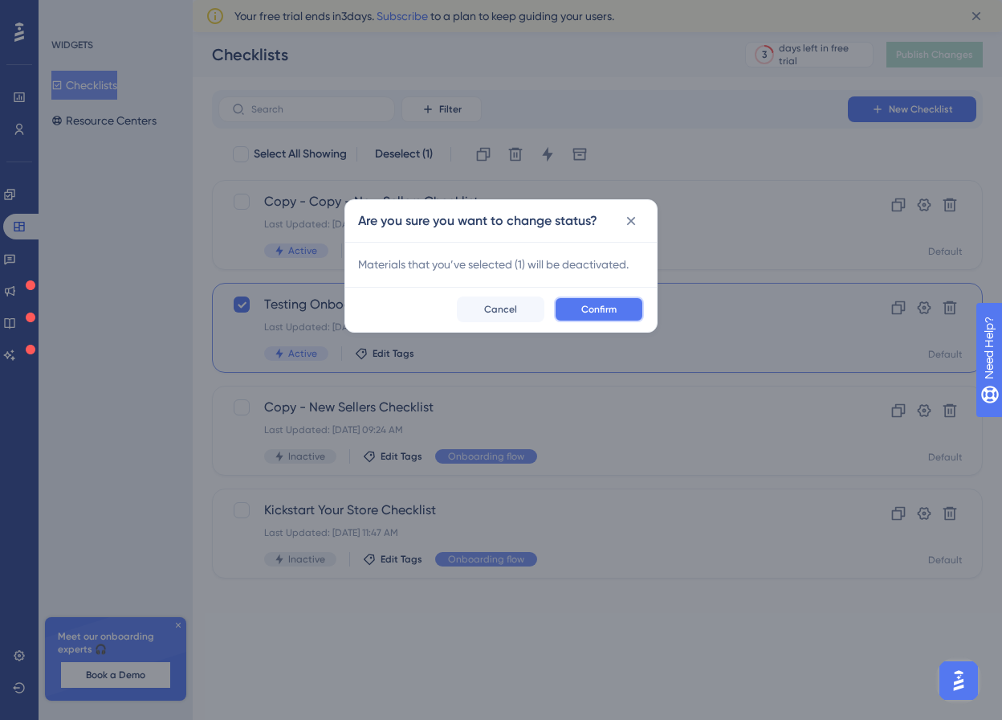
click at [618, 313] on button "Confirm" at bounding box center [599, 309] width 90 height 26
